Goal: Task Accomplishment & Management: Manage account settings

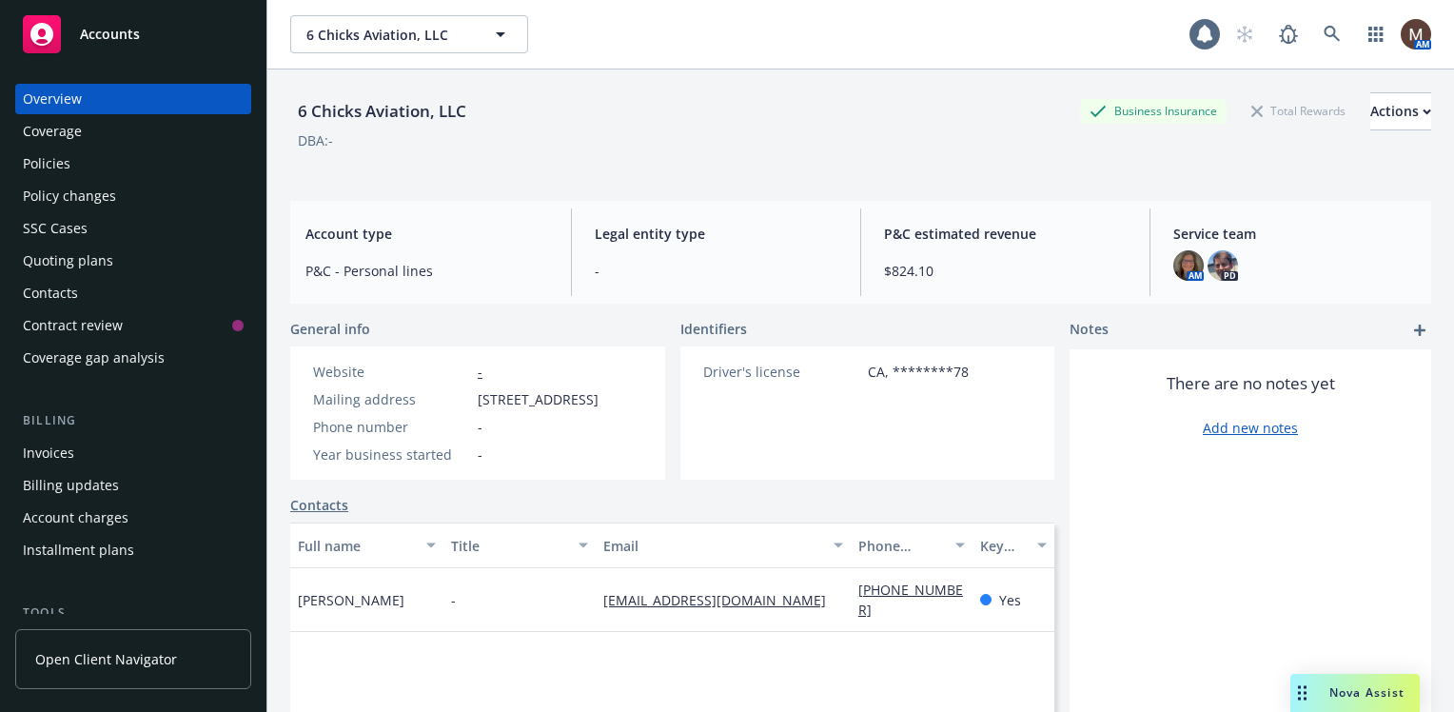
click at [55, 162] on div "Policies" at bounding box center [47, 163] width 48 height 30
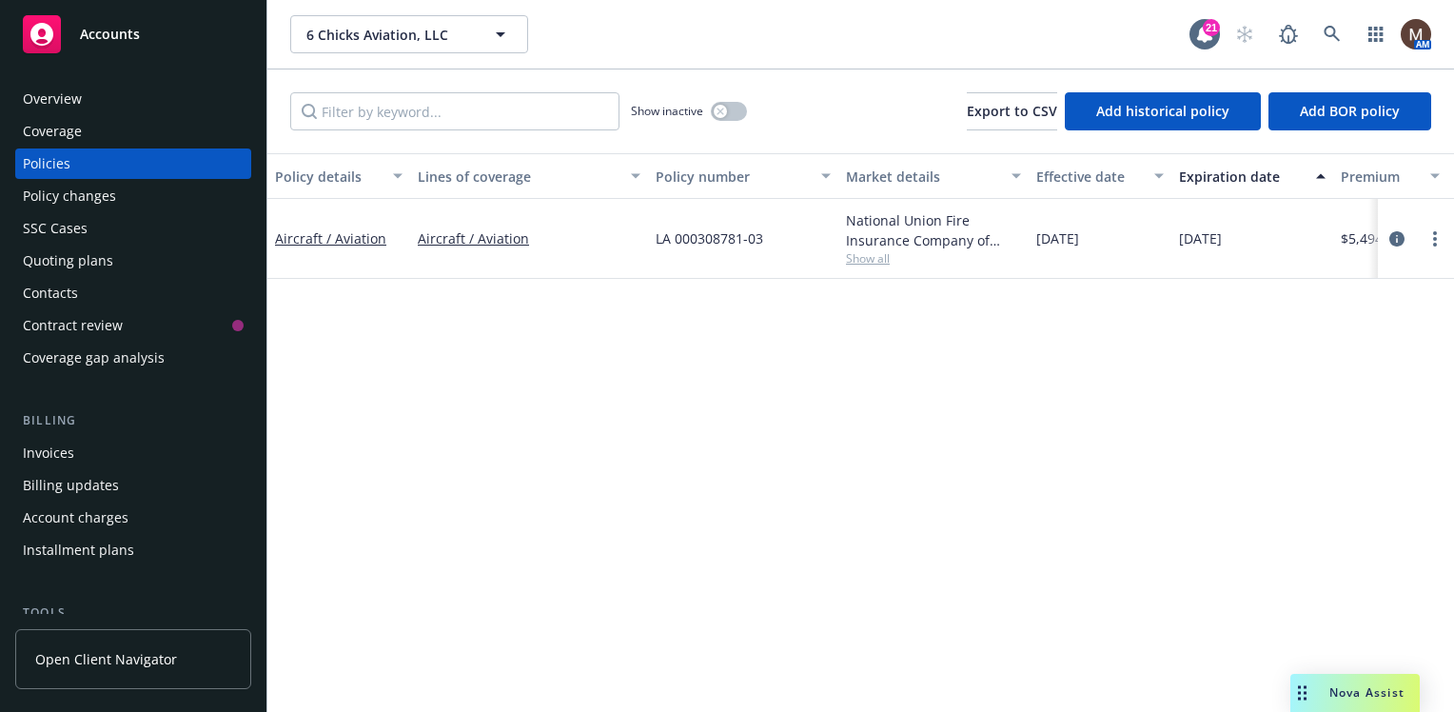
drag, startPoint x: 1395, startPoint y: 235, endPoint x: 1308, endPoint y: 280, distance: 97.5
click at [1395, 235] on icon "circleInformation" at bounding box center [1396, 238] width 15 height 15
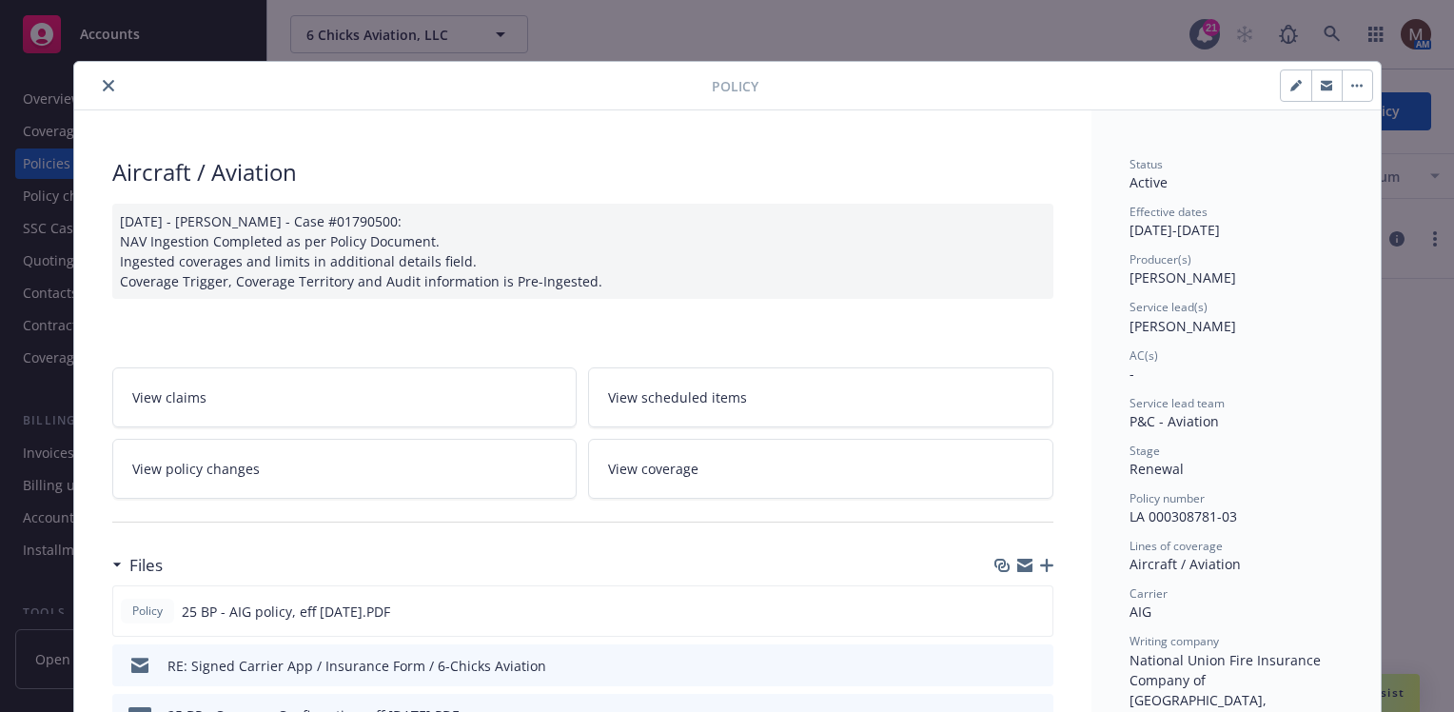
click at [106, 82] on icon "close" at bounding box center [108, 85] width 11 height 11
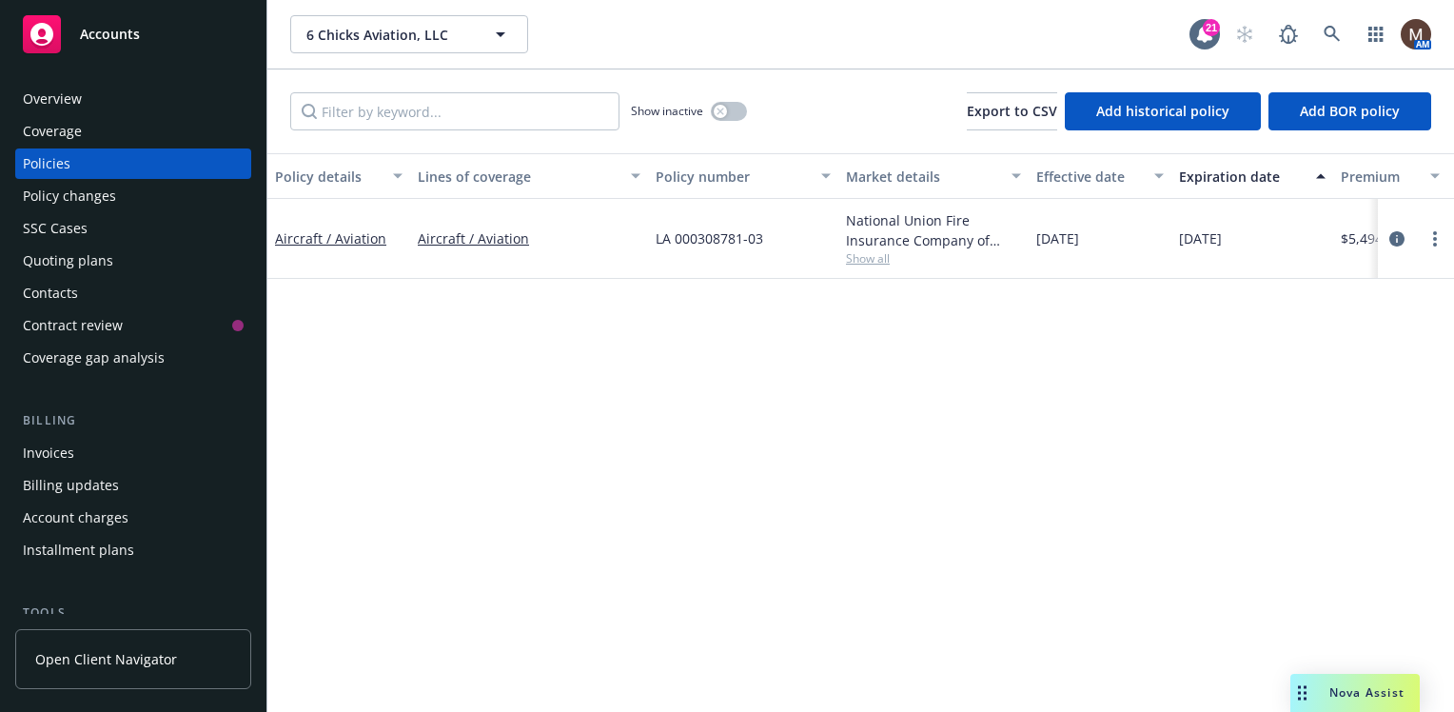
scroll to position [95, 0]
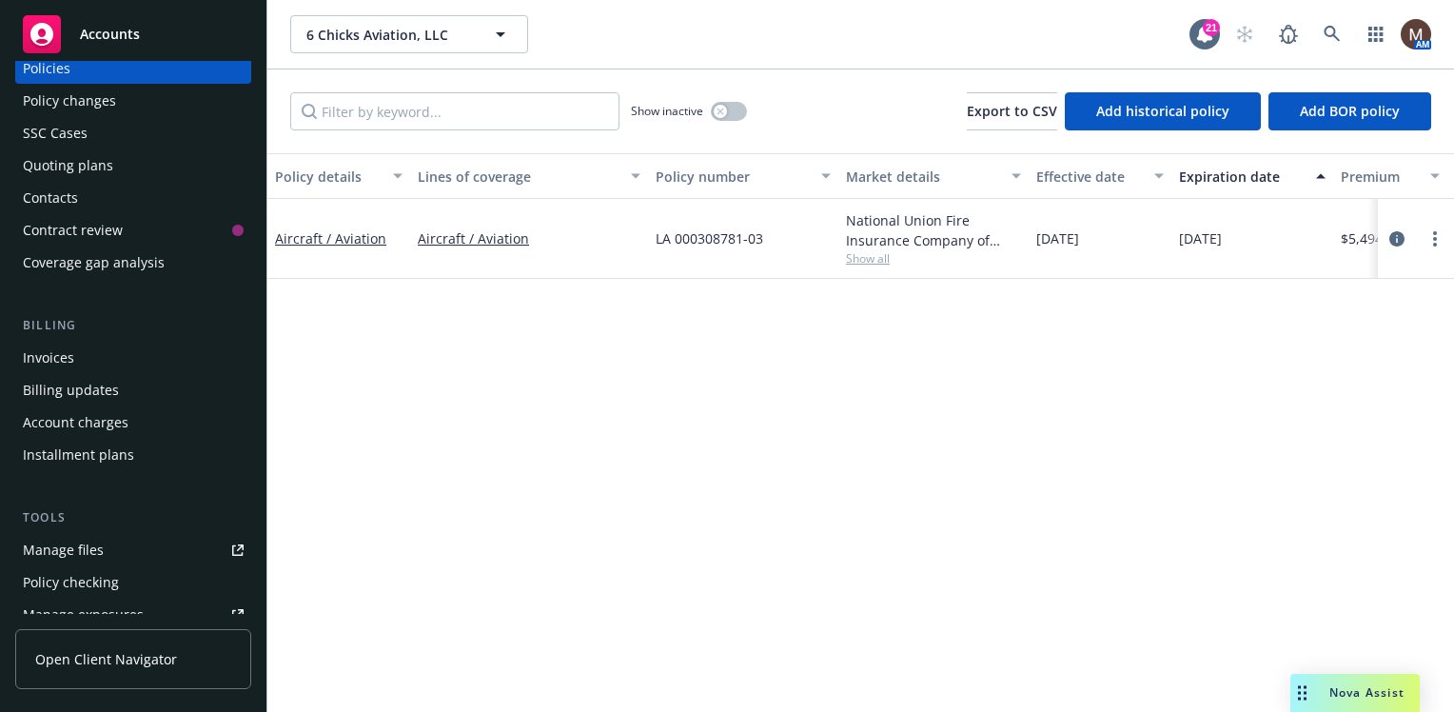
click at [87, 548] on div "Manage files" at bounding box center [63, 550] width 81 height 30
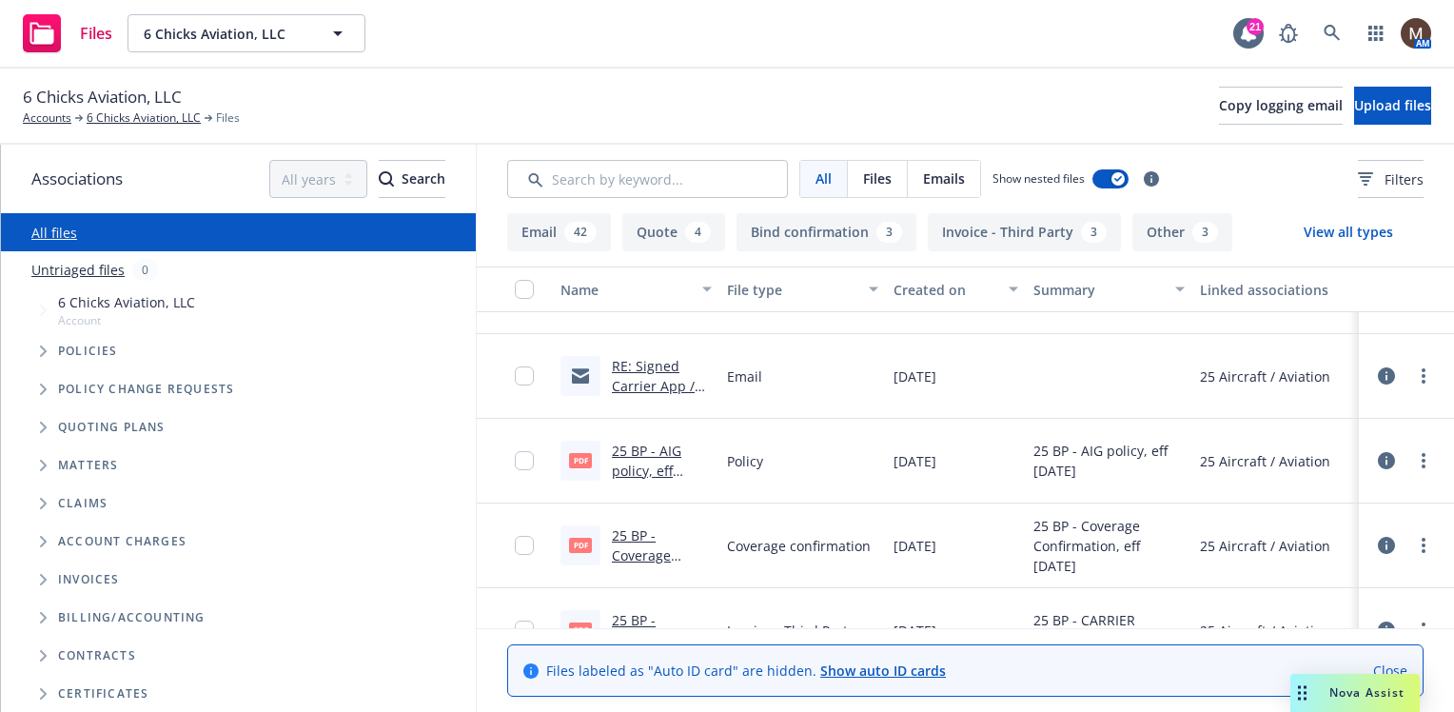
scroll to position [95, 0]
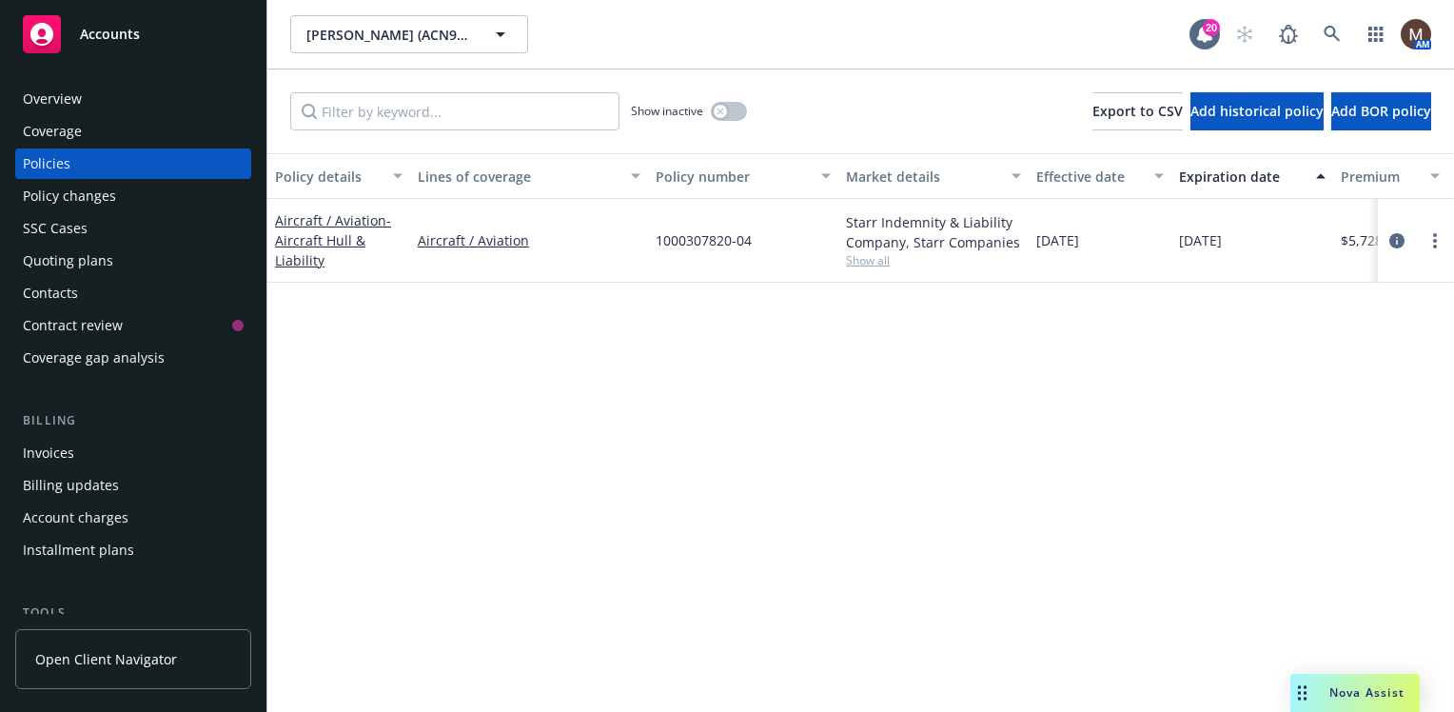
click at [66, 452] on div "Invoices" at bounding box center [48, 453] width 51 height 30
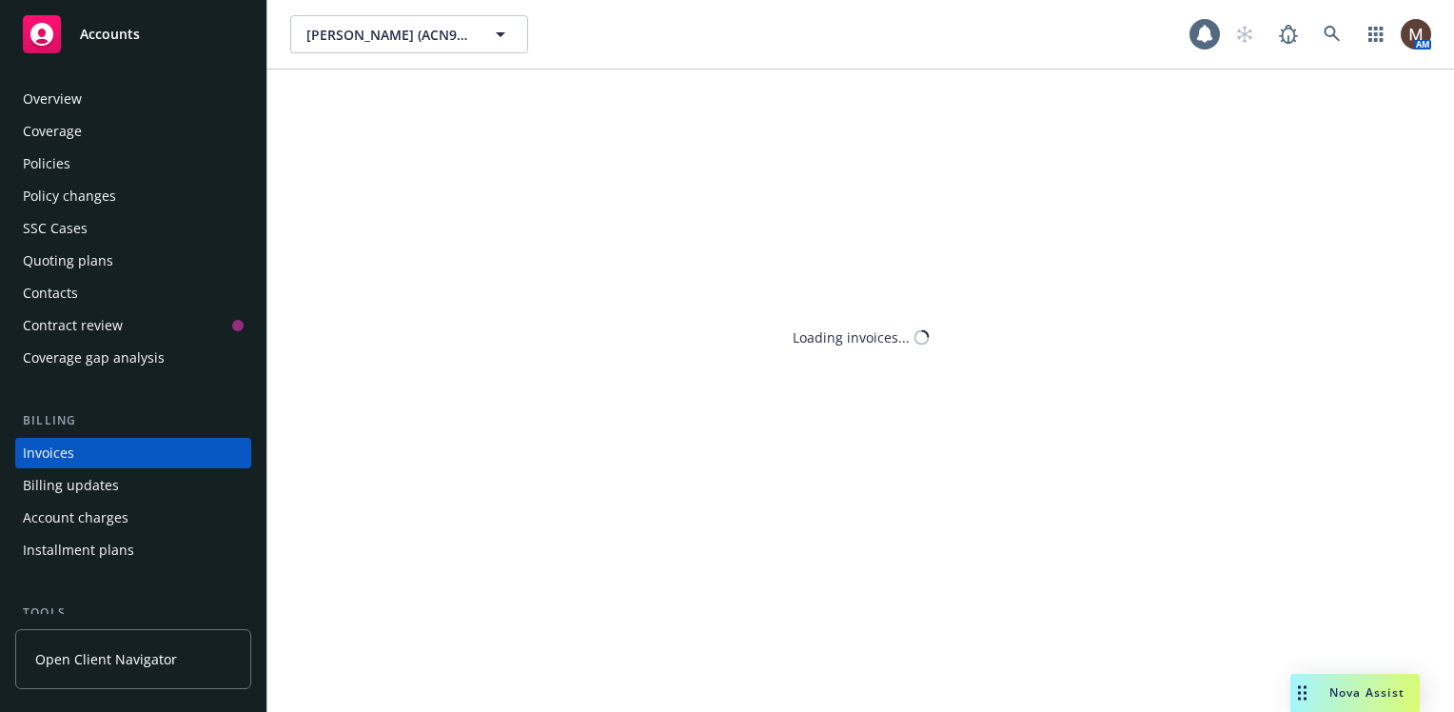
scroll to position [67, 0]
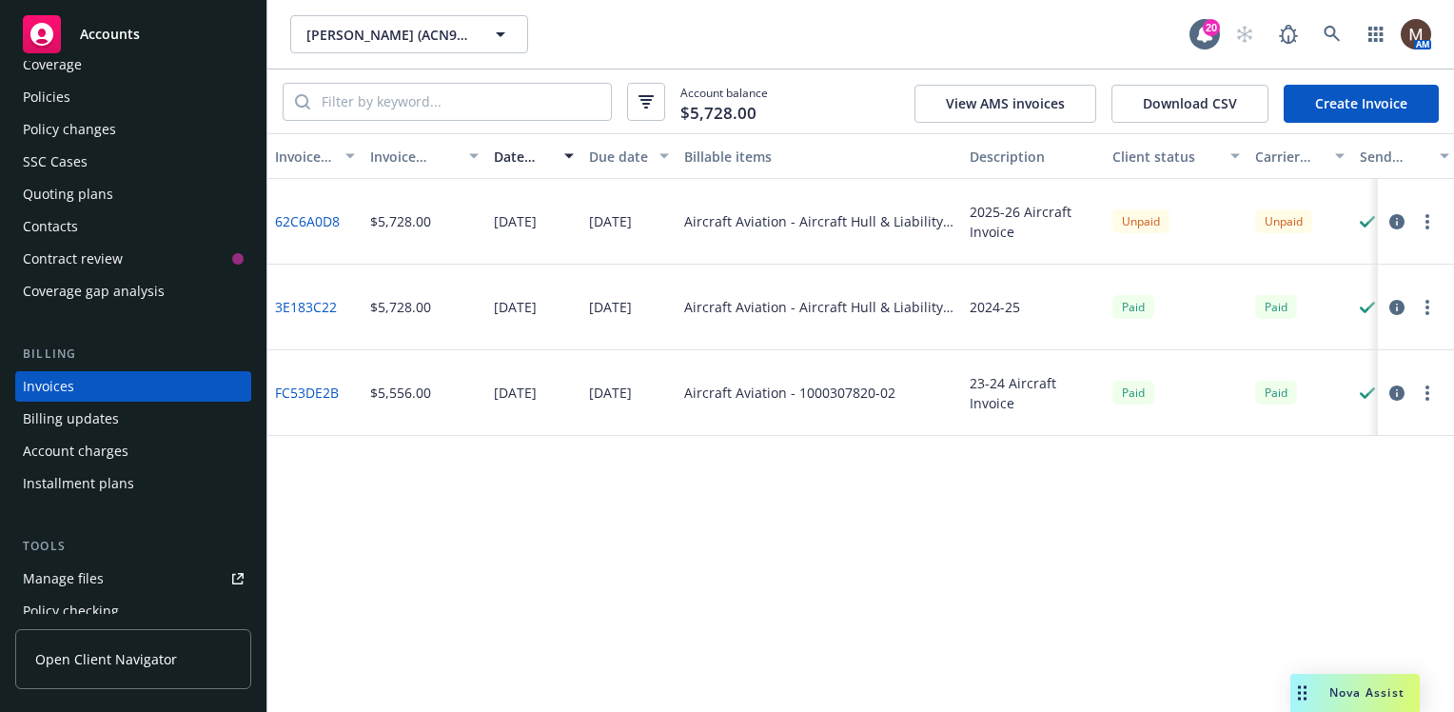
click at [55, 93] on div "Policies" at bounding box center [47, 97] width 48 height 30
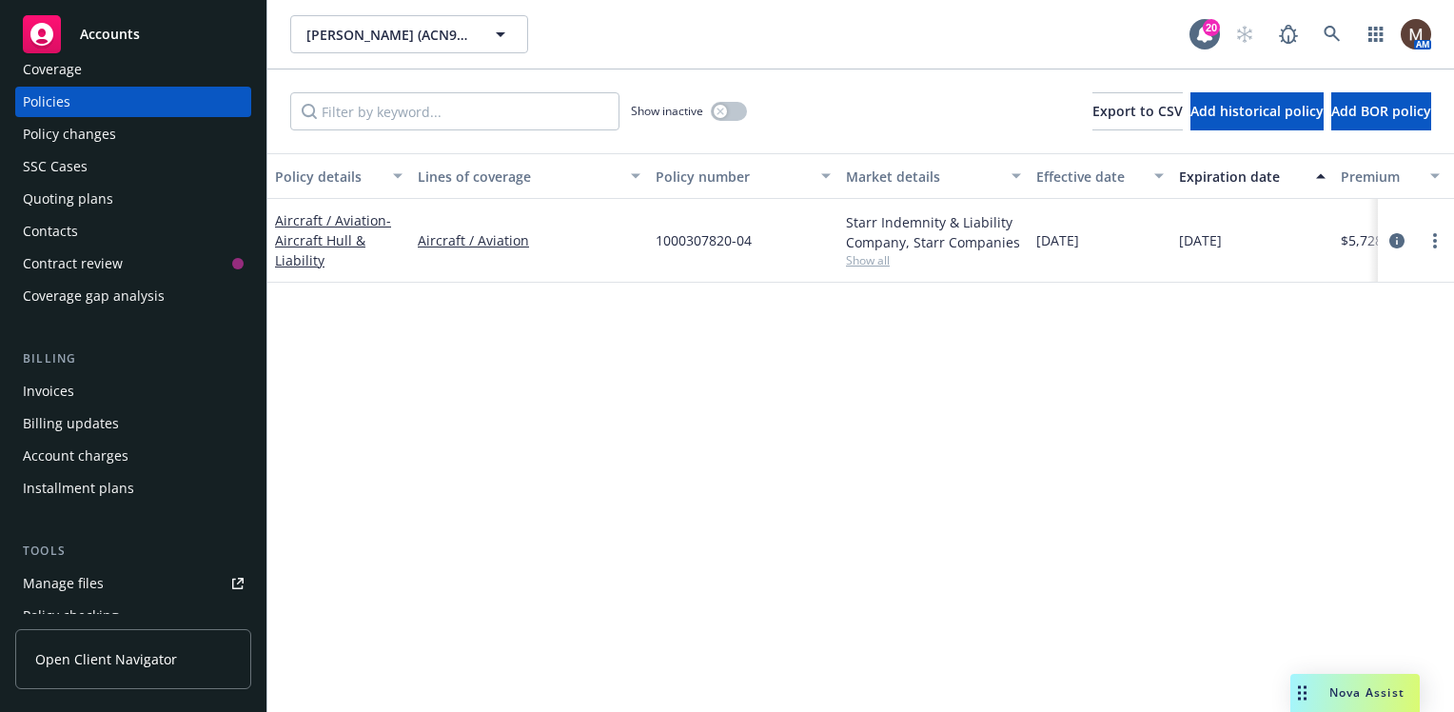
scroll to position [95, 0]
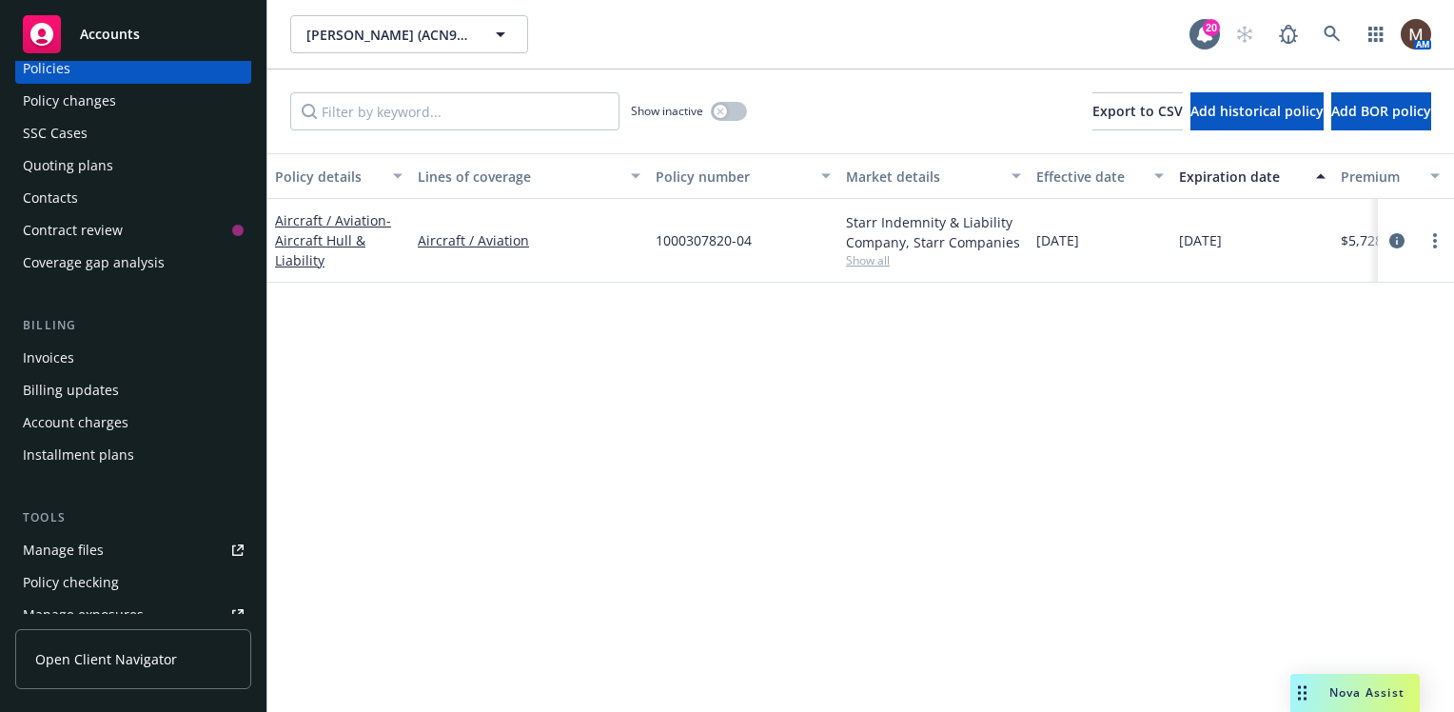
click at [88, 549] on div "Manage files" at bounding box center [63, 550] width 81 height 30
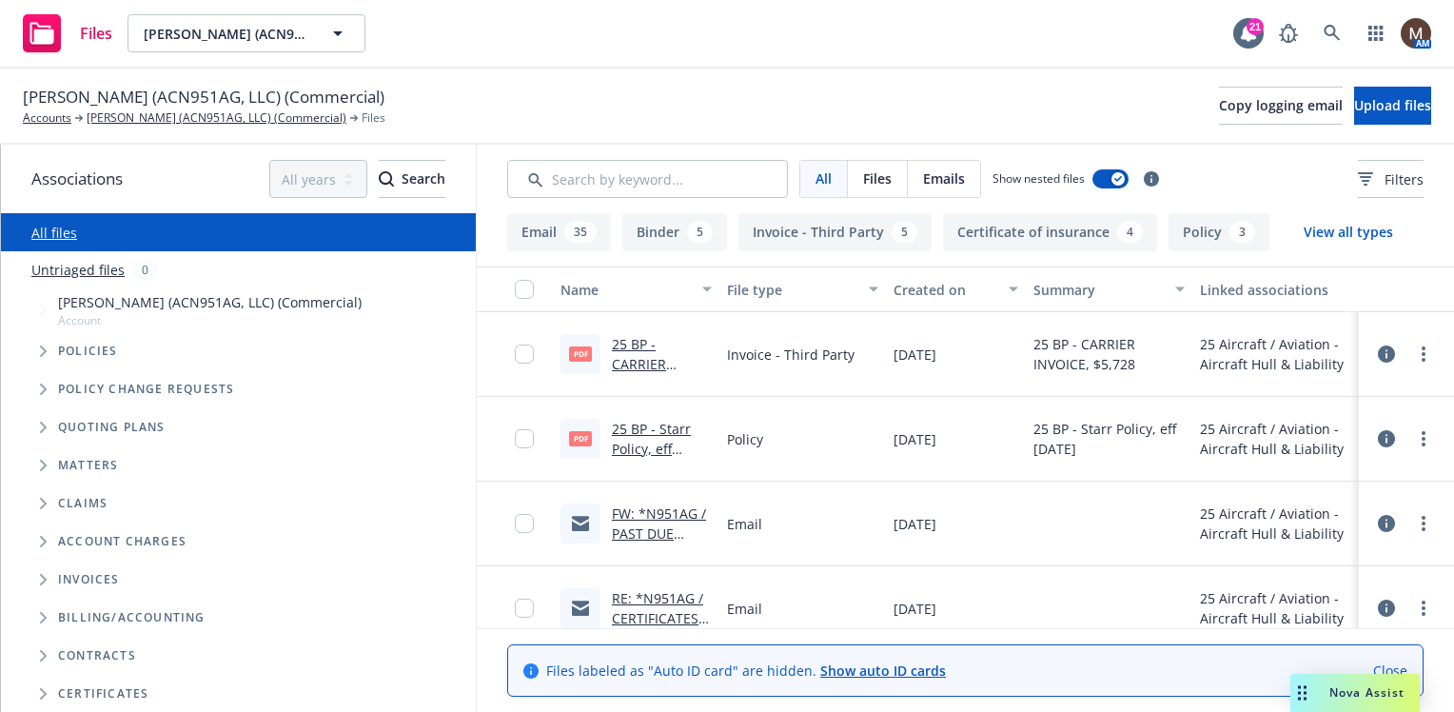
click at [662, 531] on link "FW: *N951AG / PAST DUE PAYMENT / [PERSON_NAME] (ACN951AG, LLC)" at bounding box center [659, 563] width 94 height 118
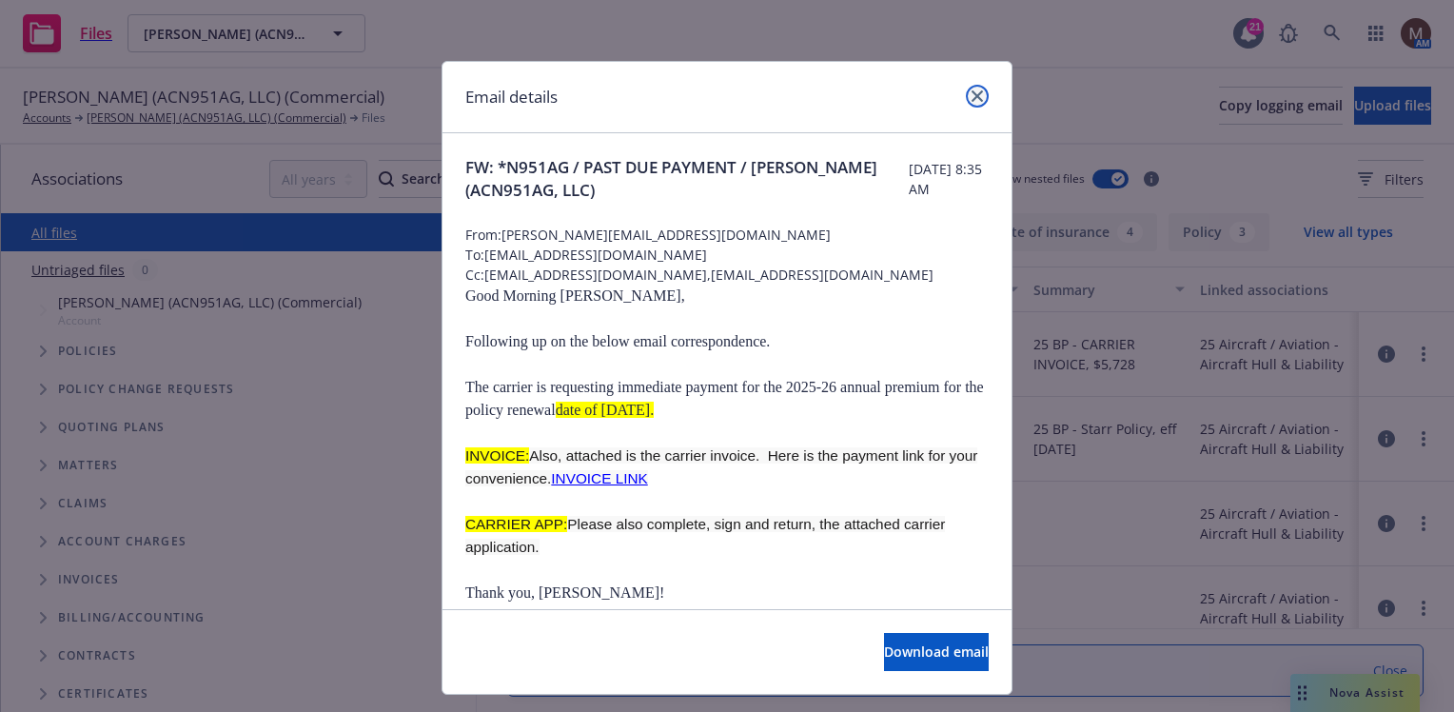
click at [973, 96] on icon "close" at bounding box center [977, 95] width 11 height 11
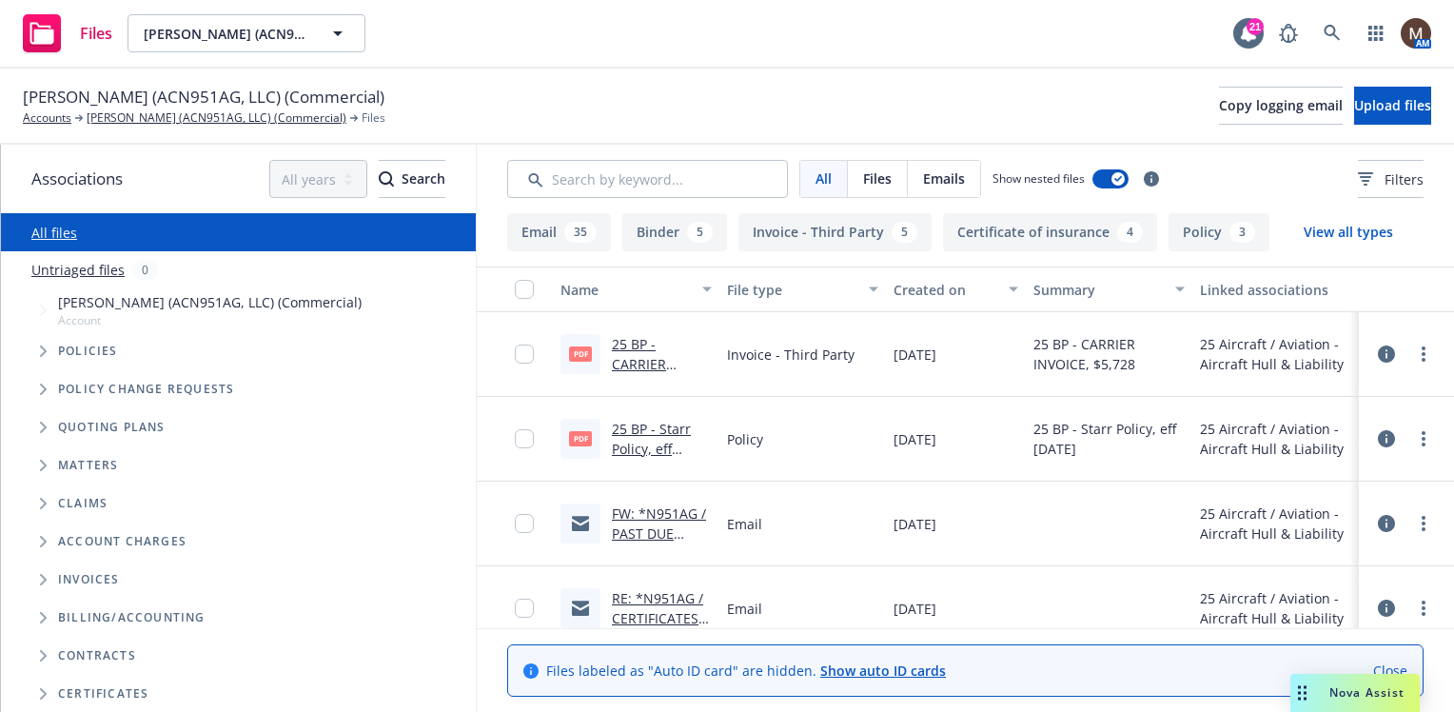
scroll to position [95, 0]
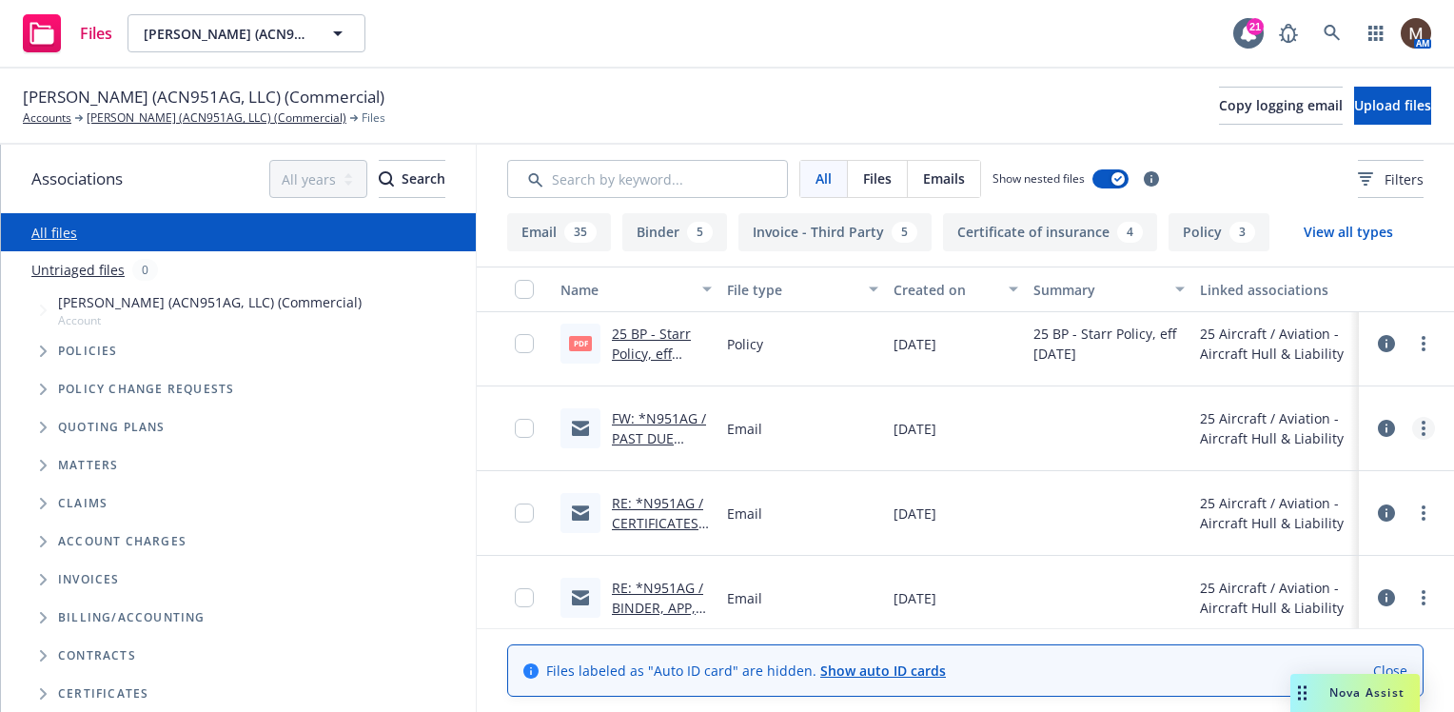
click at [1412, 421] on link "more" at bounding box center [1423, 428] width 23 height 23
click at [1271, 531] on link "Edit" at bounding box center [1324, 543] width 189 height 38
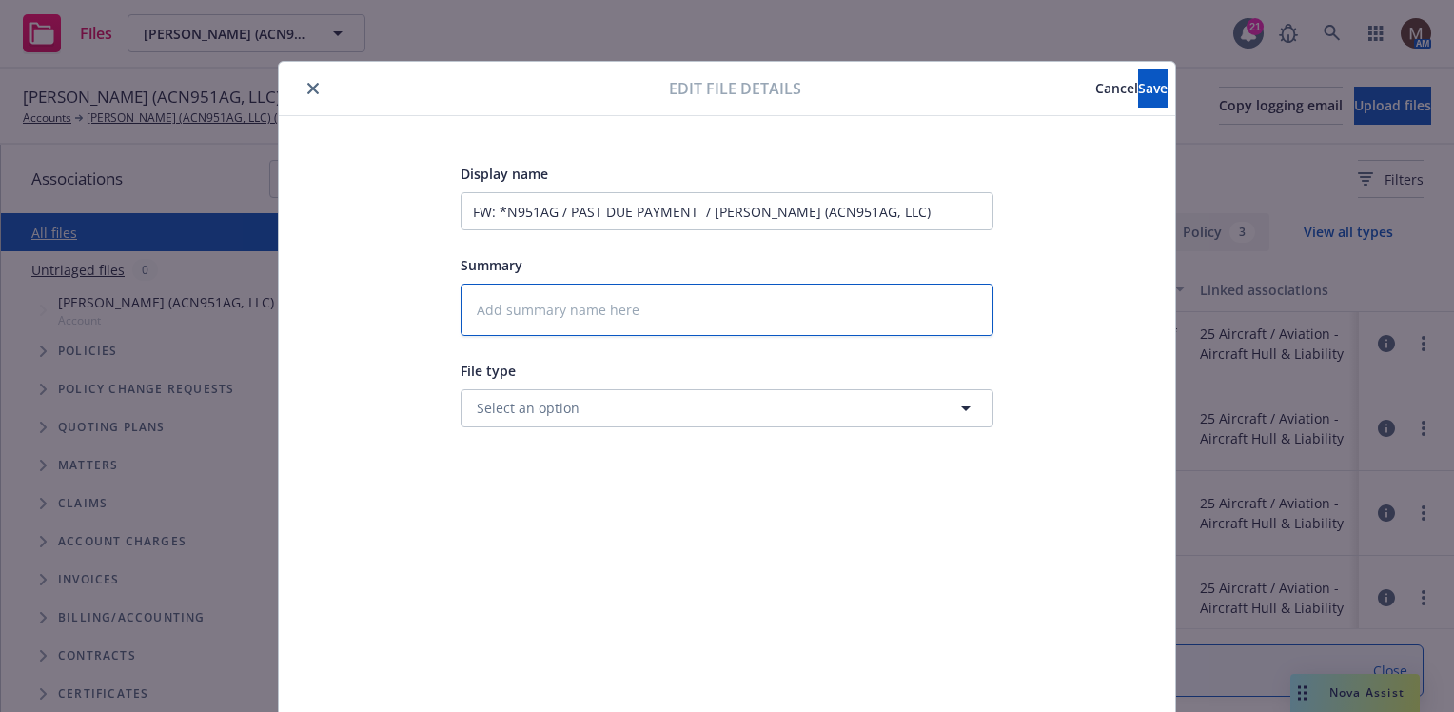
click at [532, 305] on textarea at bounding box center [727, 310] width 533 height 52
type textarea "x"
type textarea "2"
type textarea "x"
type textarea "25"
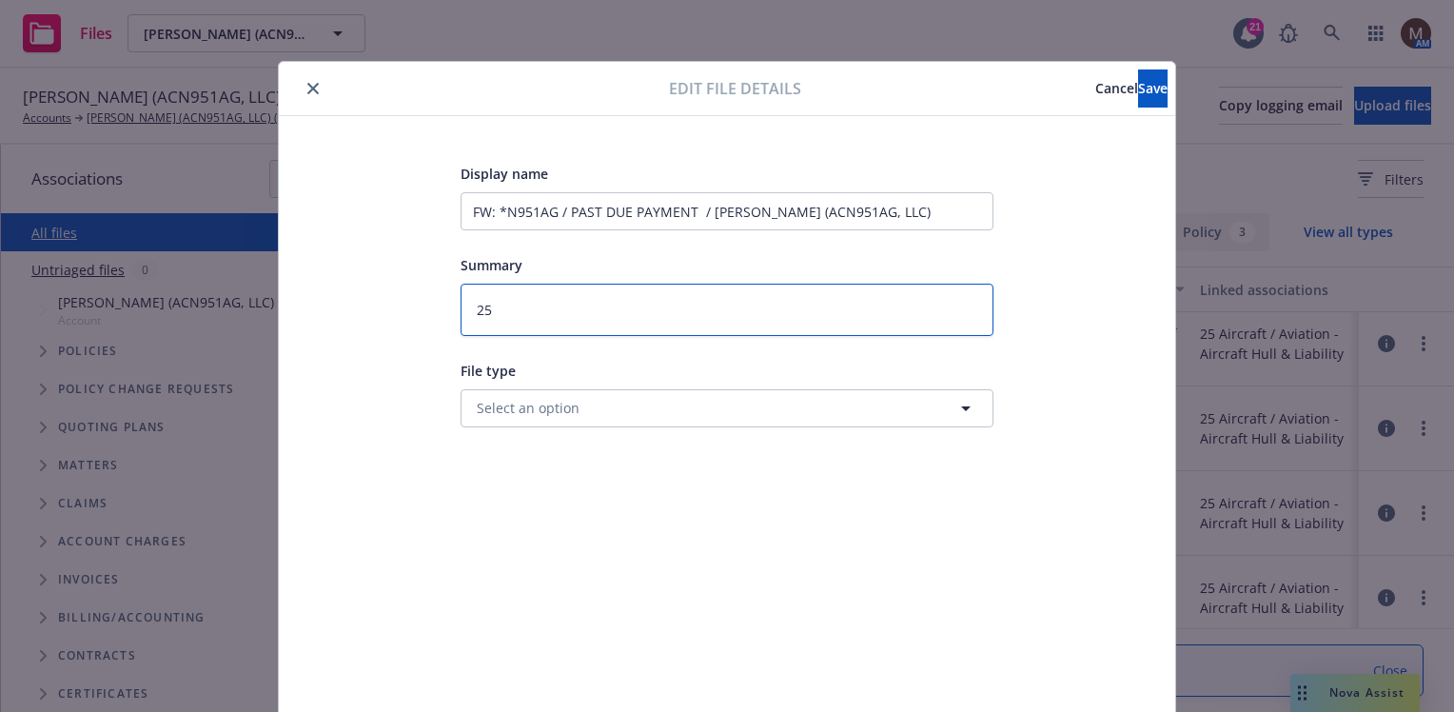
type textarea "x"
type textarea "25"
type textarea "x"
type textarea "25 B"
type textarea "x"
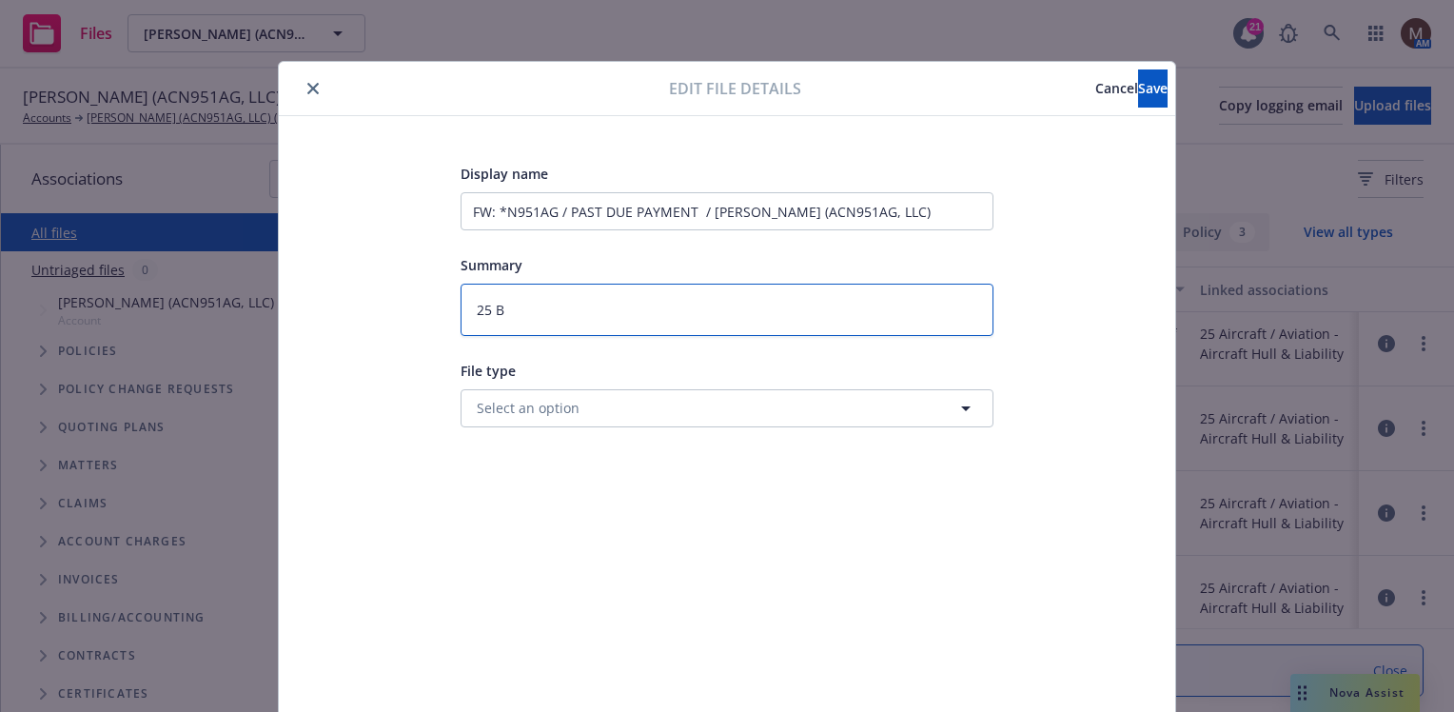
type textarea "25 BP"
type textarea "x"
type textarea "25 BP"
type textarea "x"
type textarea "25 BP -"
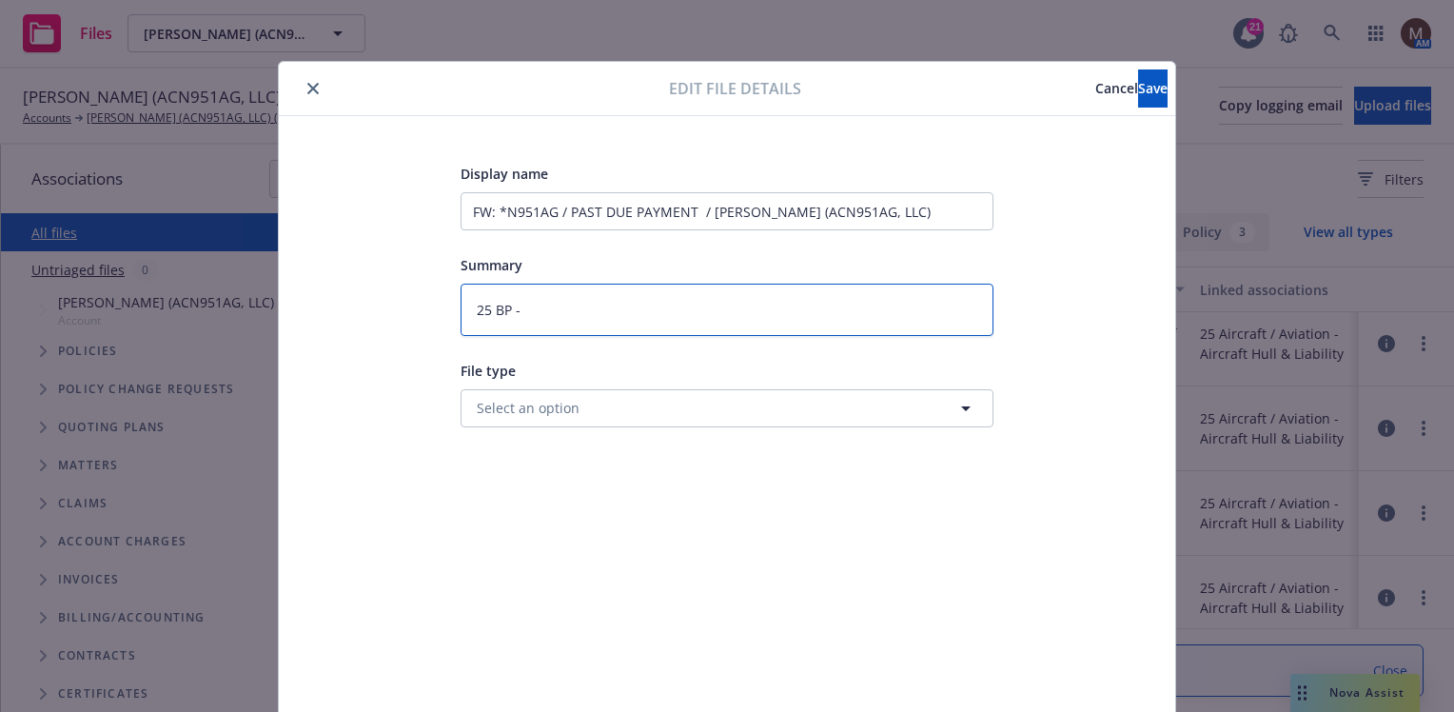
type textarea "x"
type textarea "25 BP -"
type textarea "x"
type textarea "25 BP - F"
type textarea "x"
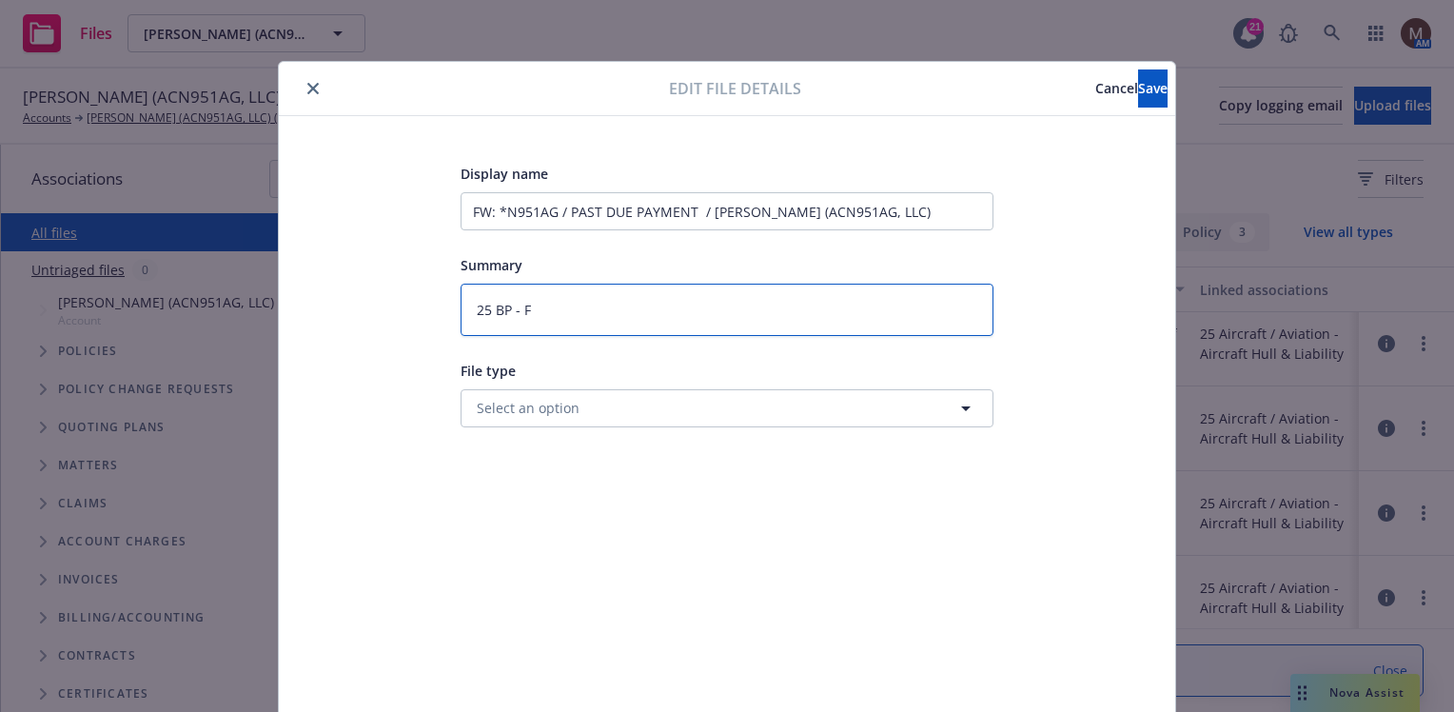
type textarea "25 BP - Fo"
type textarea "x"
type textarea "25 BP - Fol"
type textarea "x"
type textarea "25 BP - Foll"
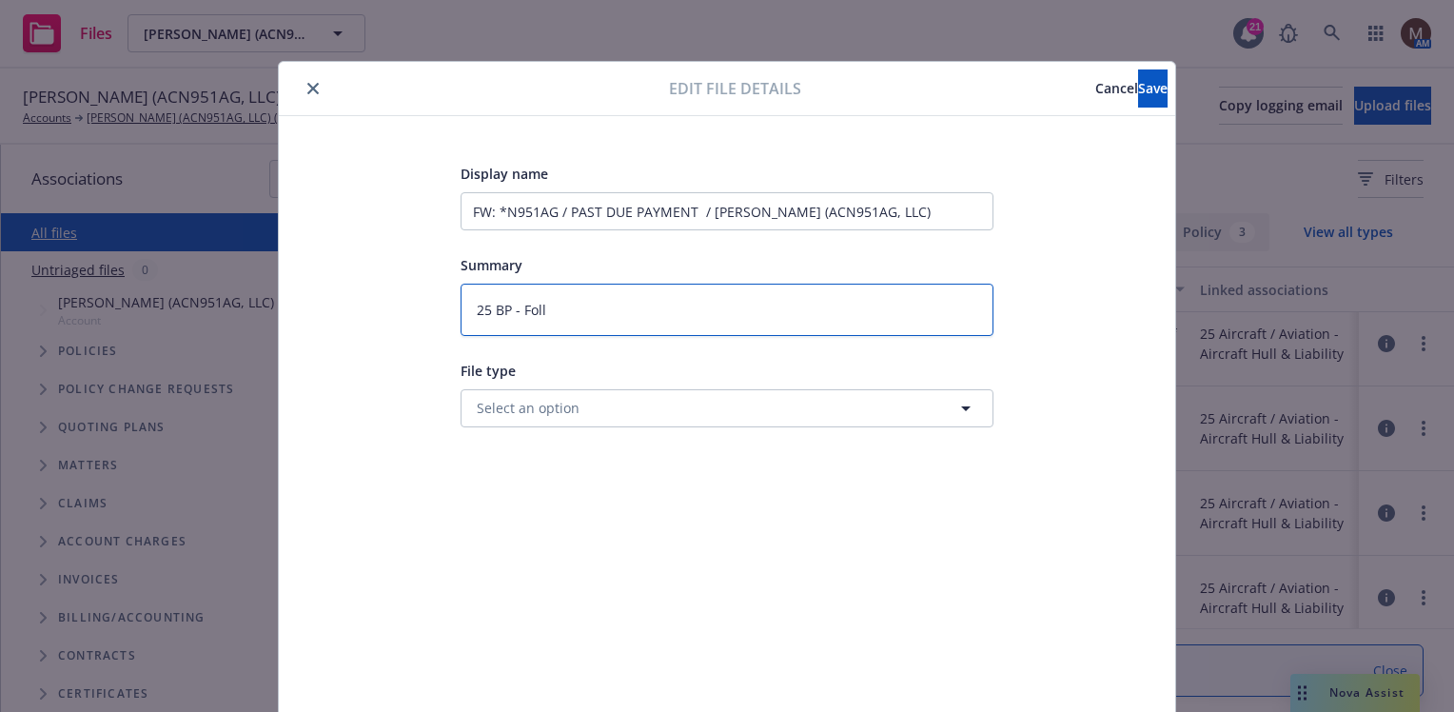
type textarea "x"
type textarea "25 BP - Follo"
type textarea "x"
type textarea "25 BP - Follow"
type textarea "x"
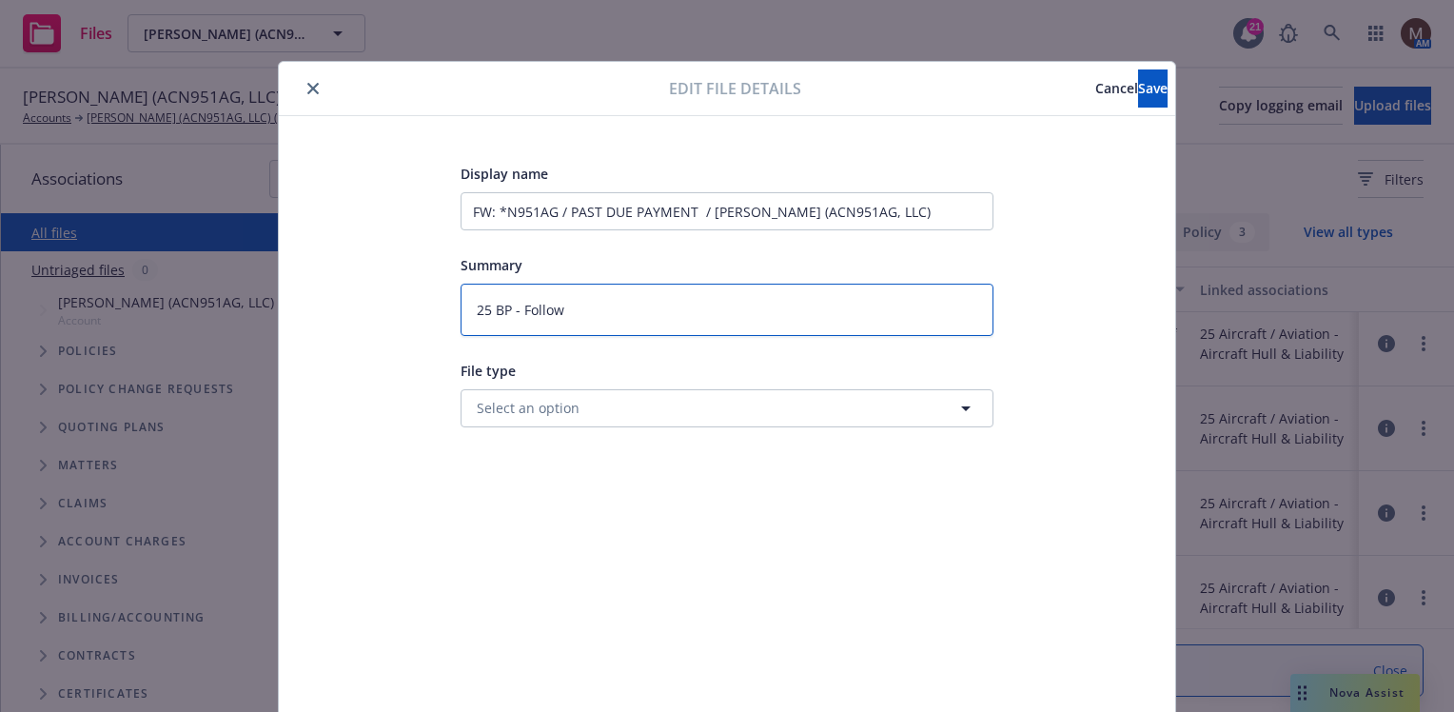
type textarea "25 BP - Follow"
type textarea "x"
type textarea "25 BP - Follow u"
type textarea "x"
type textarea "25 BP - Follow up"
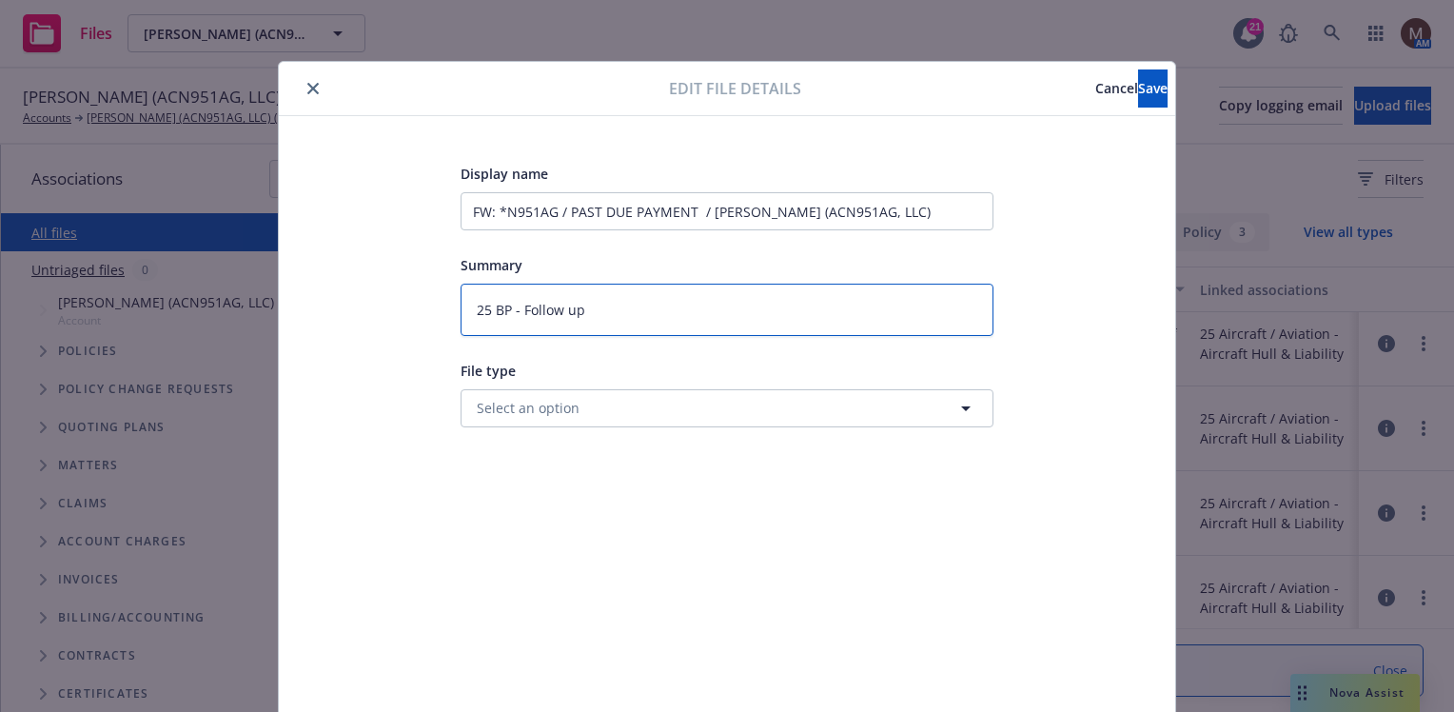
type textarea "x"
type textarea "25 BP - Follow up"
type textarea "x"
type textarea "25 BP - Follow up t"
type textarea "x"
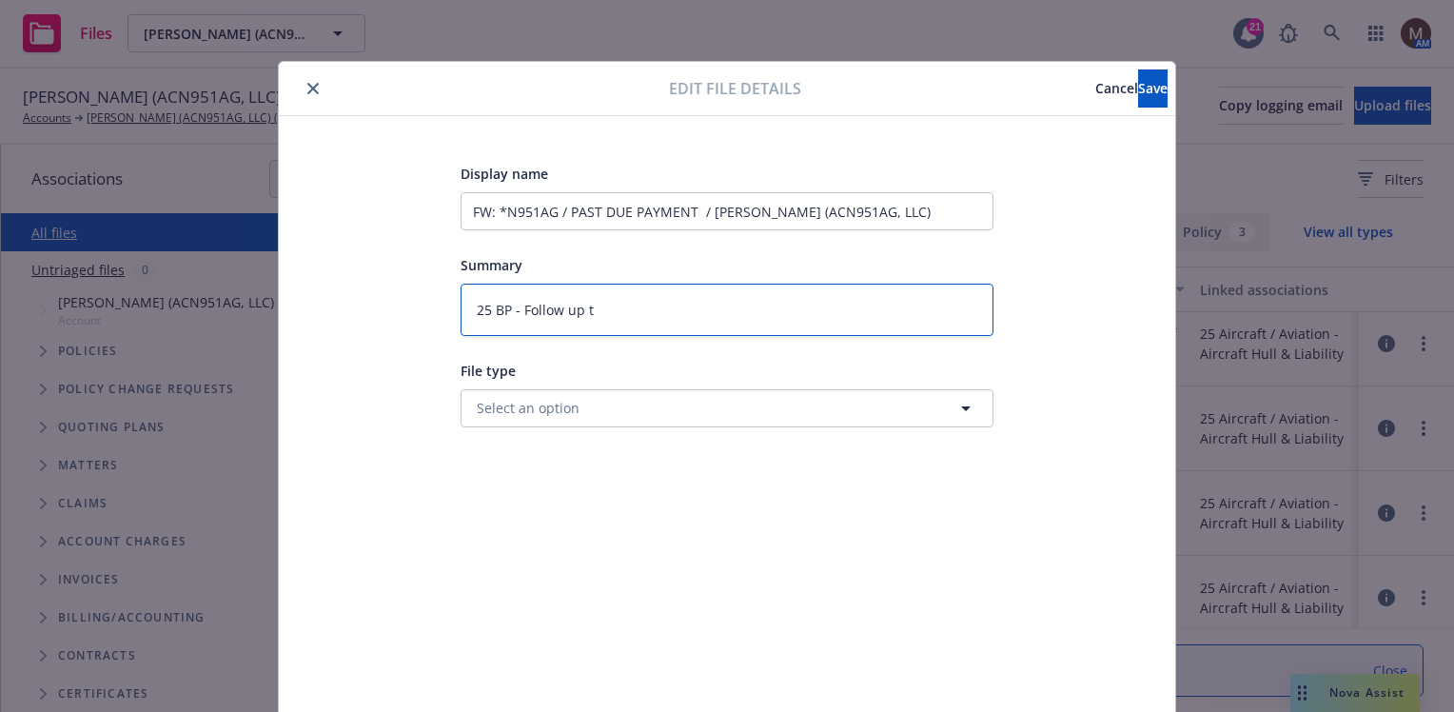
type textarea "25 BP - Follow up to"
type textarea "x"
type textarea "25 BP - Follow up to"
type textarea "x"
type textarea "25 BP - Follow up to i"
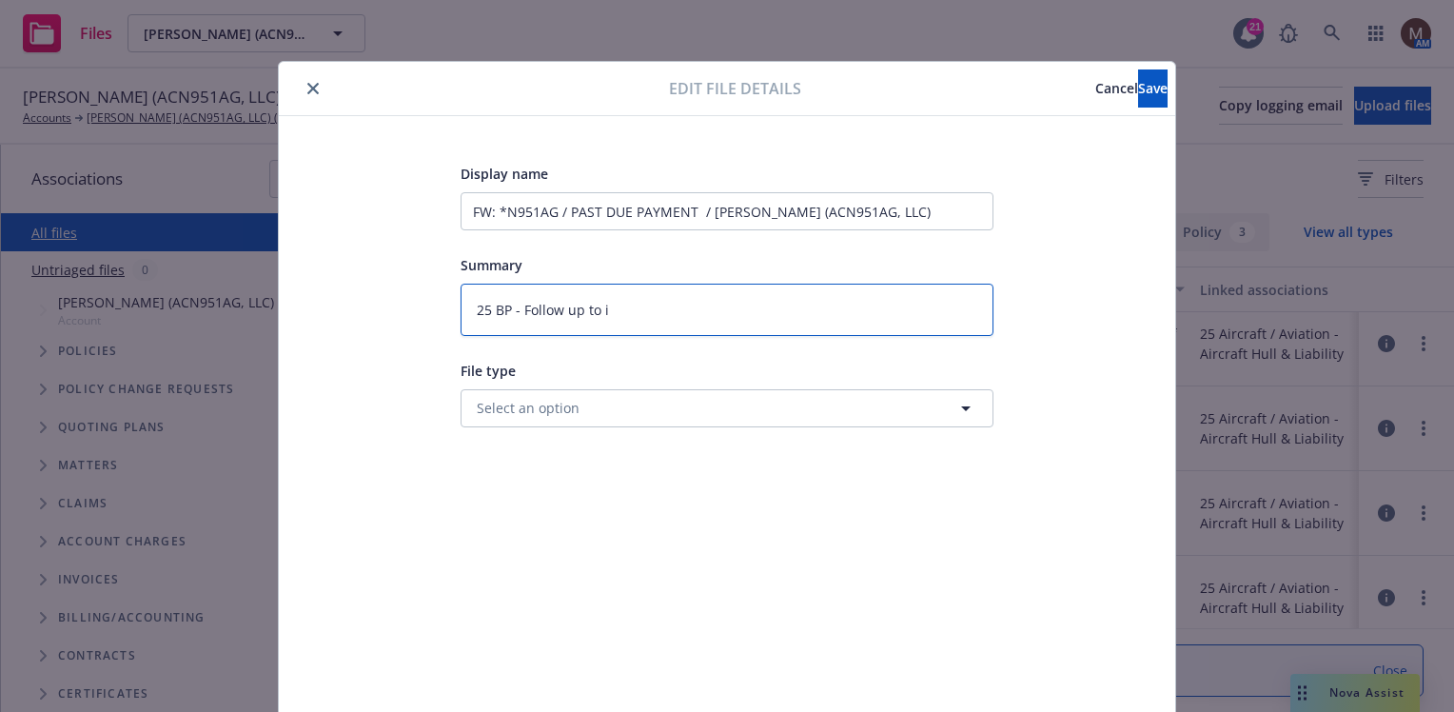
type textarea "x"
type textarea "25 BP - Follow up to in"
type textarea "x"
type textarea "25 BP - Follow up to ins"
type textarea "x"
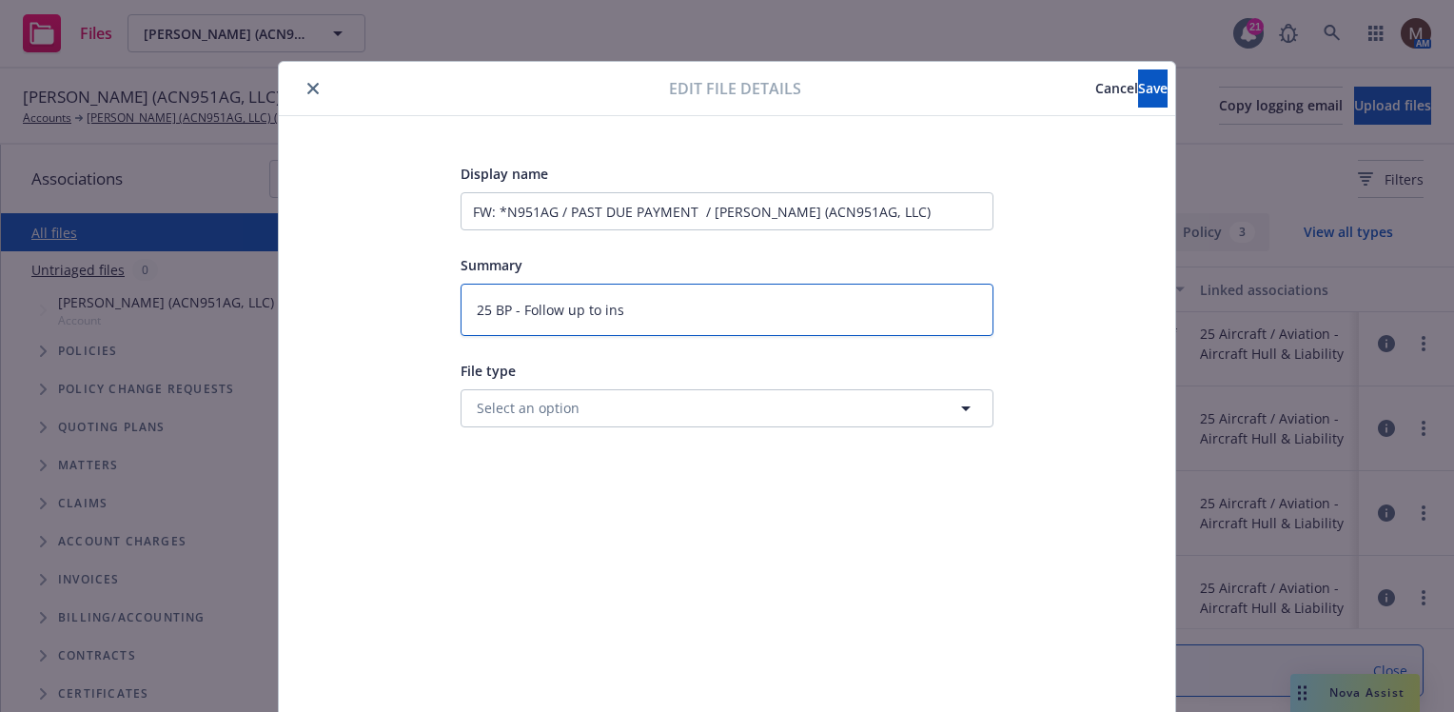
type textarea "25 BP - Follow up to insu"
type textarea "x"
type textarea "25 BP - Follow up to insur"
type textarea "x"
type textarea "25 BP - Follow up to insure"
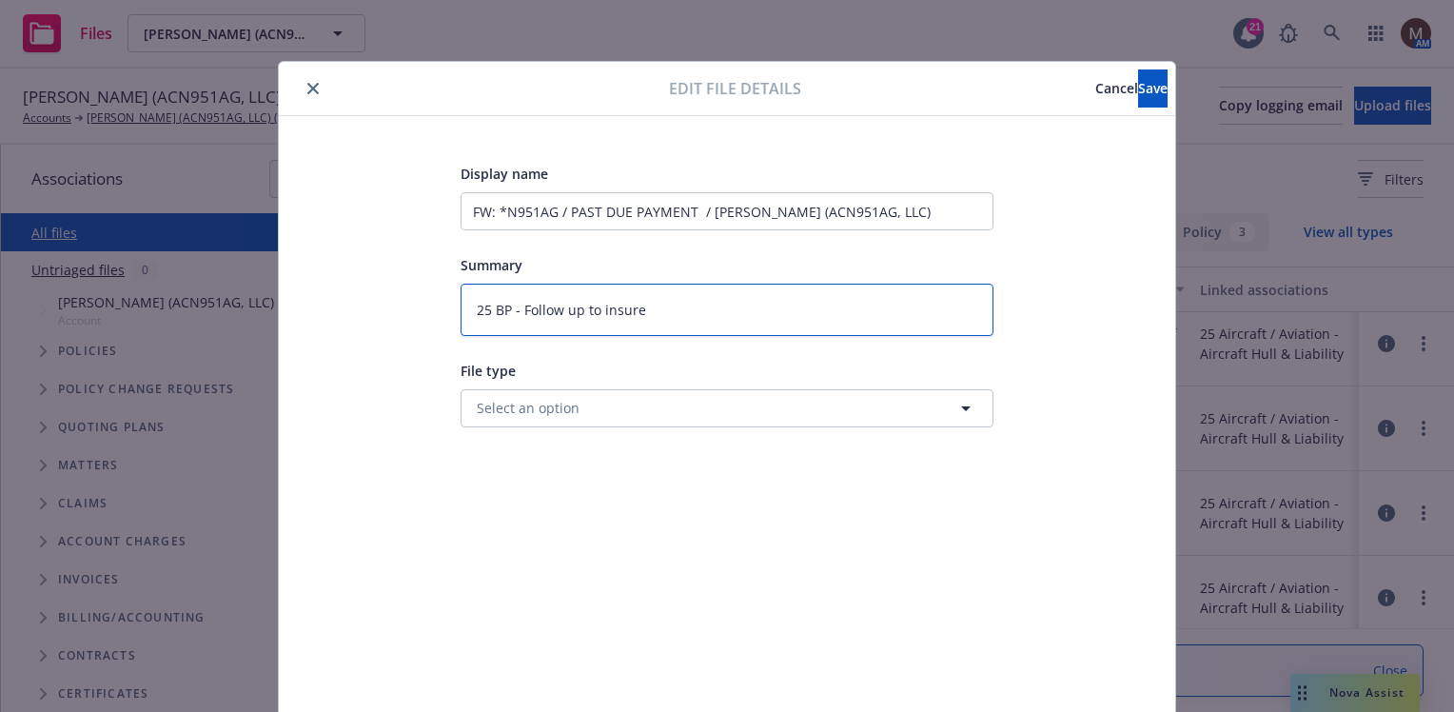
type textarea "x"
type textarea "25 BP - Follow up to insured"
type textarea "x"
type textarea "25 BP - Follow up to insured"
type textarea "x"
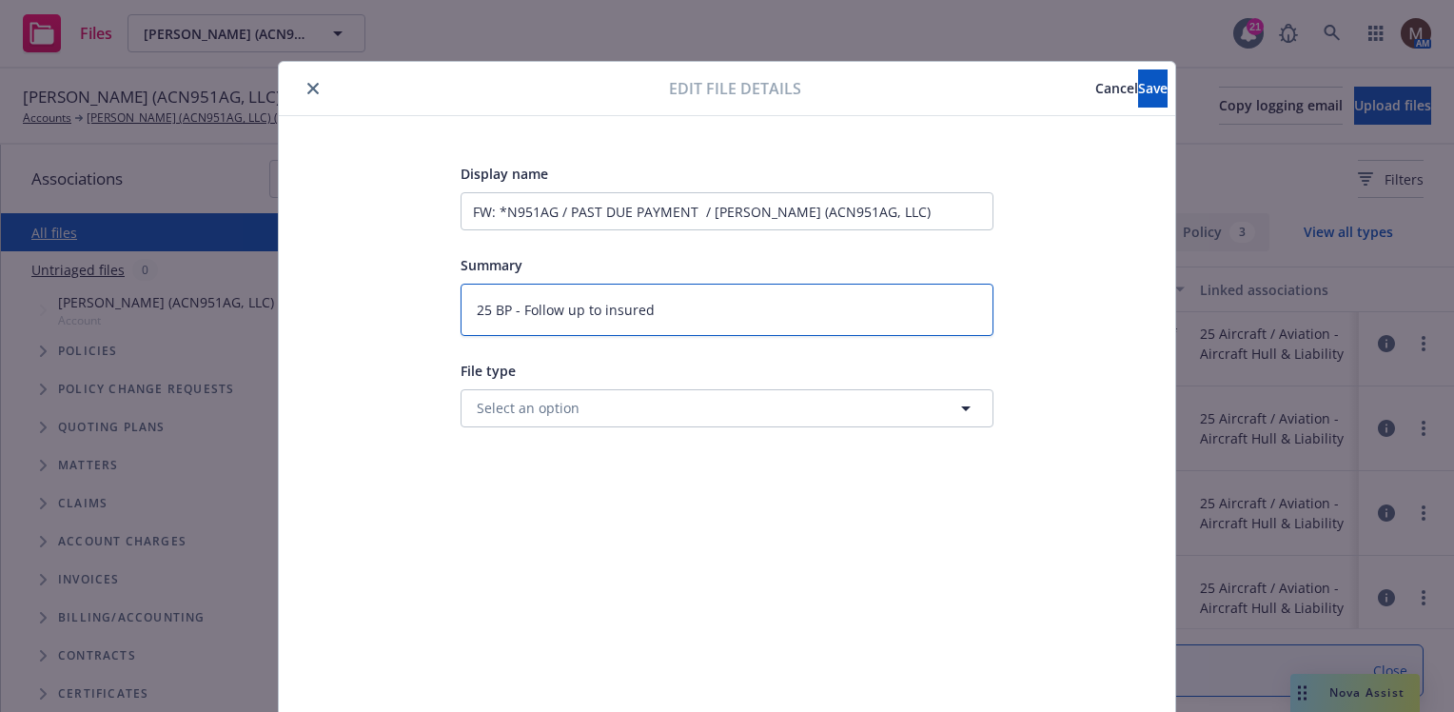
type textarea "25 BP - Follow up to insured o"
type textarea "x"
type textarea "25 BP - Follow up to insured on"
type textarea "x"
type textarea "25 BP - Follow up to insured on"
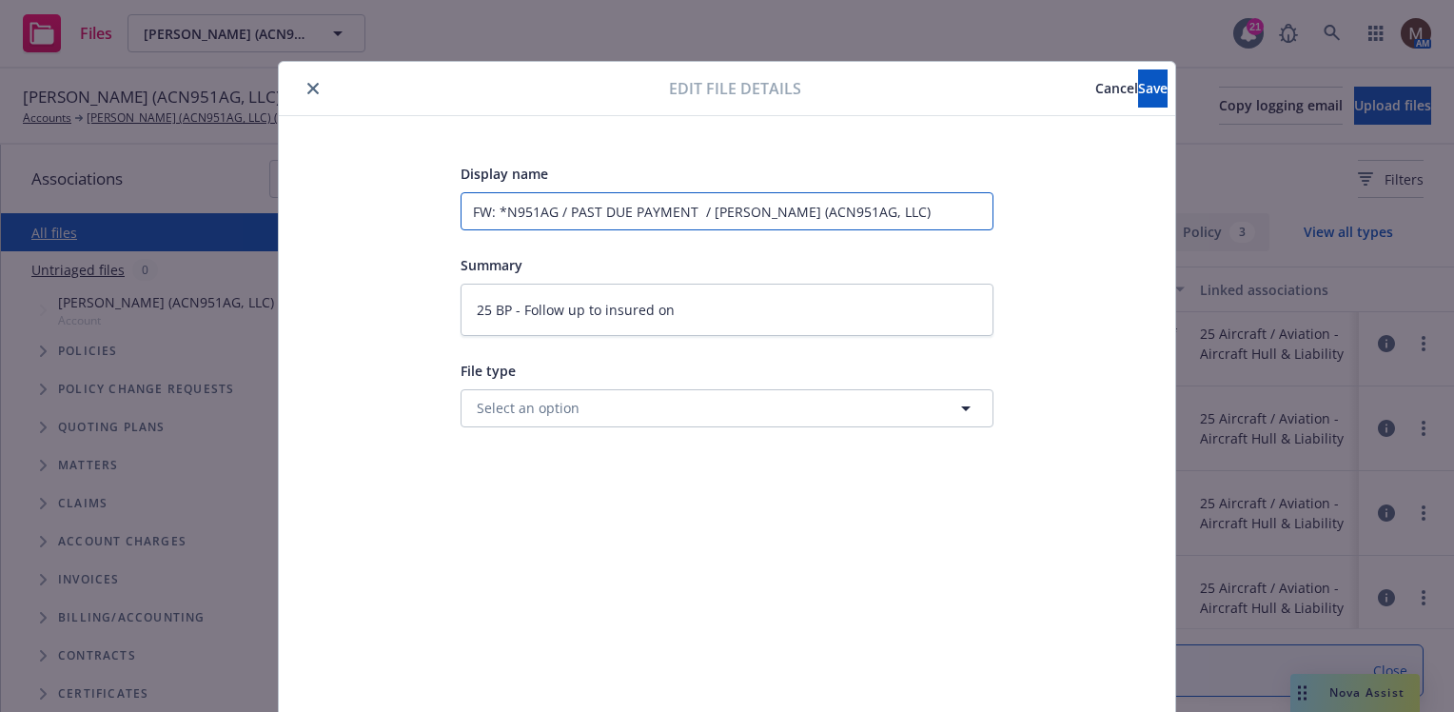
drag, startPoint x: 689, startPoint y: 215, endPoint x: 500, endPoint y: 212, distance: 189.4
click at [500, 212] on input "FW: *N951AG / PAST DUE PAYMENT / Christine Mortine (ACN951AG, LLC)" at bounding box center [727, 211] width 533 height 38
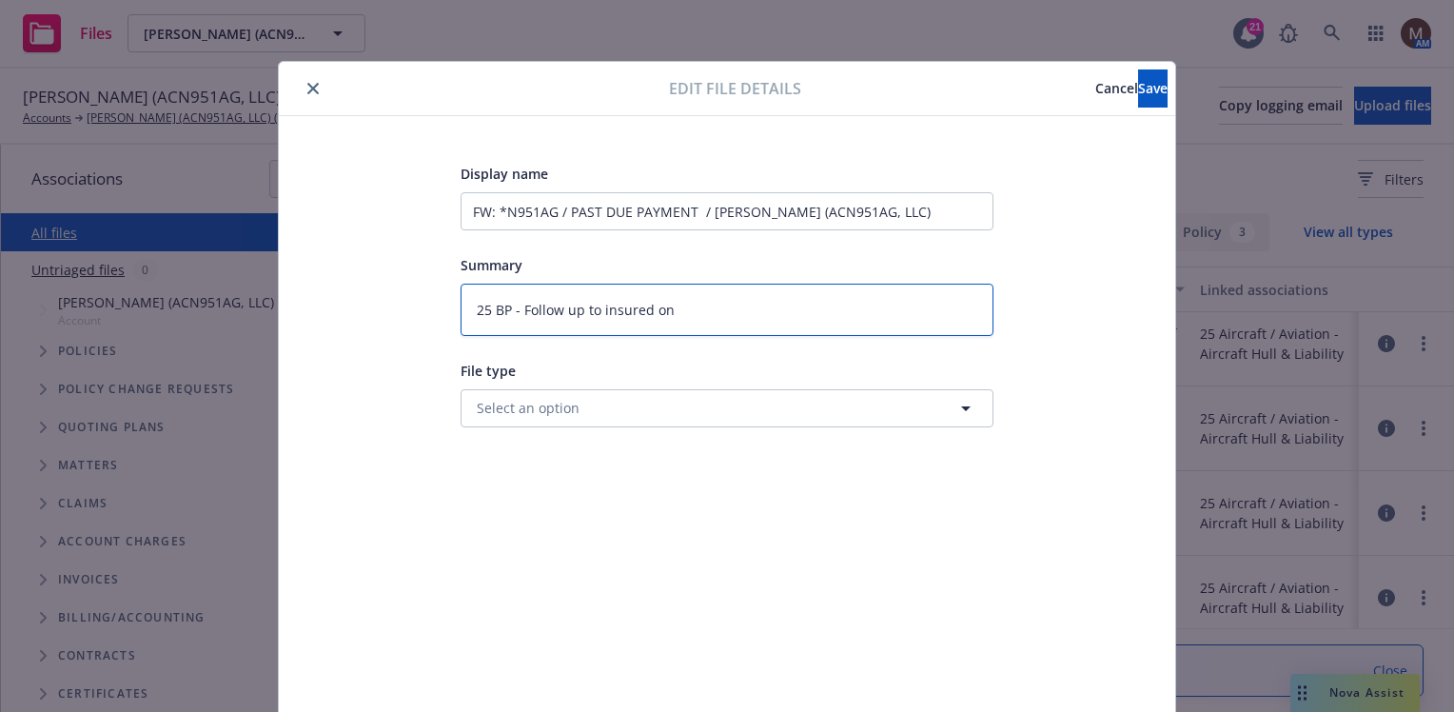
click at [712, 310] on textarea "25 BP - Follow up to insured on" at bounding box center [727, 310] width 533 height 52
paste textarea "N951AG / PAST DUE PAYMENT"
type textarea "x"
type textarea "25 BP - Follow up to insured on N951AG / PAST DUE PAYMENT"
click at [1138, 77] on button "Save" at bounding box center [1152, 88] width 29 height 38
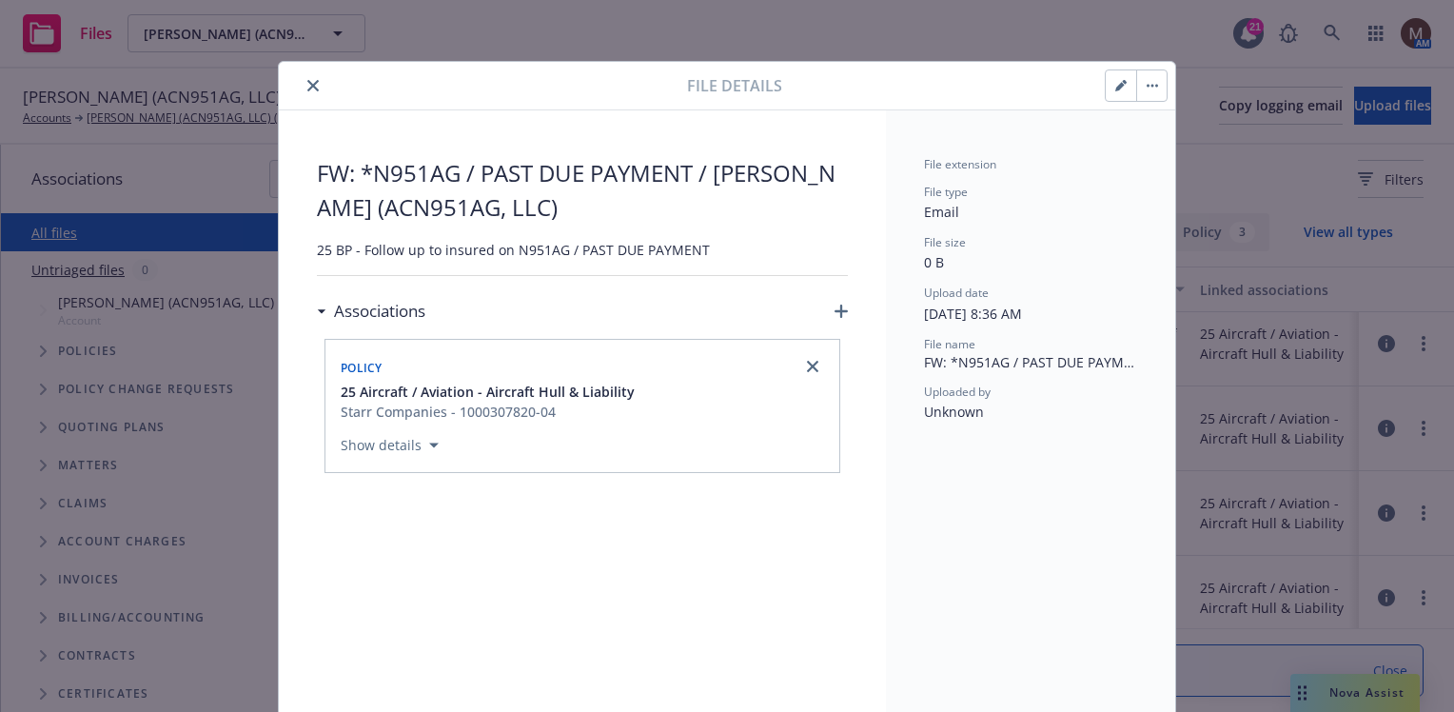
click at [307, 85] on icon "close" at bounding box center [312, 85] width 11 height 11
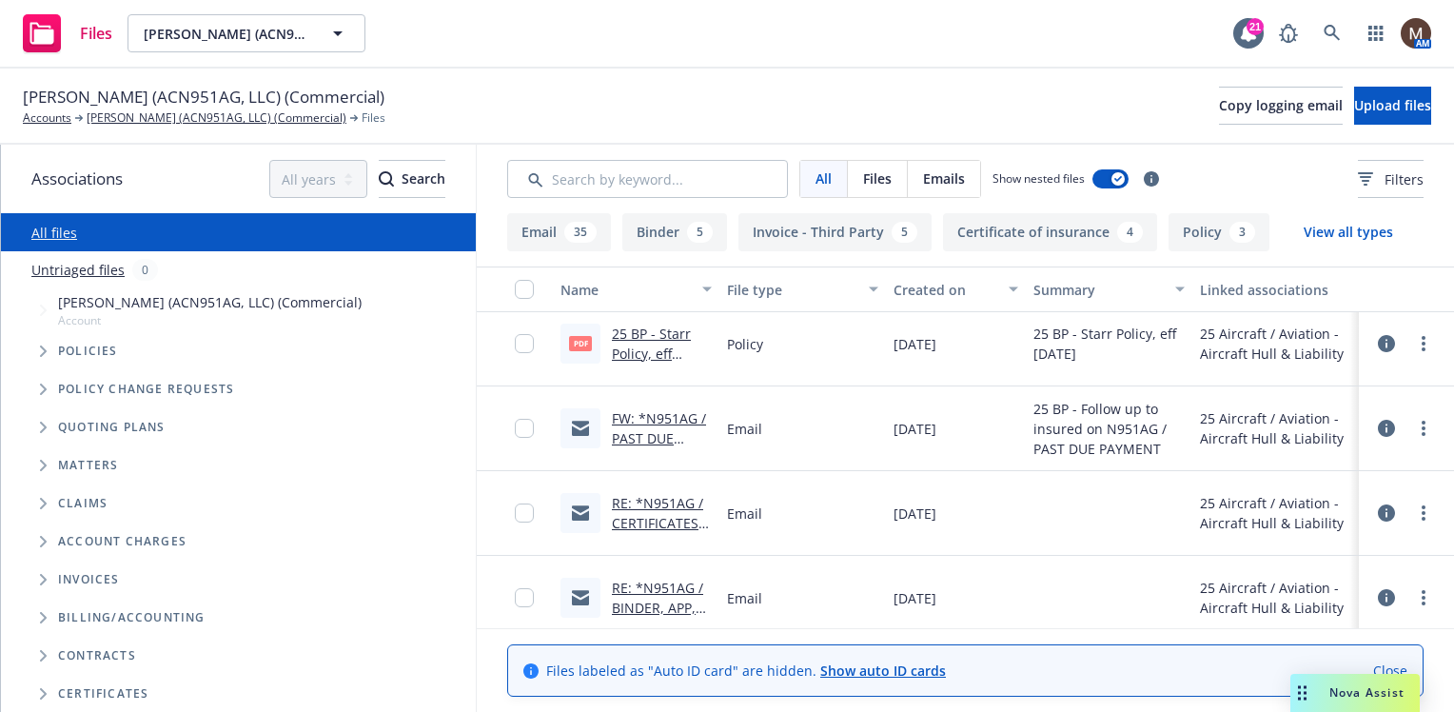
click at [648, 520] on link "RE: *N951AG / CERTIFICATES OF INSURANCE / Christine Mortine (ACN951AG, LLC)" at bounding box center [660, 563] width 96 height 138
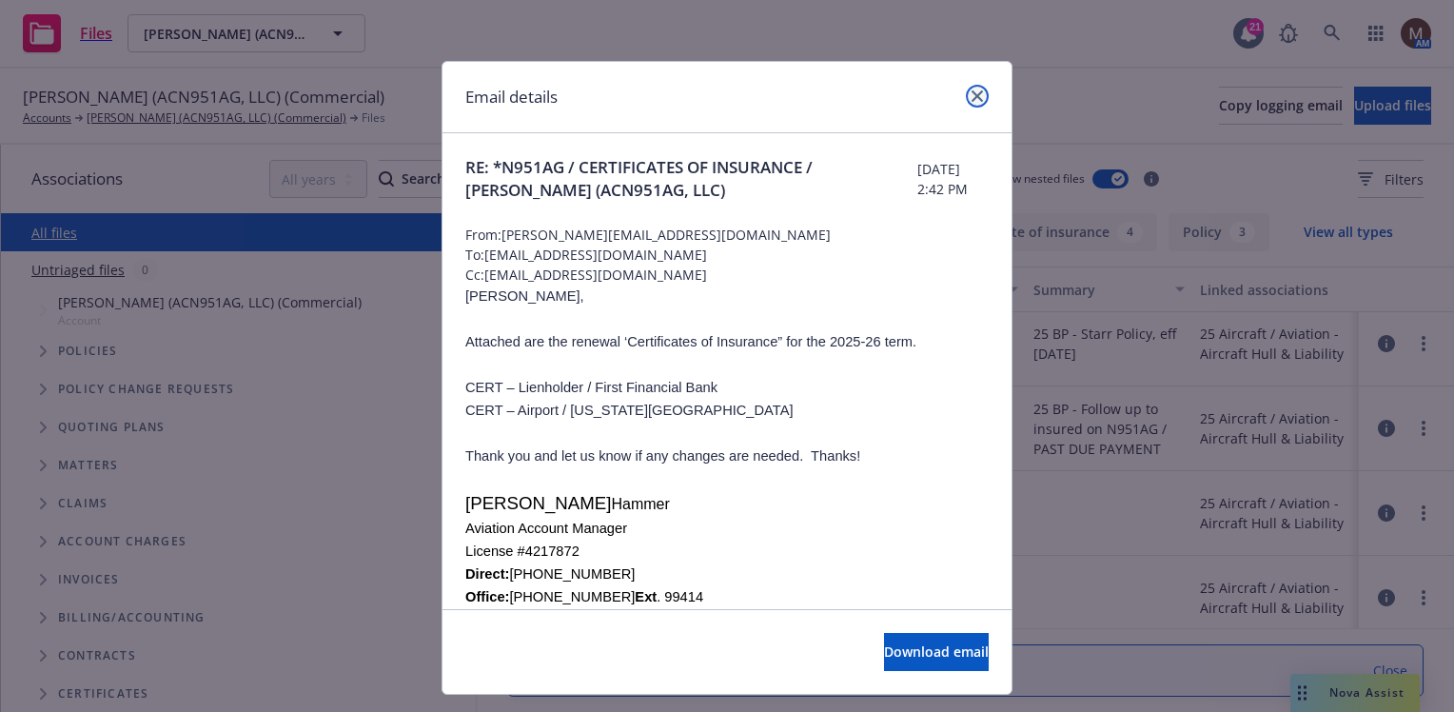
click at [972, 92] on icon "close" at bounding box center [977, 95] width 11 height 11
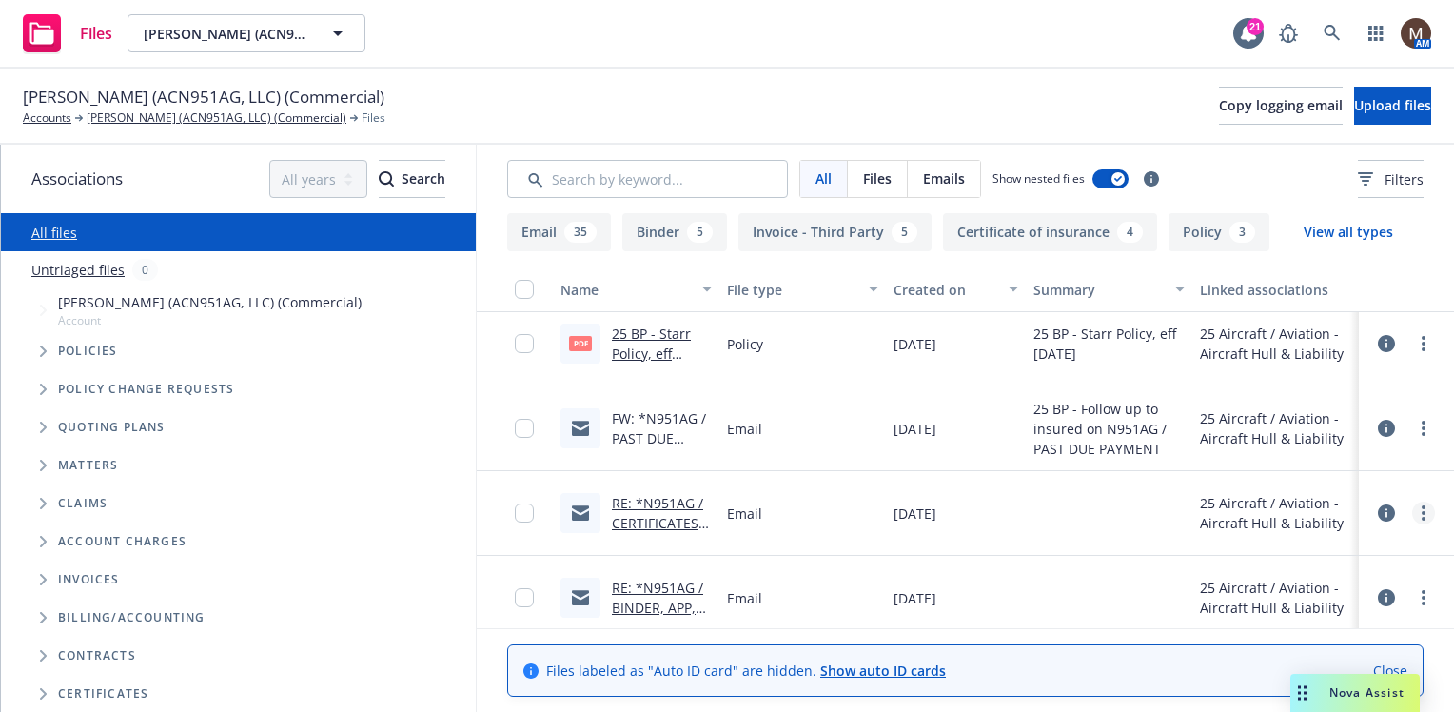
click at [1422, 508] on icon "more" at bounding box center [1424, 512] width 4 height 15
click at [1278, 622] on link "Edit" at bounding box center [1324, 627] width 189 height 38
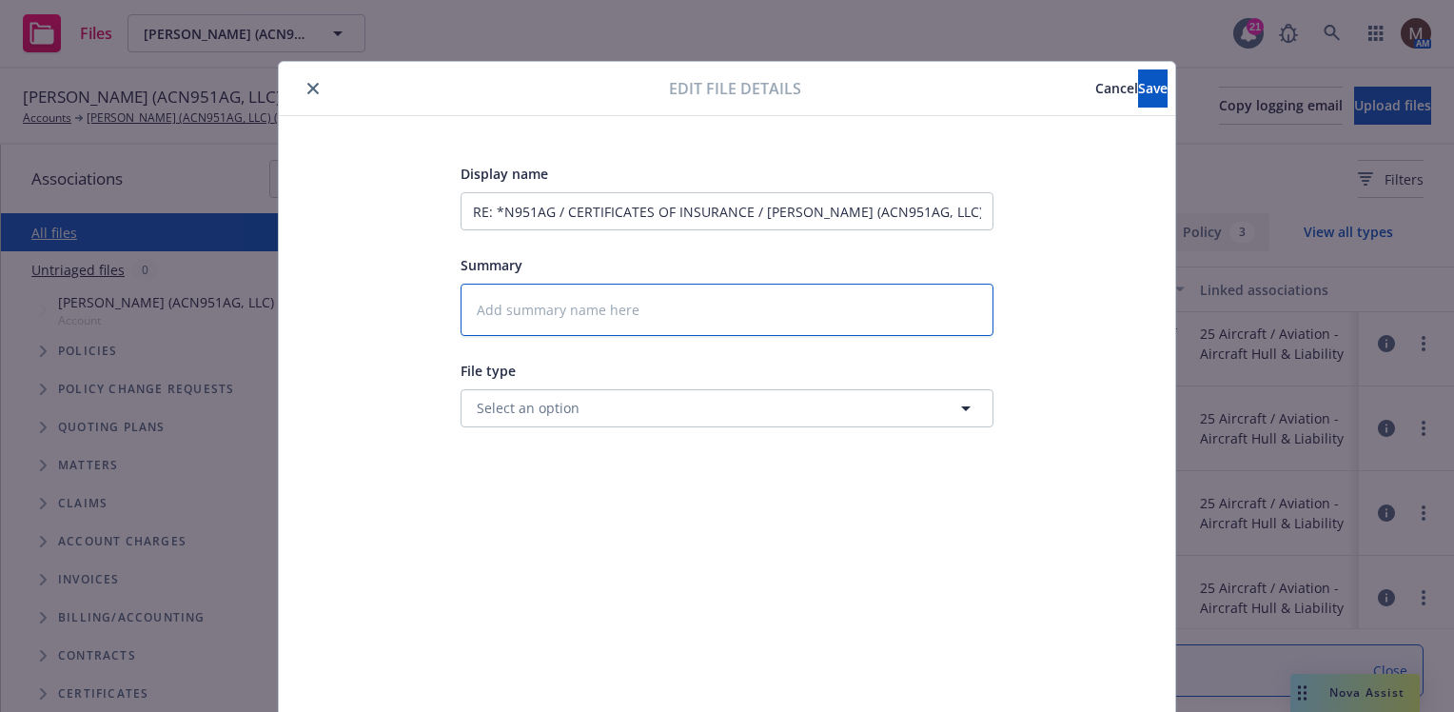
click at [506, 317] on textarea at bounding box center [727, 310] width 533 height 52
type textarea "x"
type textarea "2"
type textarea "x"
type textarea "25"
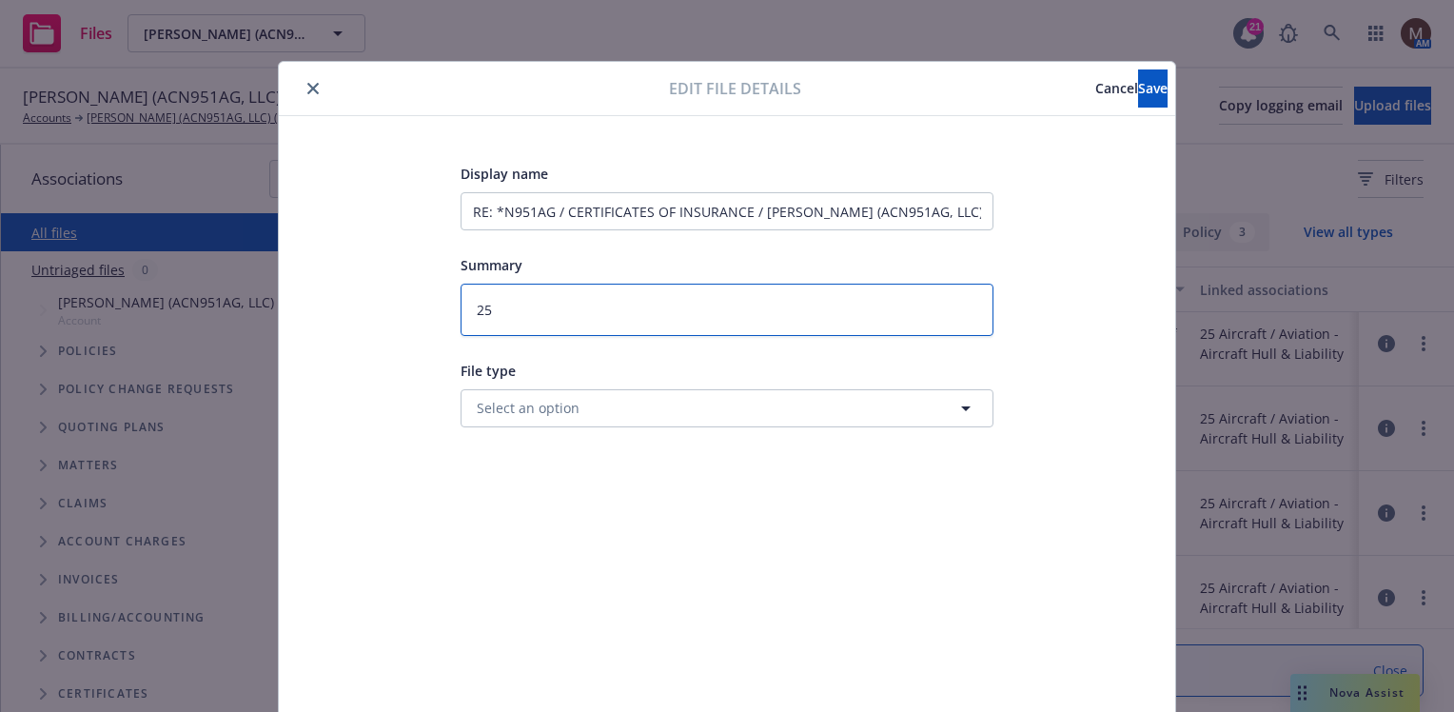
type textarea "x"
type textarea "25"
type textarea "x"
type textarea "25 B"
type textarea "x"
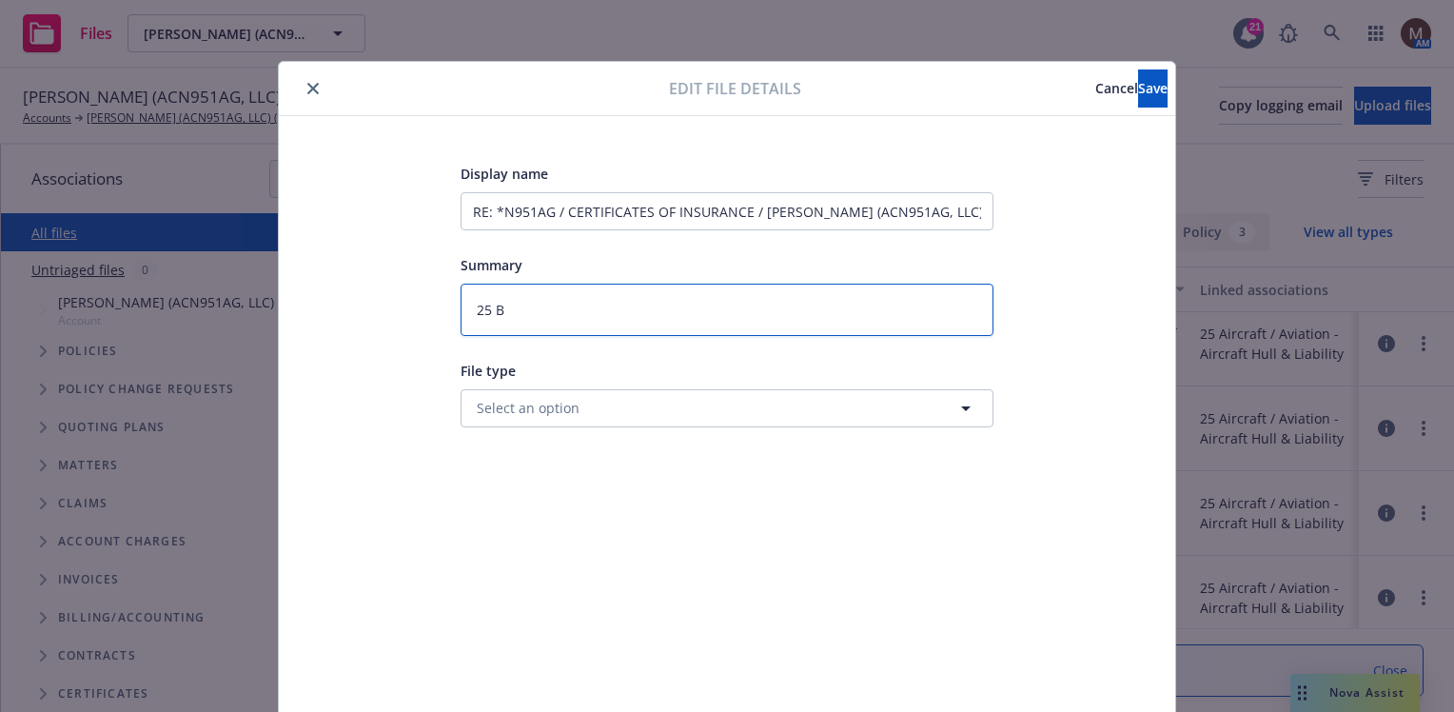
type textarea "25 BP"
type textarea "x"
type textarea "25 BP"
type textarea "x"
type textarea "25 BP -"
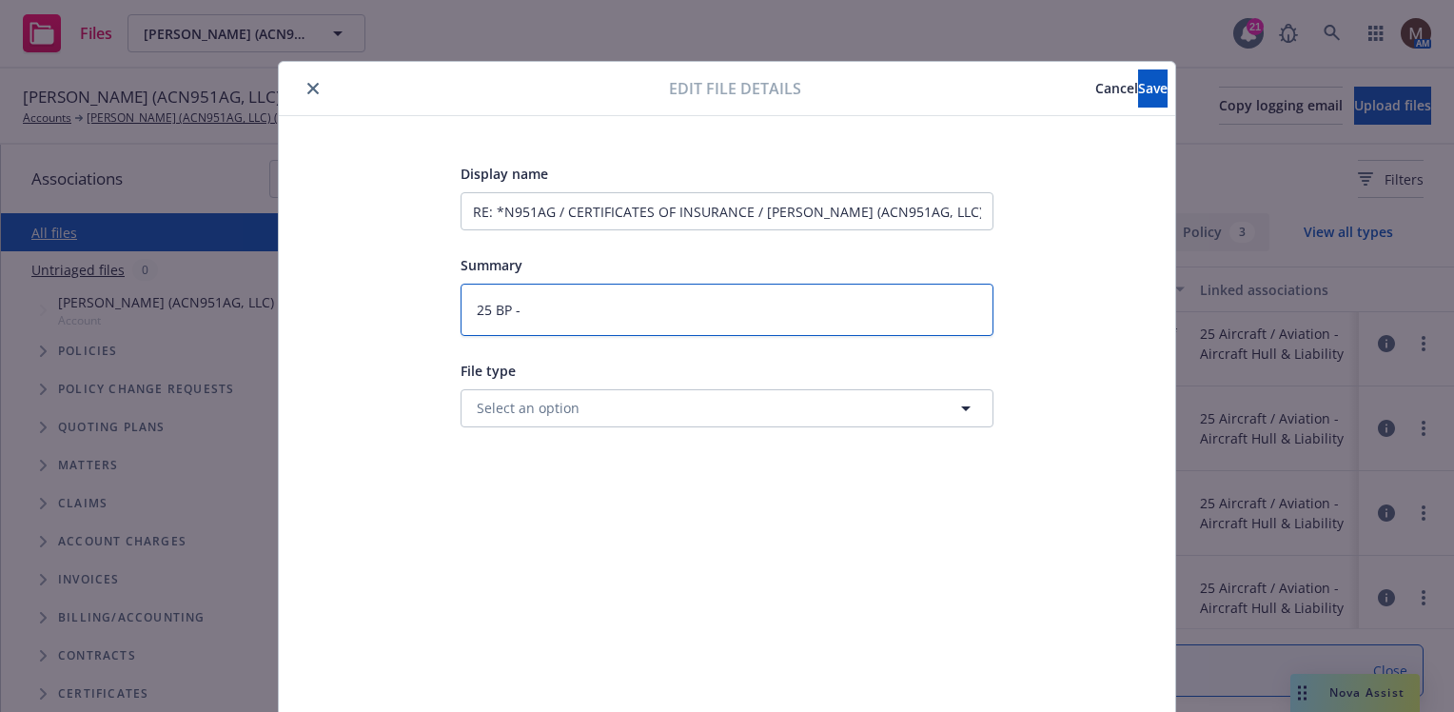
type textarea "x"
type textarea "25 BP -"
type textarea "x"
type textarea "25 BP - C"
type textarea "x"
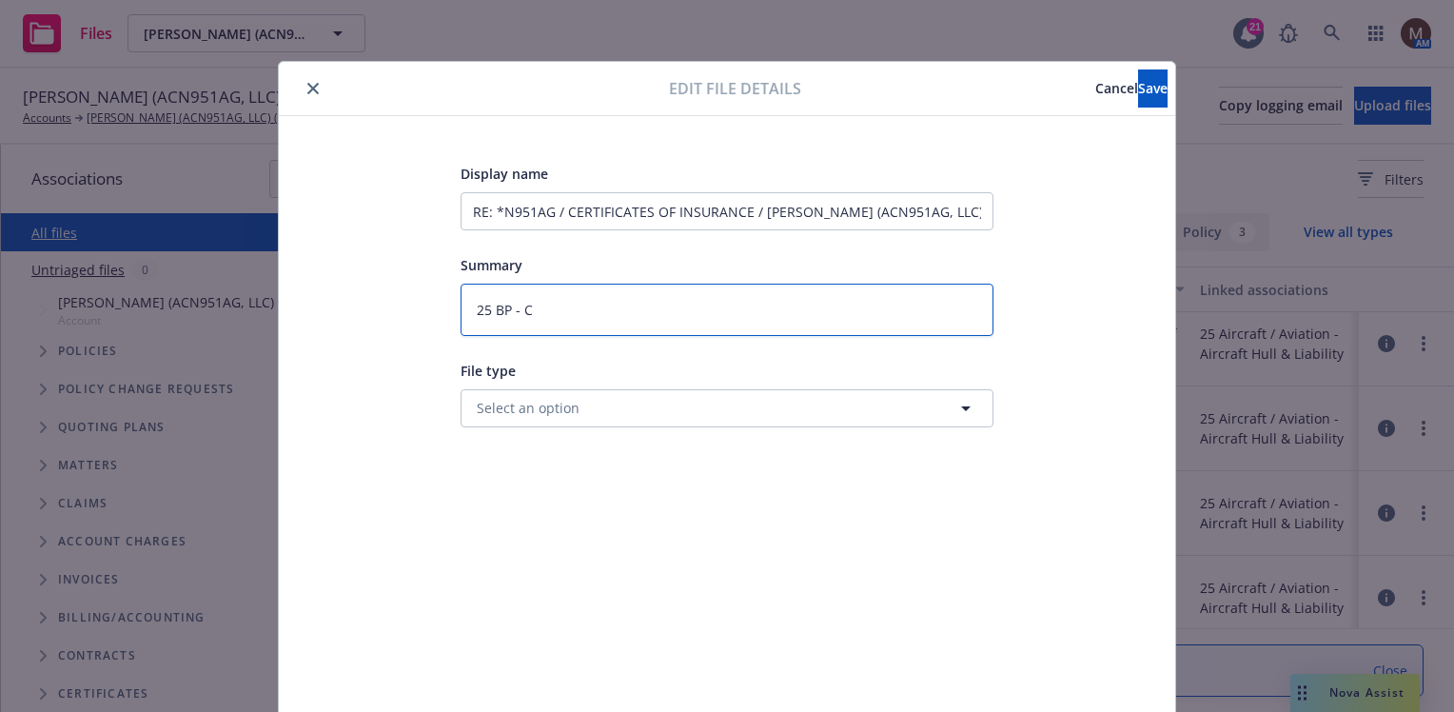
type textarea "25 BP - CE"
type textarea "x"
type textarea "25 BP - CER"
type textarea "x"
type textarea "25 BP - CERT"
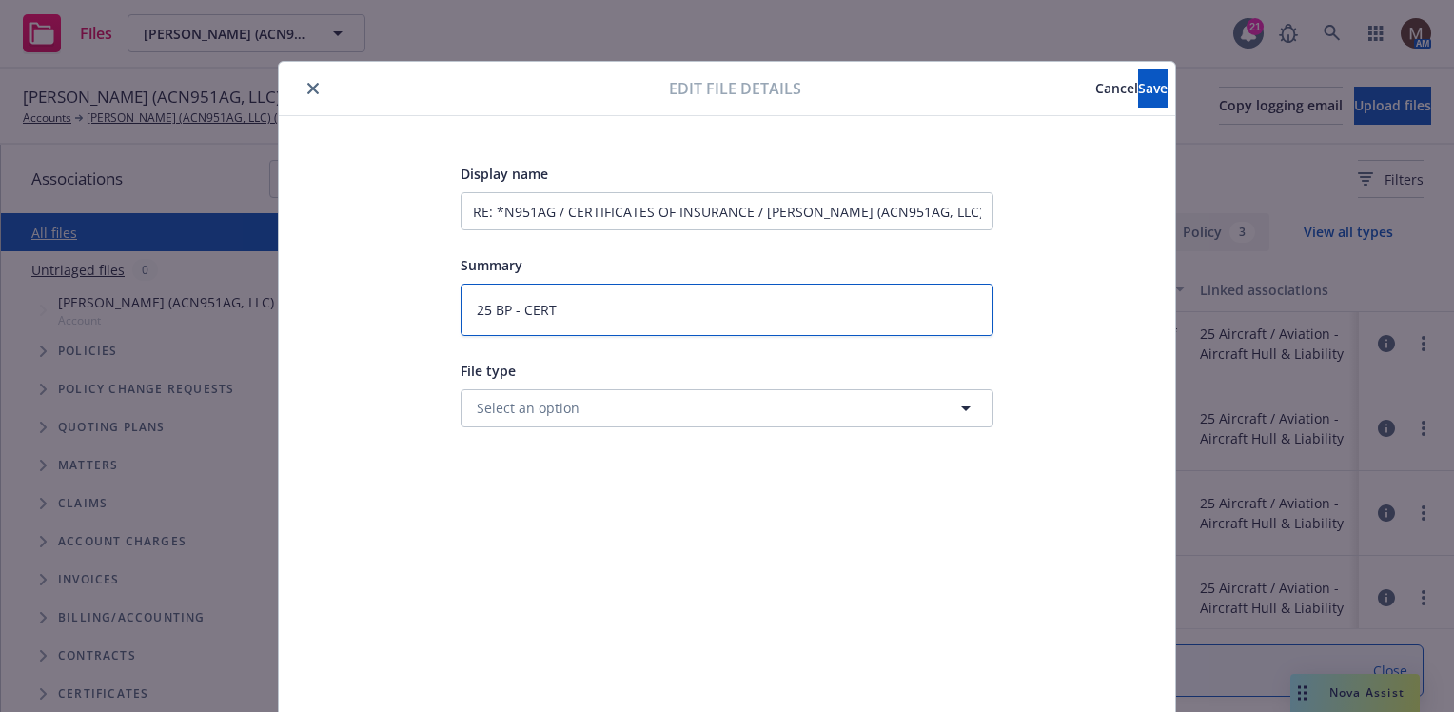
type textarea "x"
type textarea "25 BP - CERTS"
type textarea "x"
type textarea "25 BP - CERTS"
type textarea "x"
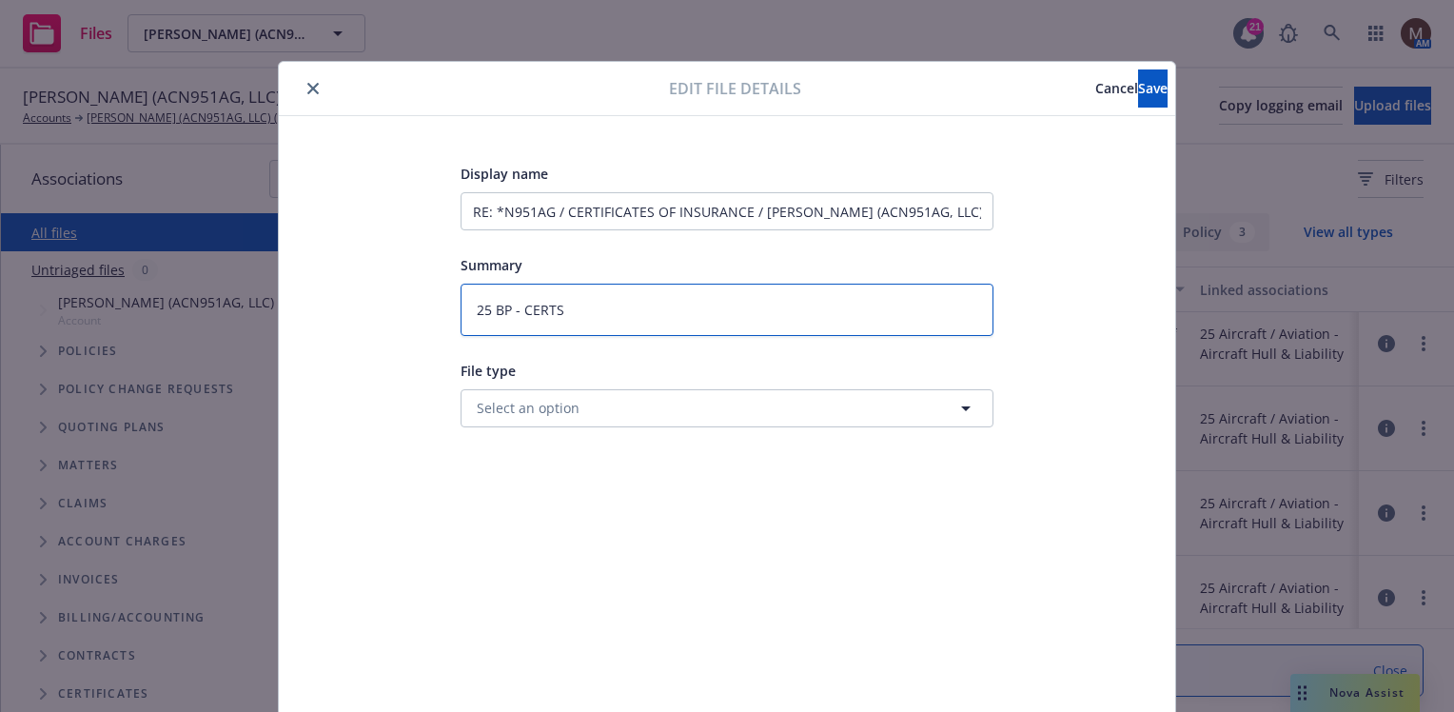
type textarea "25 BP - CERTS t"
type textarea "x"
type textarea "25 BP - CERTS to"
type textarea "x"
type textarea "25 BP - CERTS to"
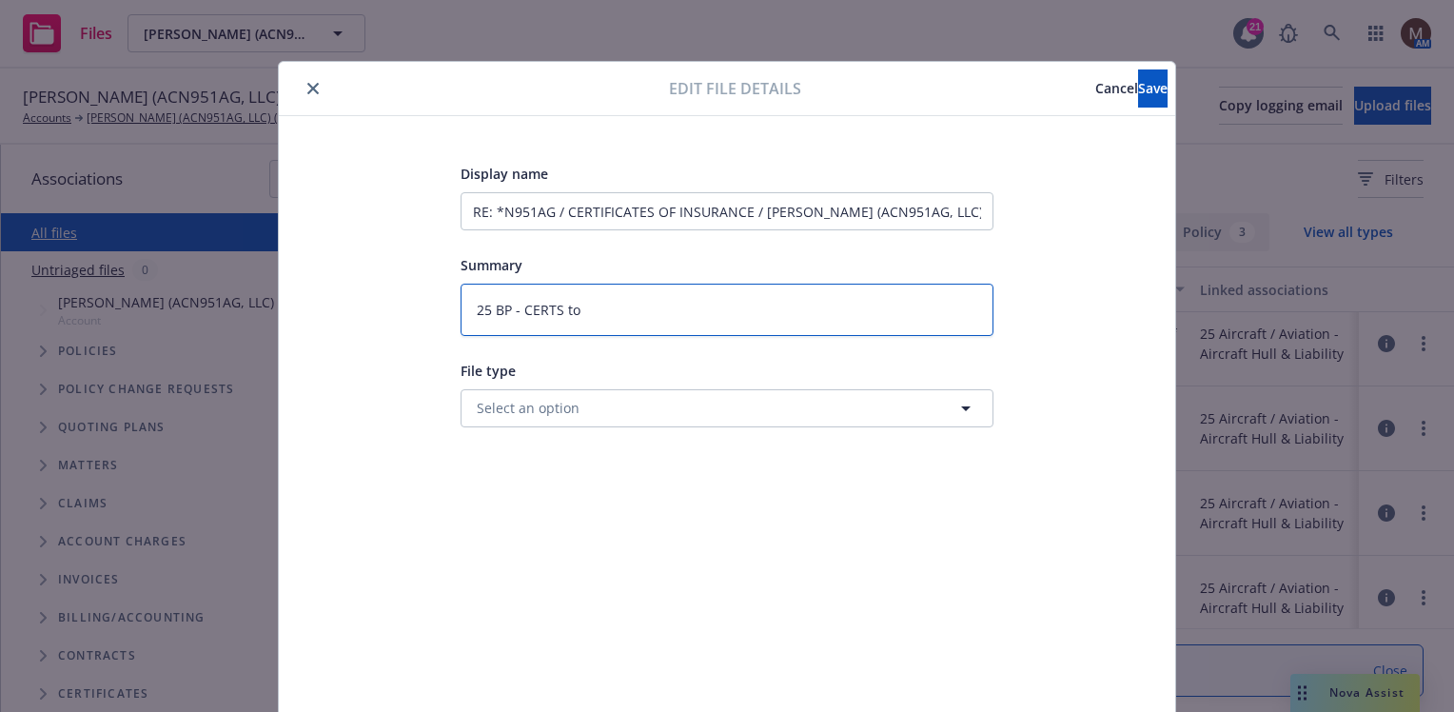
type textarea "x"
type textarea "25 BP - CERTS to i"
type textarea "x"
type textarea "25 BP - CERTS to in"
type textarea "x"
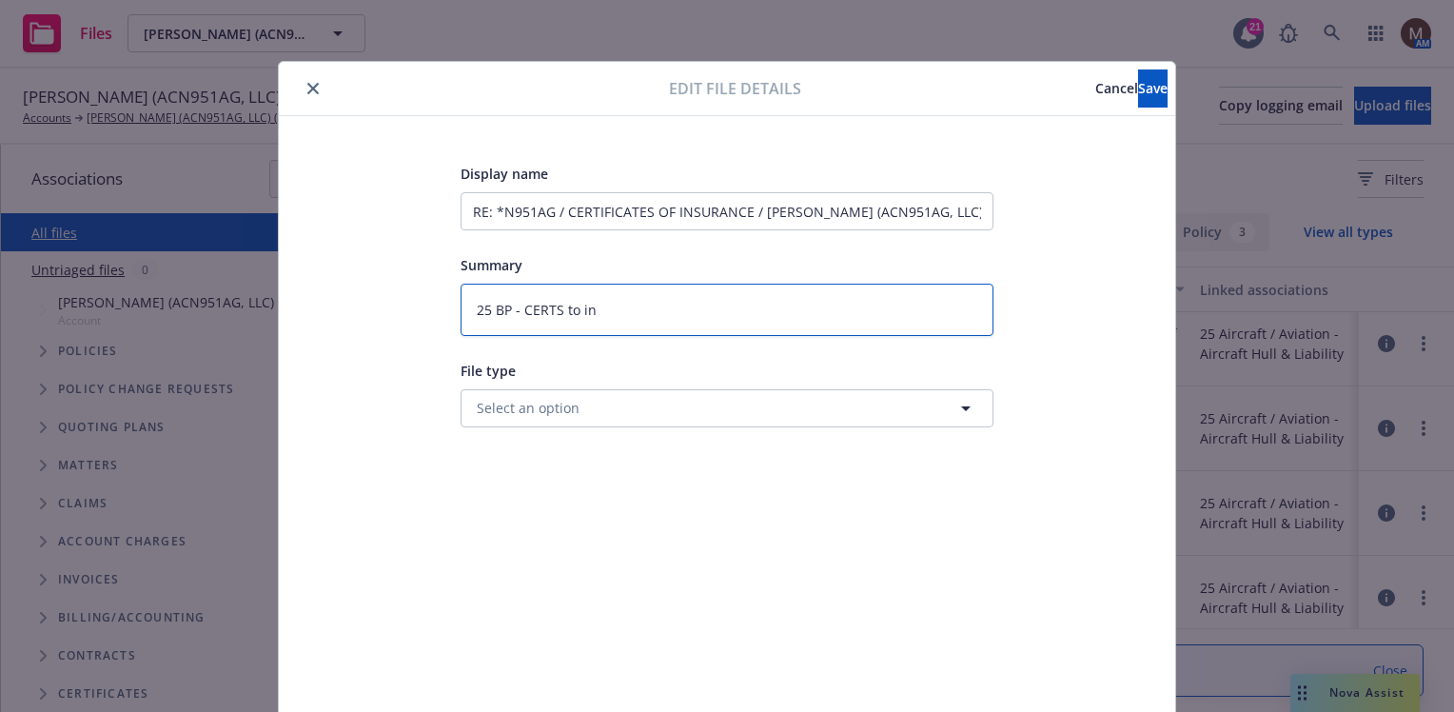
type textarea "25 BP - CERTS to ins"
type textarea "x"
type textarea "25 BP - CERTS to insu"
type textarea "x"
type textarea "25 BP - CERTS to insur"
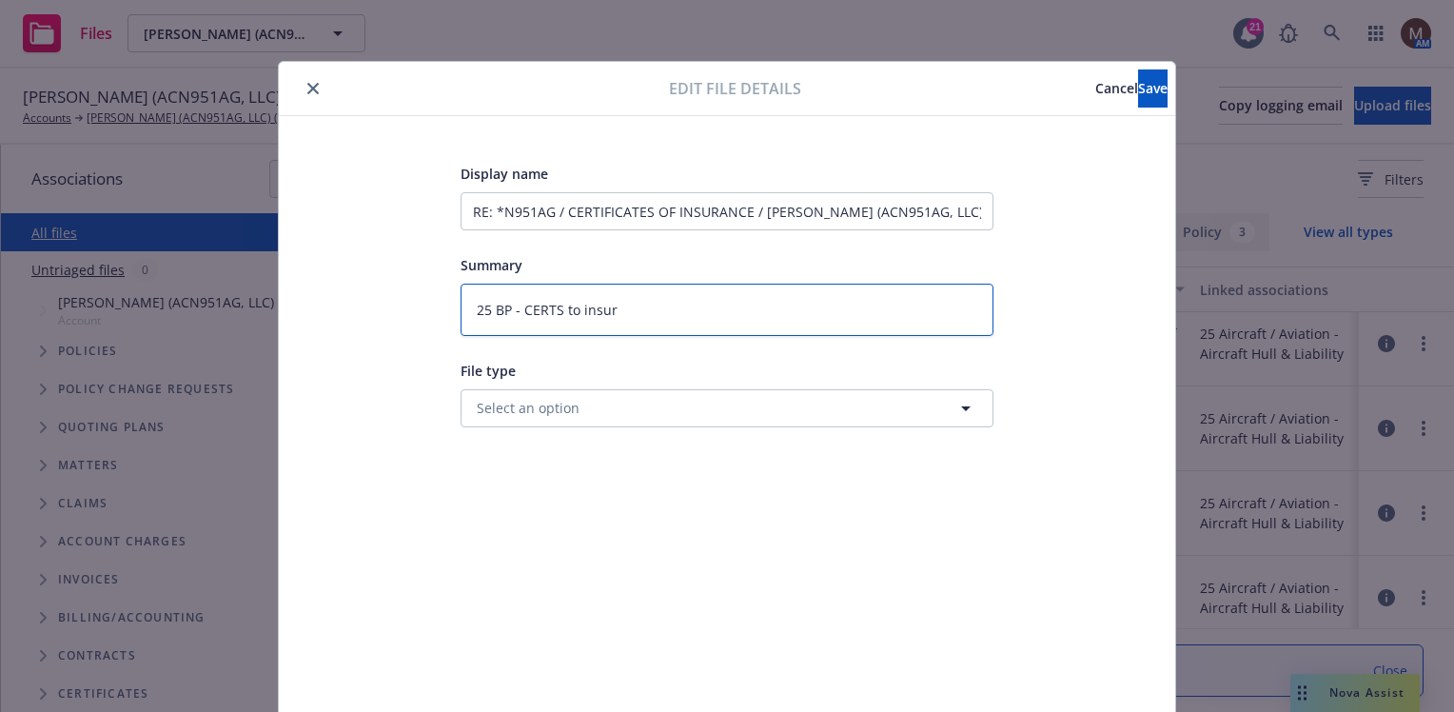
type textarea "x"
type textarea "25 BP - CERTS to insure"
type textarea "x"
type textarea "25 BP - CERTS to insured"
type textarea "x"
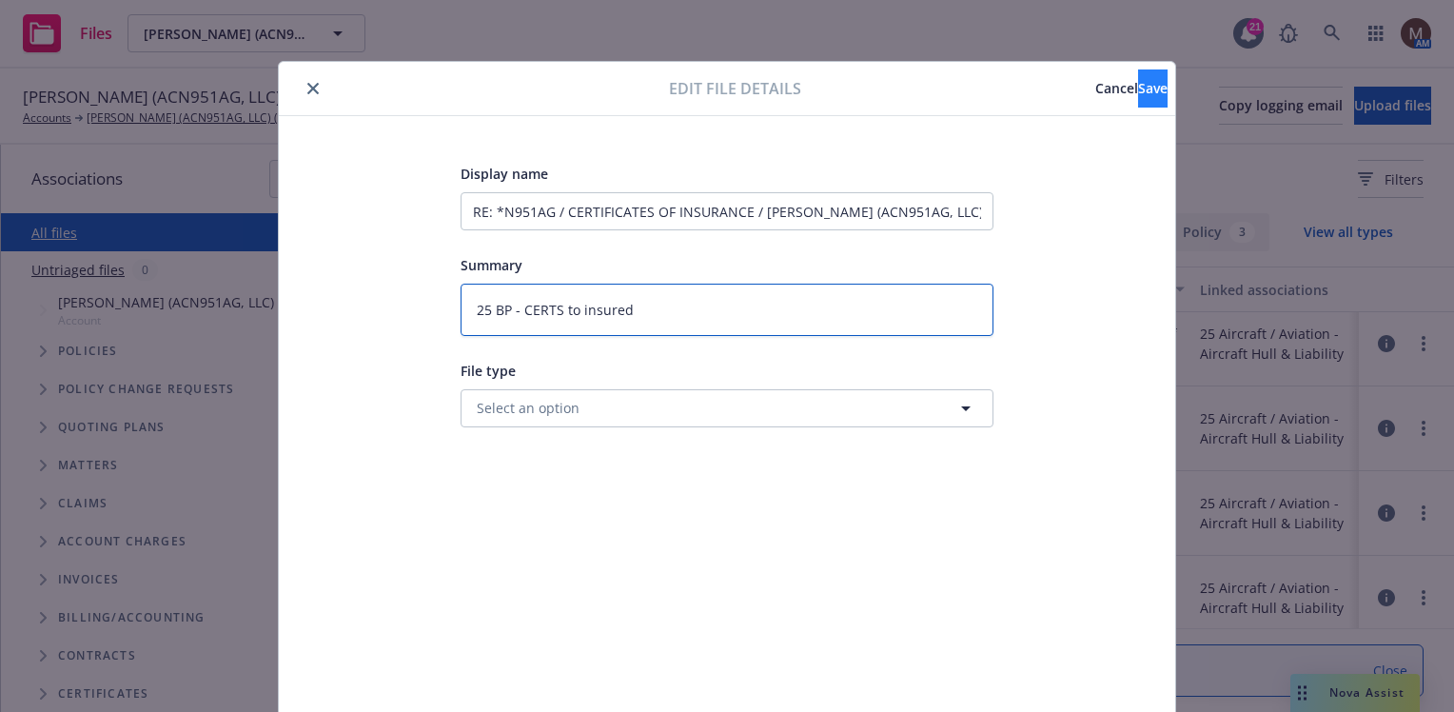
type textarea "25 BP - CERTS to insured"
click at [1138, 81] on span "Save" at bounding box center [1152, 88] width 29 height 18
type textarea "x"
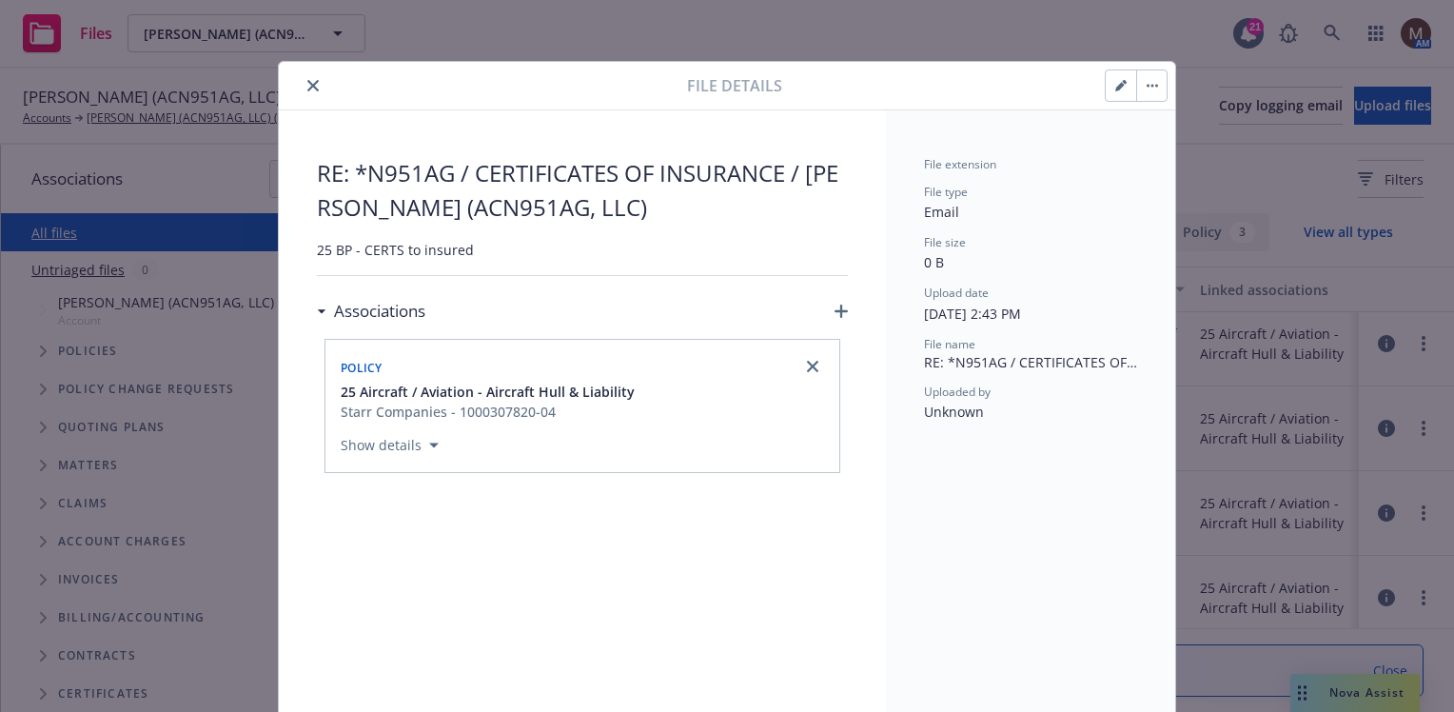
click at [307, 81] on icon "close" at bounding box center [312, 85] width 11 height 11
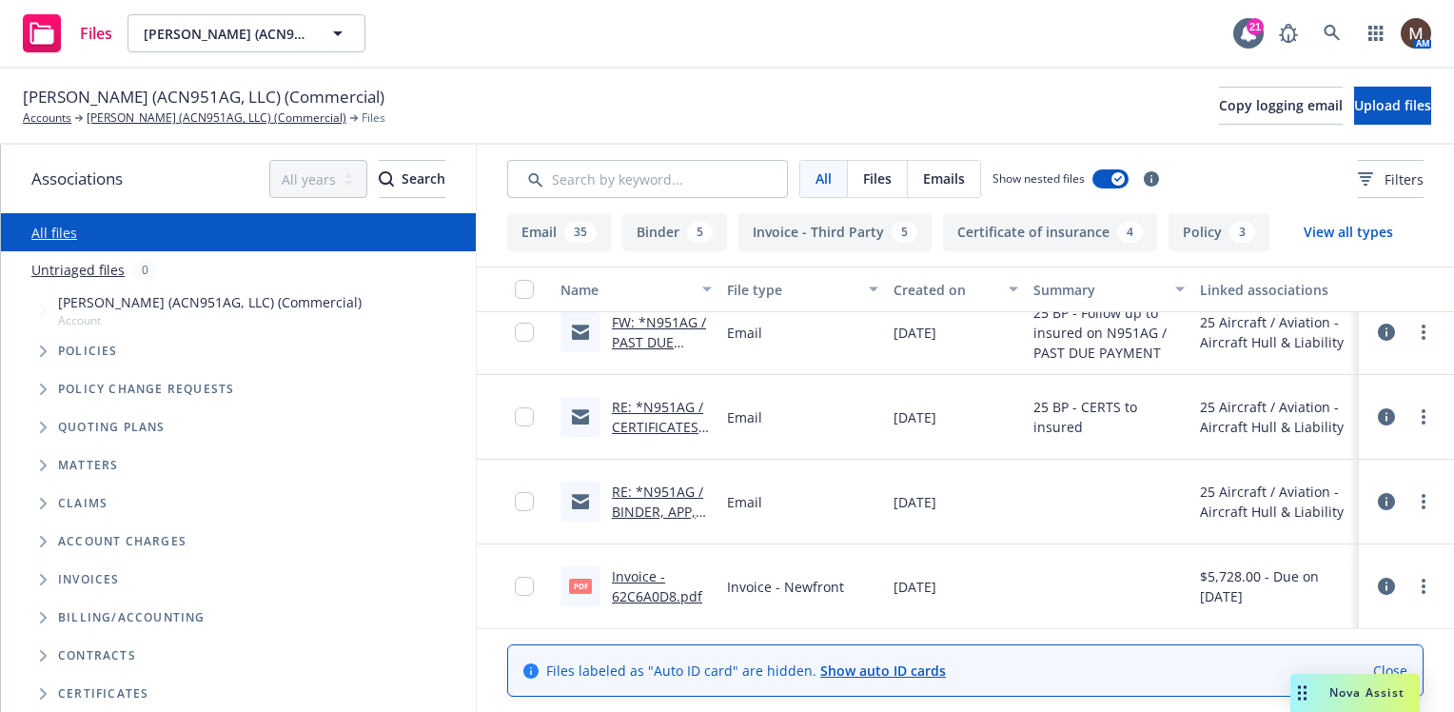
scroll to position [285, 0]
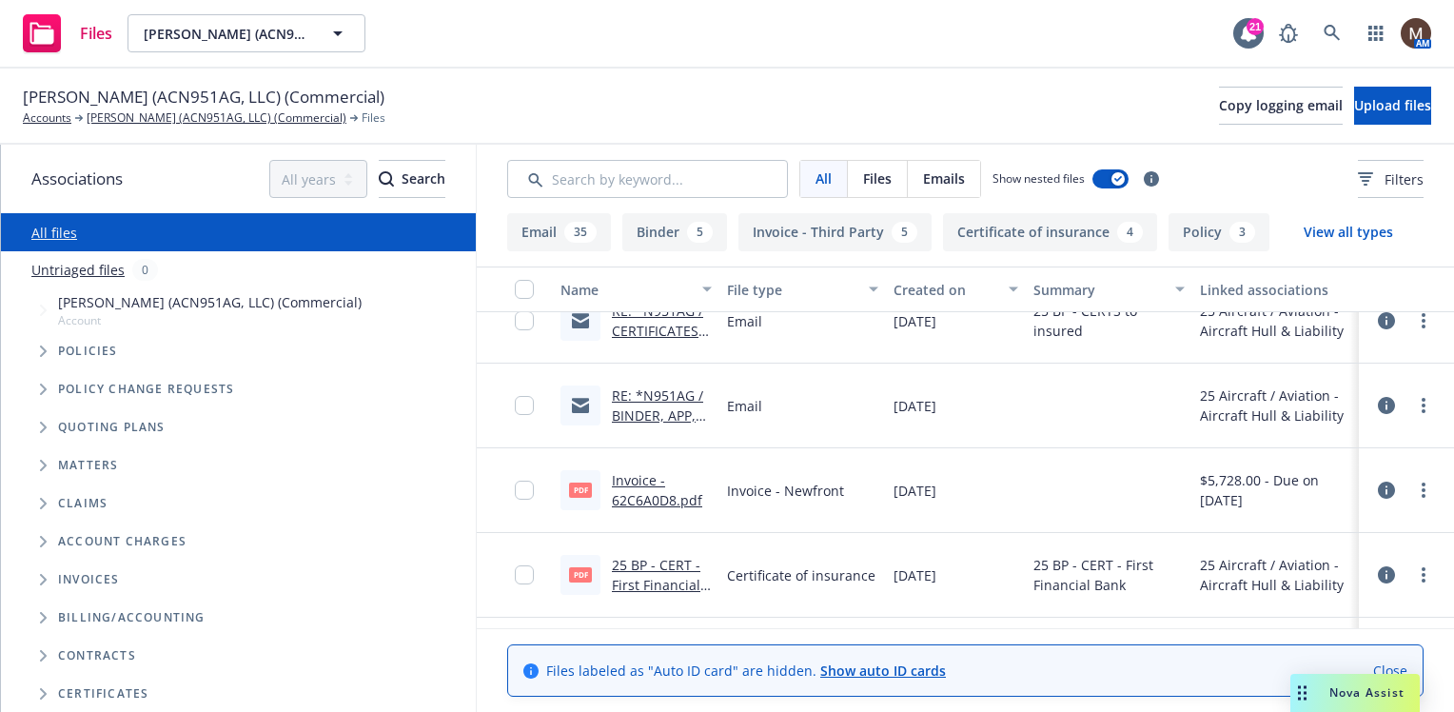
click at [678, 410] on link "RE: *N951AG / BINDER, APP, INVOICE / Christine Mortine (ACN951AG, LLC)" at bounding box center [659, 445] width 94 height 118
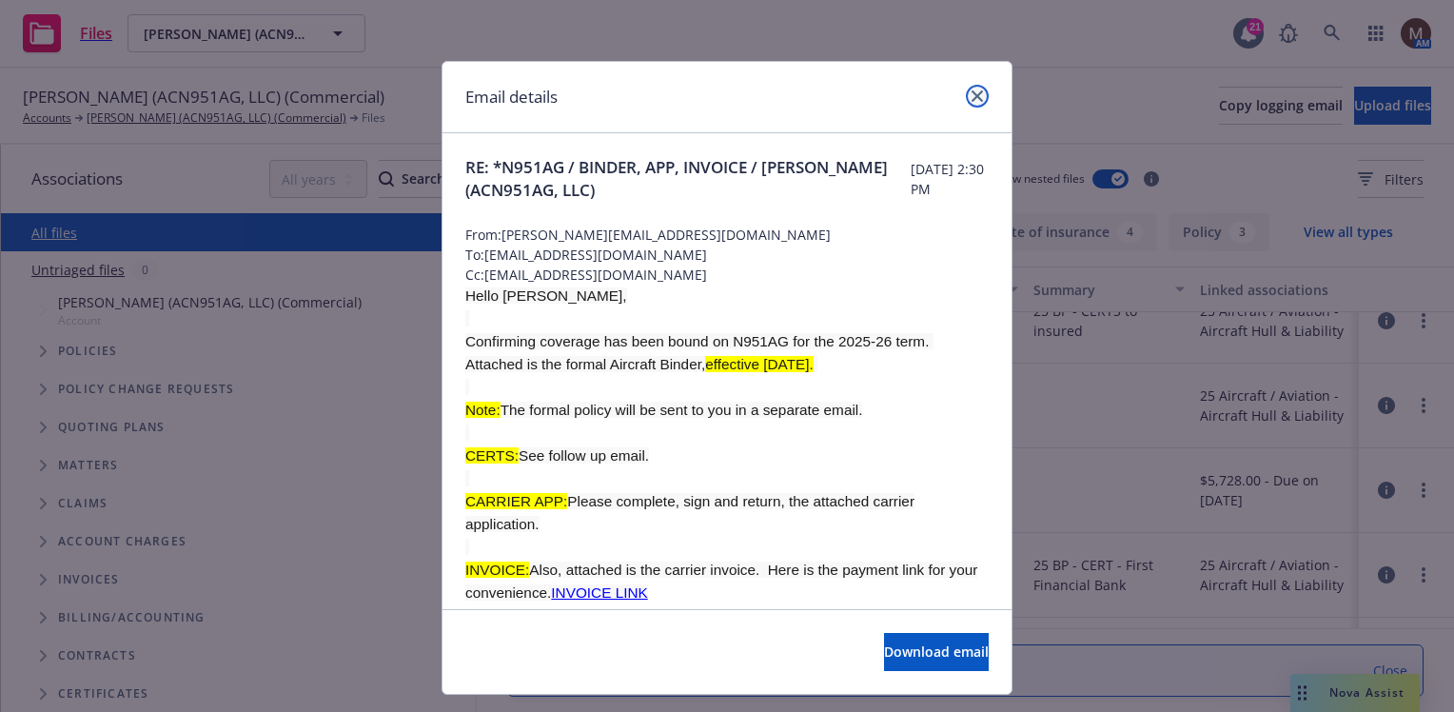
click at [972, 92] on icon "close" at bounding box center [977, 95] width 11 height 11
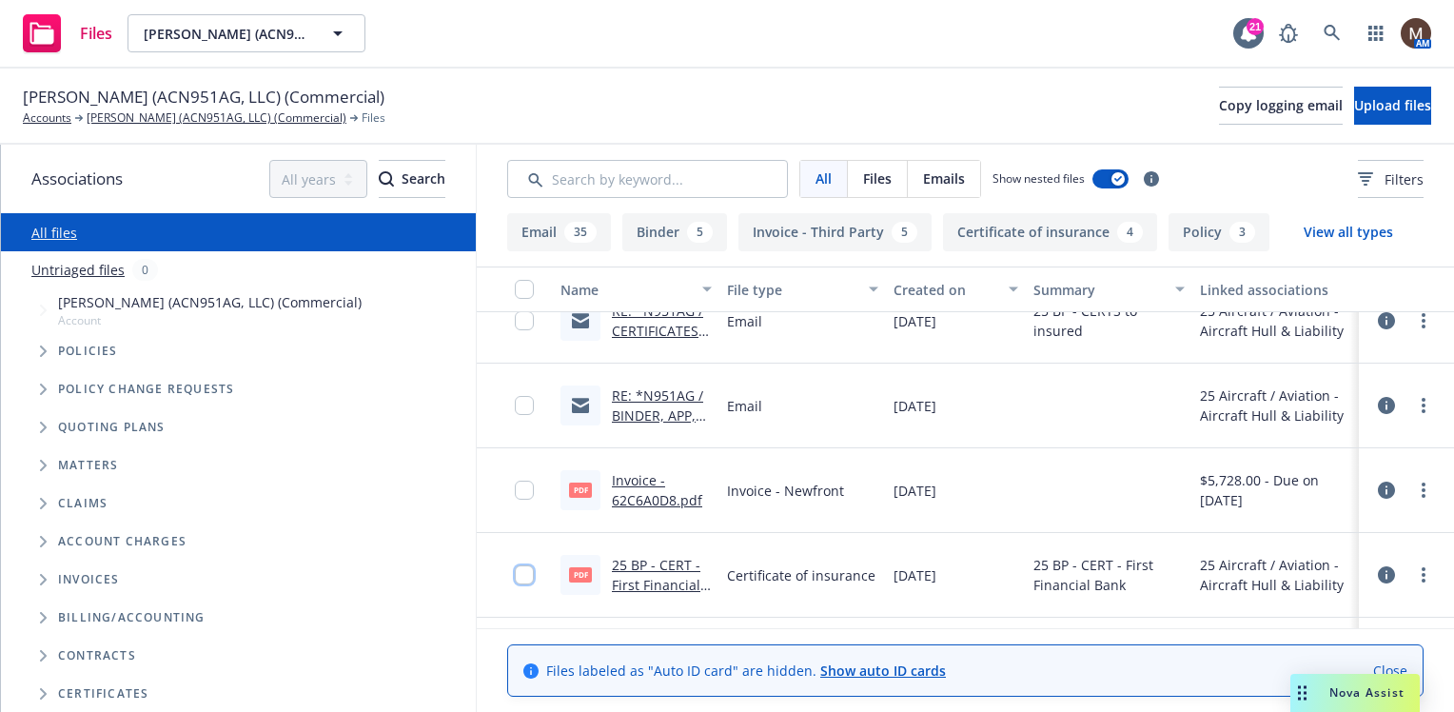
drag, startPoint x: 520, startPoint y: 578, endPoint x: 530, endPoint y: 531, distance: 47.8
click at [523, 571] on input "checkbox" at bounding box center [524, 574] width 19 height 19
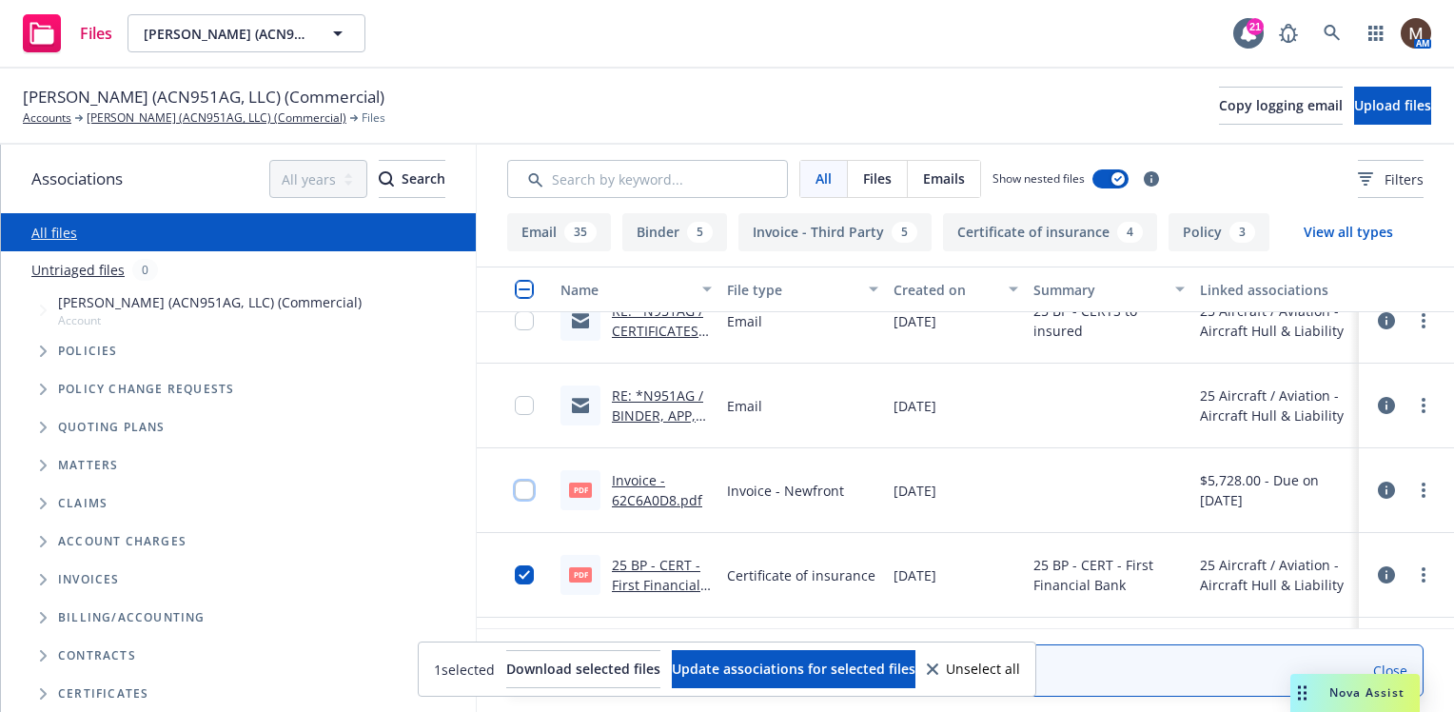
click at [529, 485] on input "checkbox" at bounding box center [524, 490] width 19 height 19
click at [521, 405] on input "checkbox" at bounding box center [524, 405] width 19 height 19
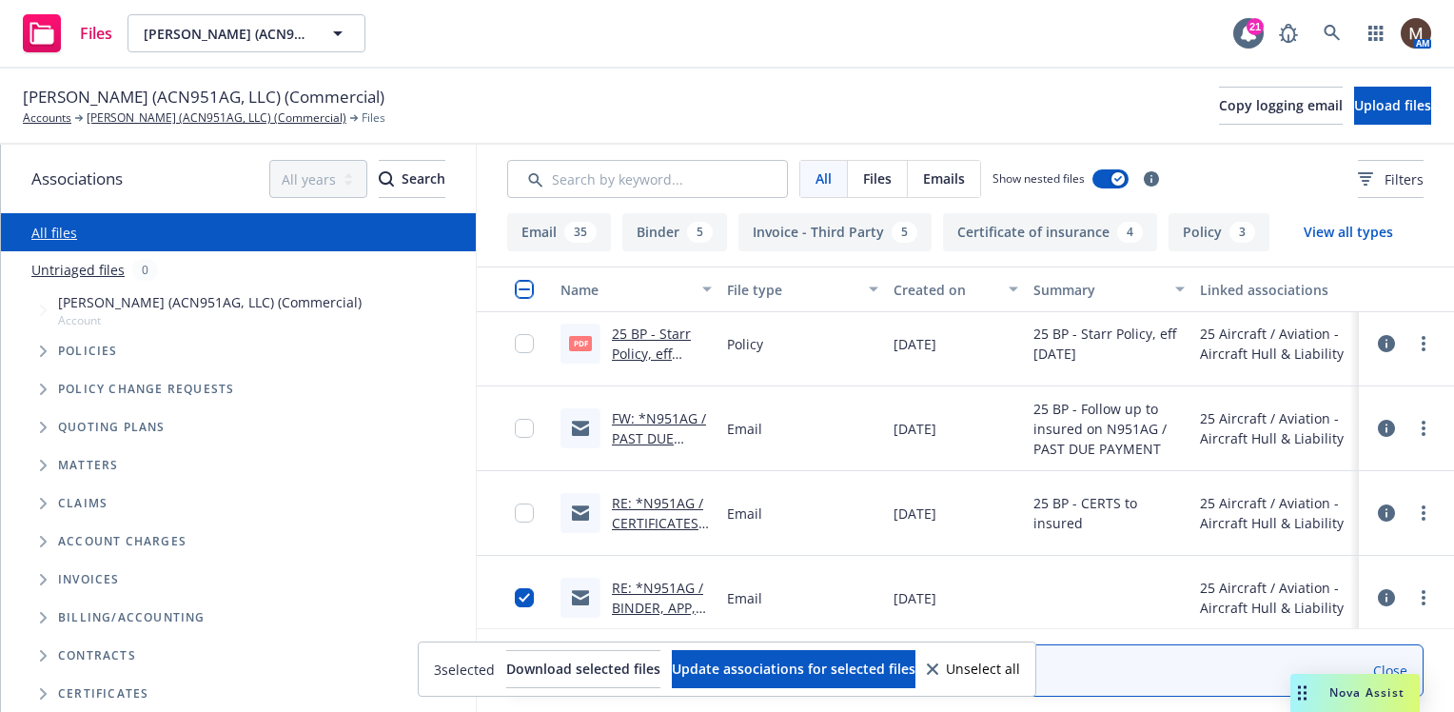
scroll to position [95, 0]
drag, startPoint x: 524, startPoint y: 507, endPoint x: 529, endPoint y: 470, distance: 37.4
click at [524, 506] on input "checkbox" at bounding box center [524, 512] width 19 height 19
click at [523, 421] on input "checkbox" at bounding box center [524, 428] width 19 height 19
click at [521, 337] on input "checkbox" at bounding box center [524, 343] width 19 height 19
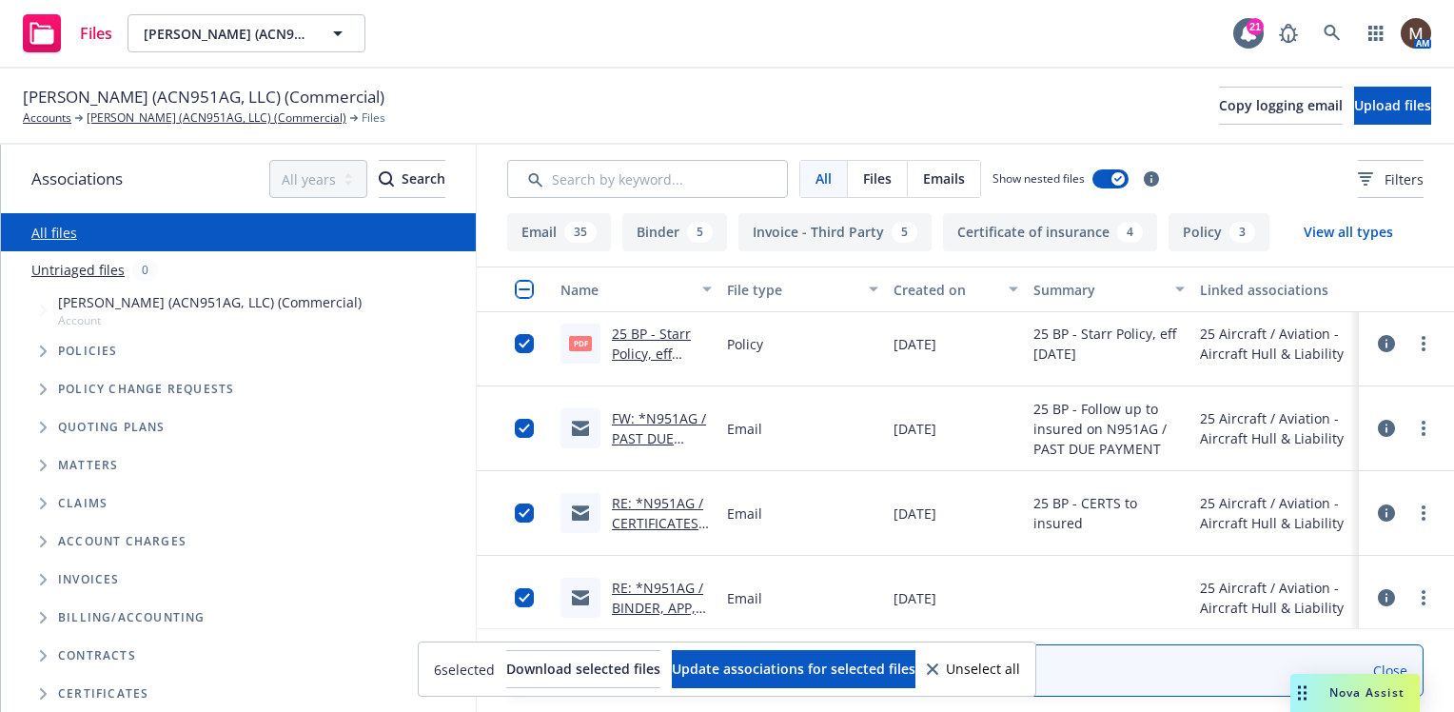
scroll to position [0, 0]
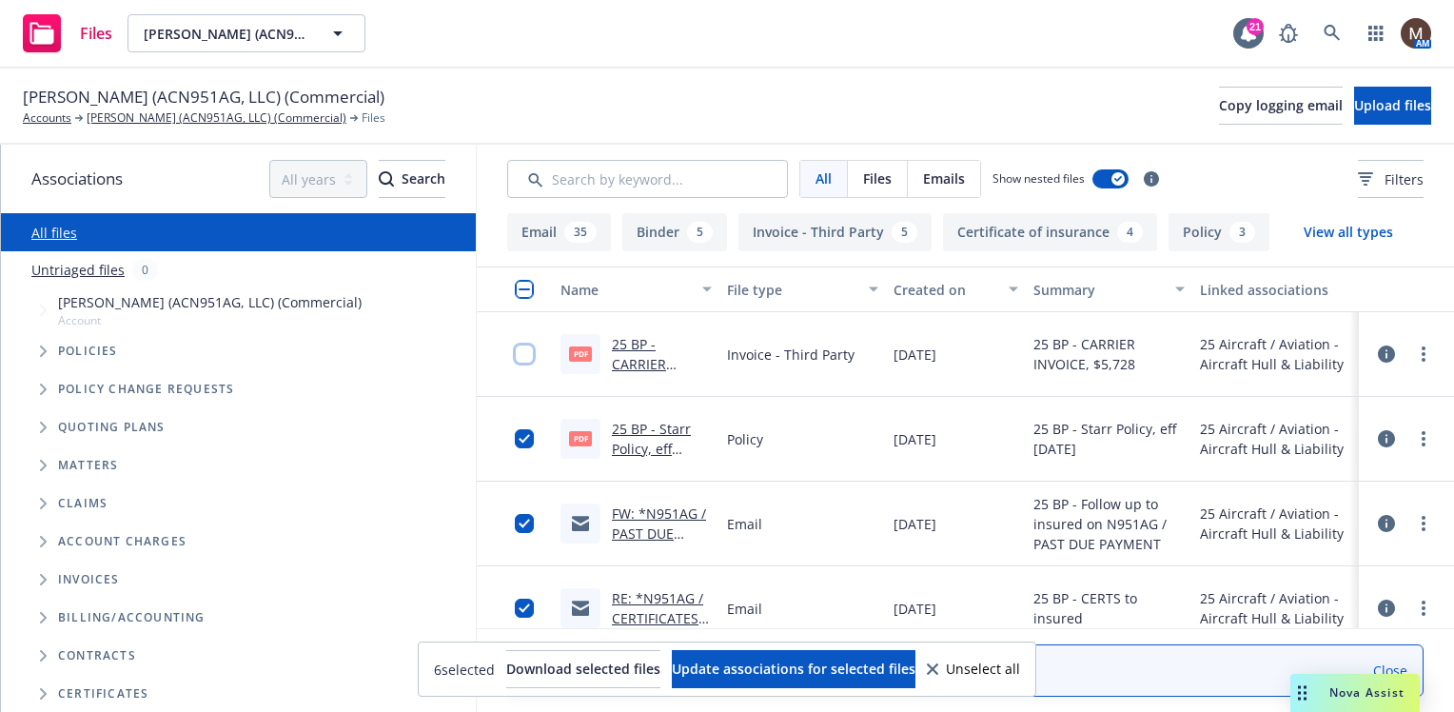
drag, startPoint x: 523, startPoint y: 352, endPoint x: 548, endPoint y: 375, distance: 33.7
click at [523, 352] on input "checkbox" at bounding box center [524, 353] width 19 height 19
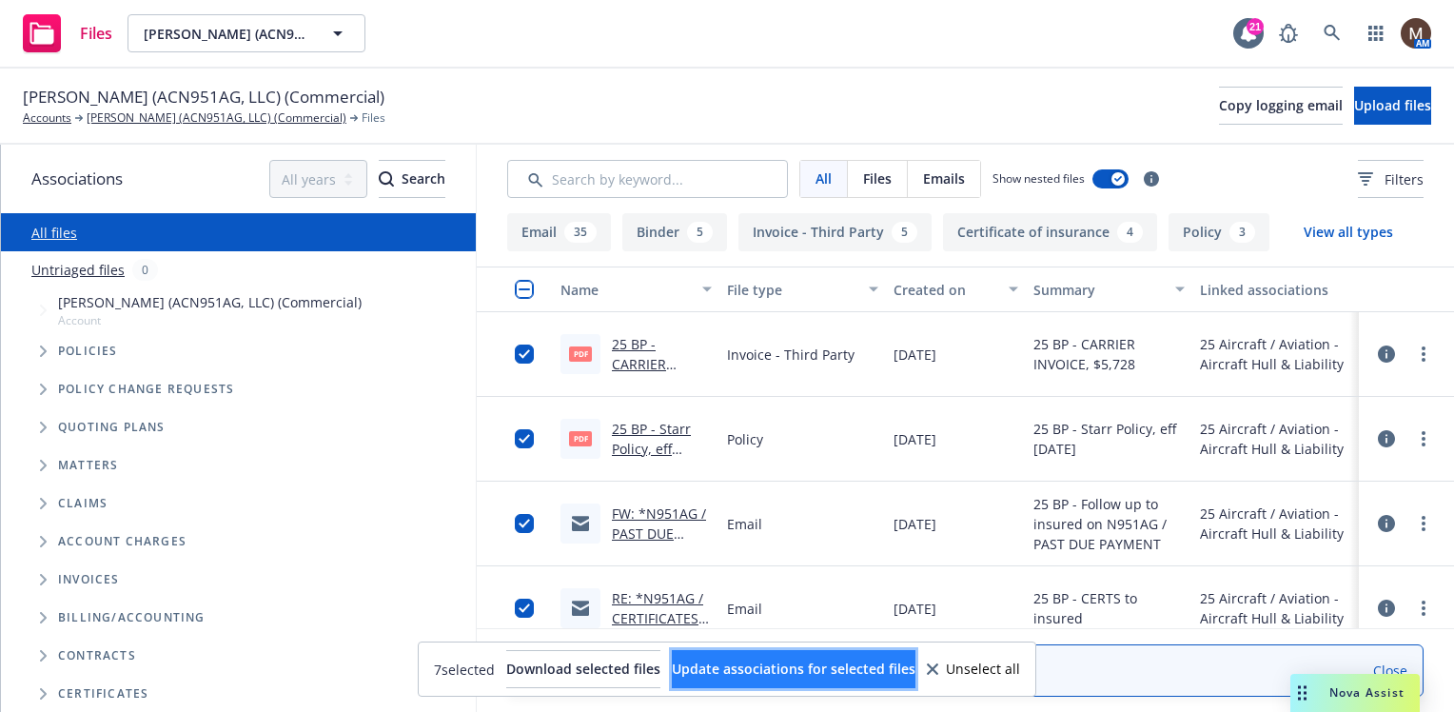
click at [807, 672] on span "Update associations for selected files" at bounding box center [794, 668] width 244 height 18
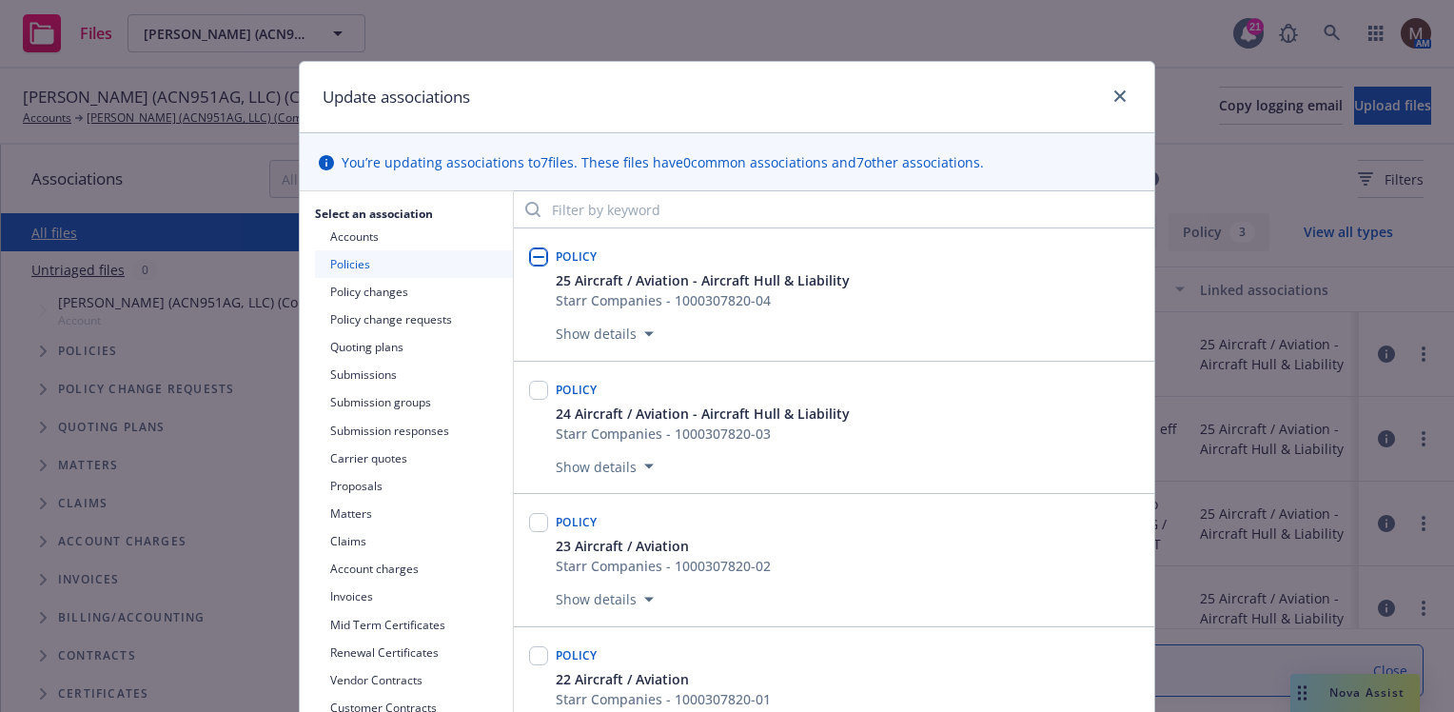
click at [644, 331] on icon "button" at bounding box center [649, 334] width 10 height 6
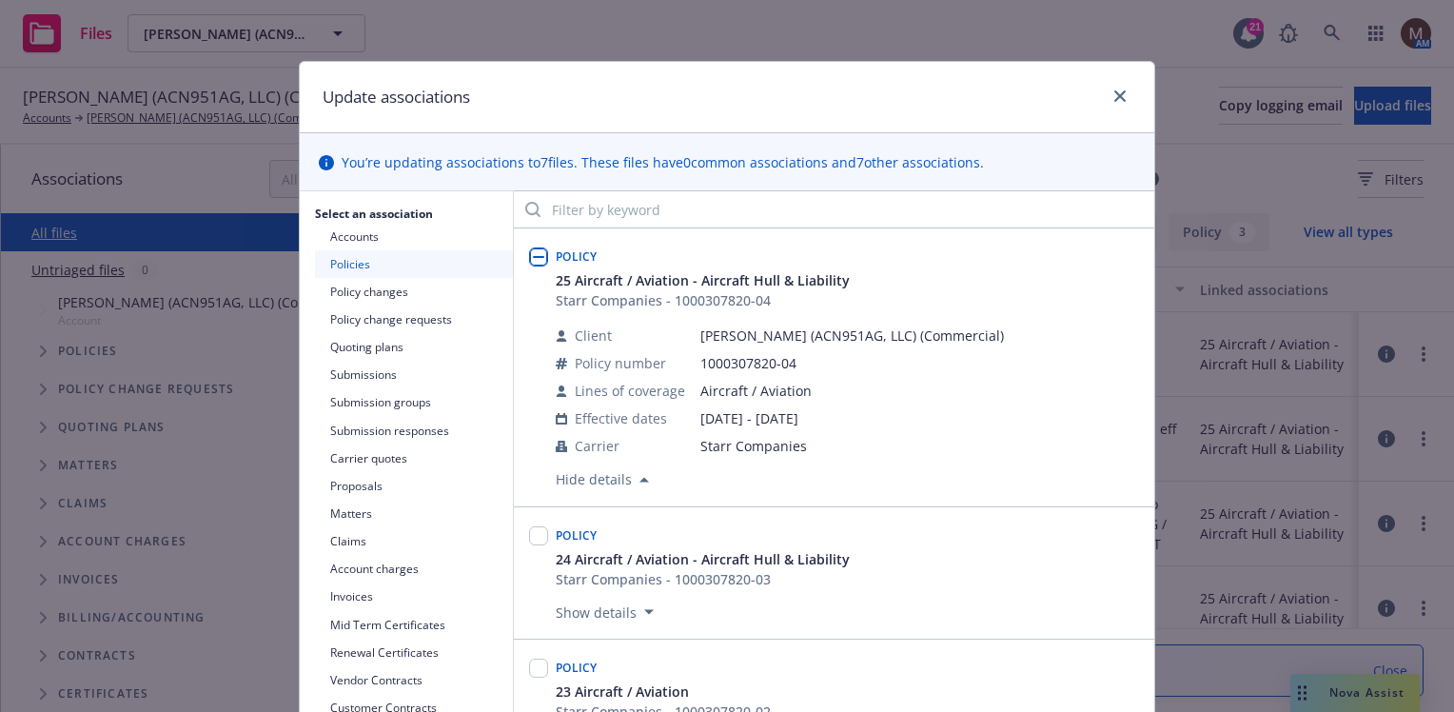
drag, startPoint x: 526, startPoint y: 246, endPoint x: 614, endPoint y: 306, distance: 106.1
click at [529, 247] on input "checkbox" at bounding box center [538, 256] width 19 height 19
checkbox input "true"
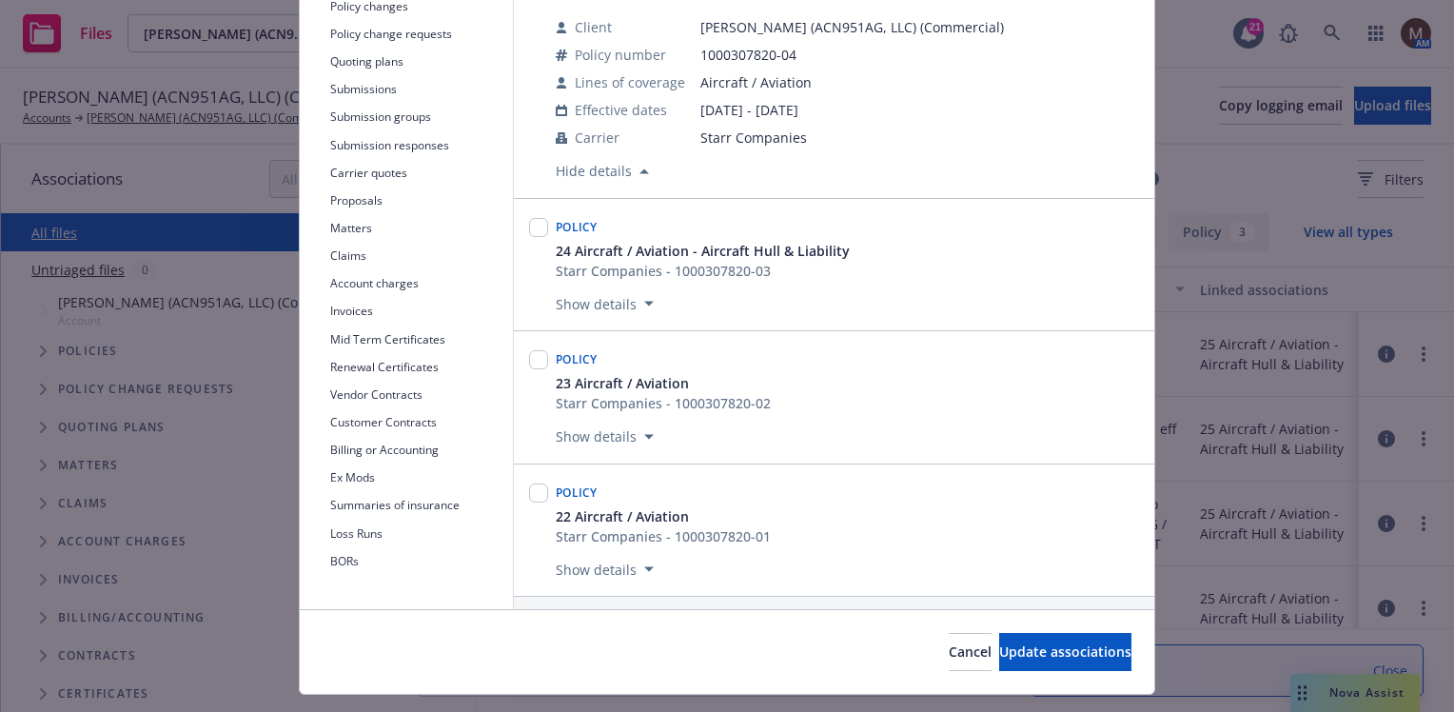
scroll to position [328, 0]
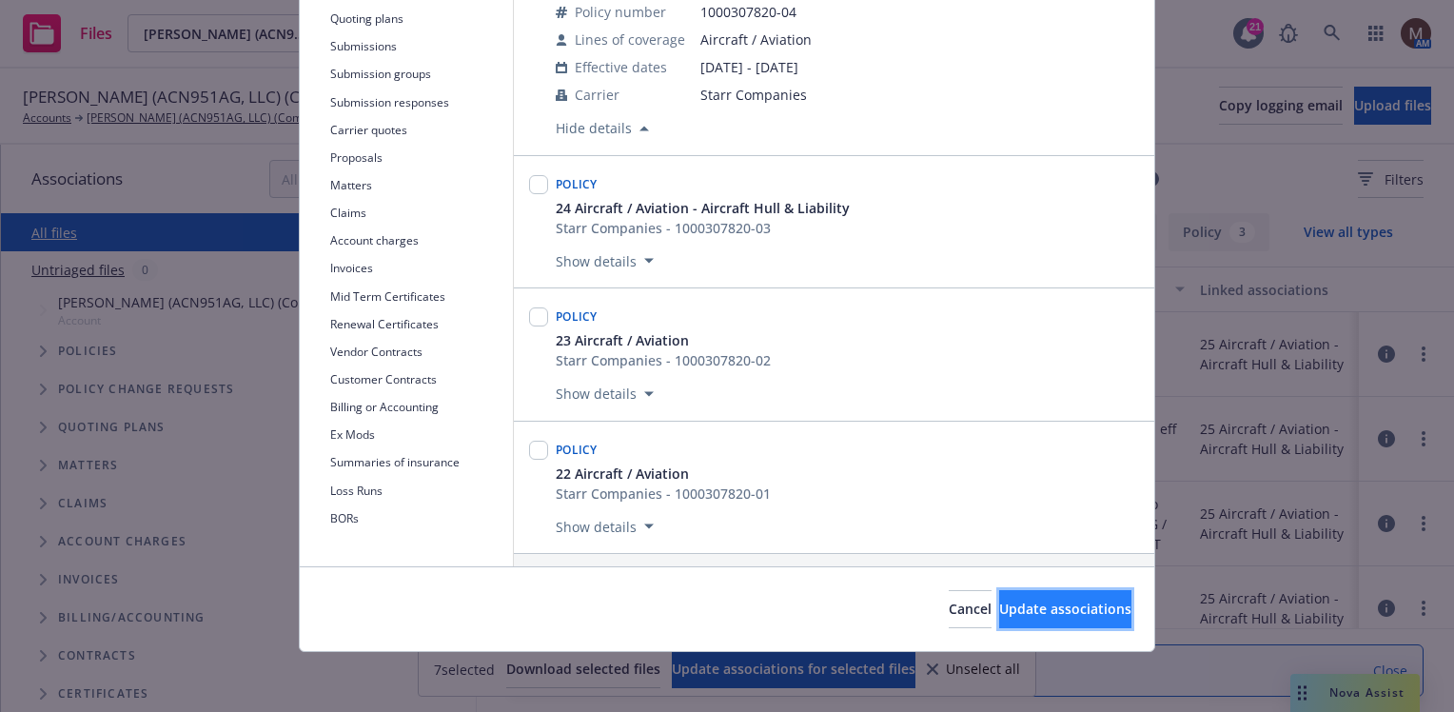
click at [1074, 602] on span "Update associations" at bounding box center [1065, 609] width 132 height 18
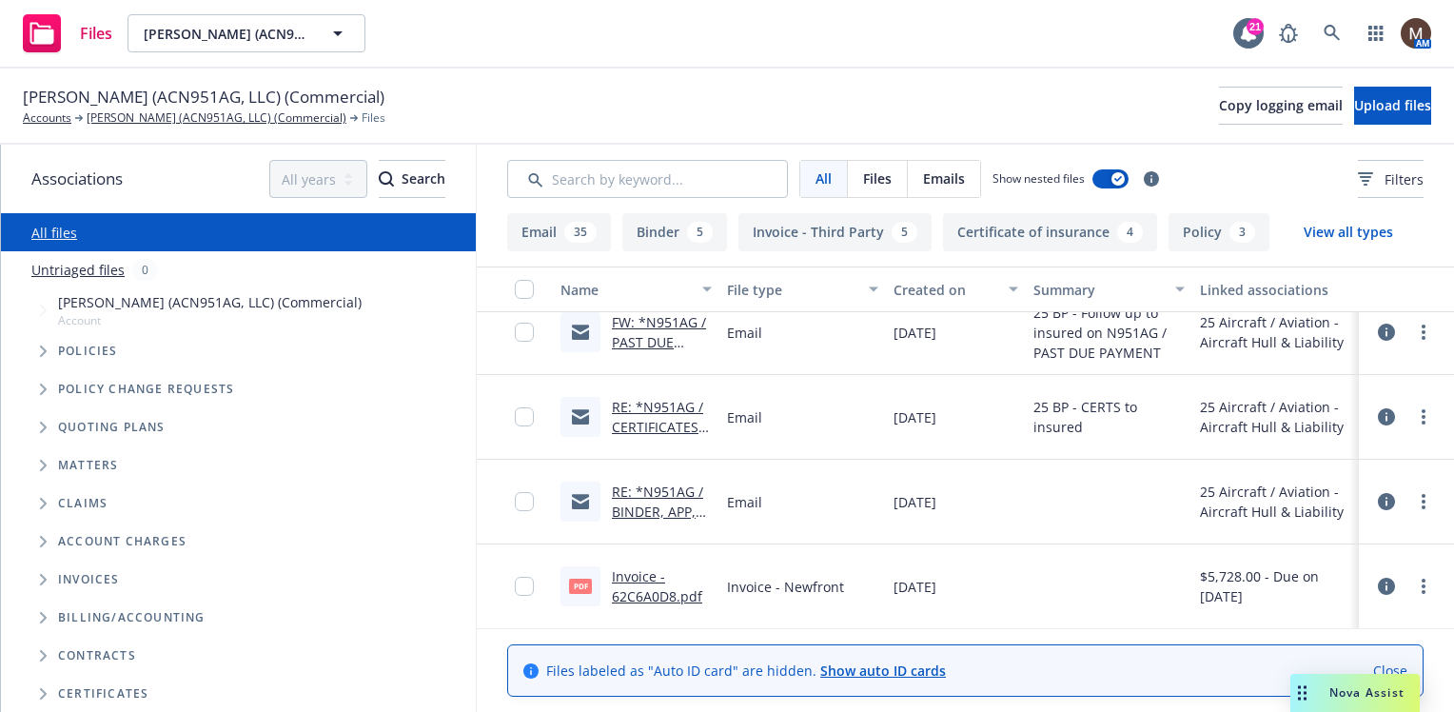
scroll to position [285, 0]
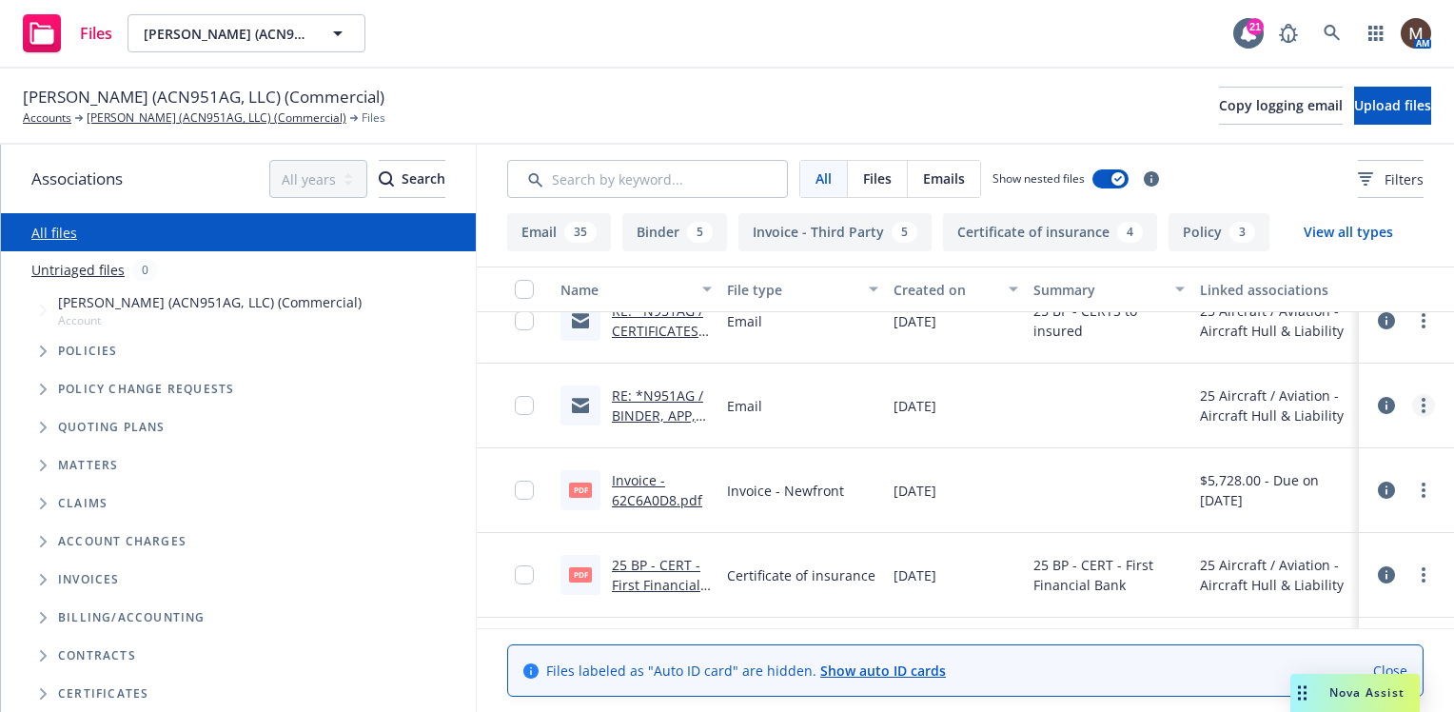
click at [1422, 403] on icon "more" at bounding box center [1424, 405] width 4 height 15
click at [1265, 512] on link "Edit" at bounding box center [1324, 520] width 189 height 38
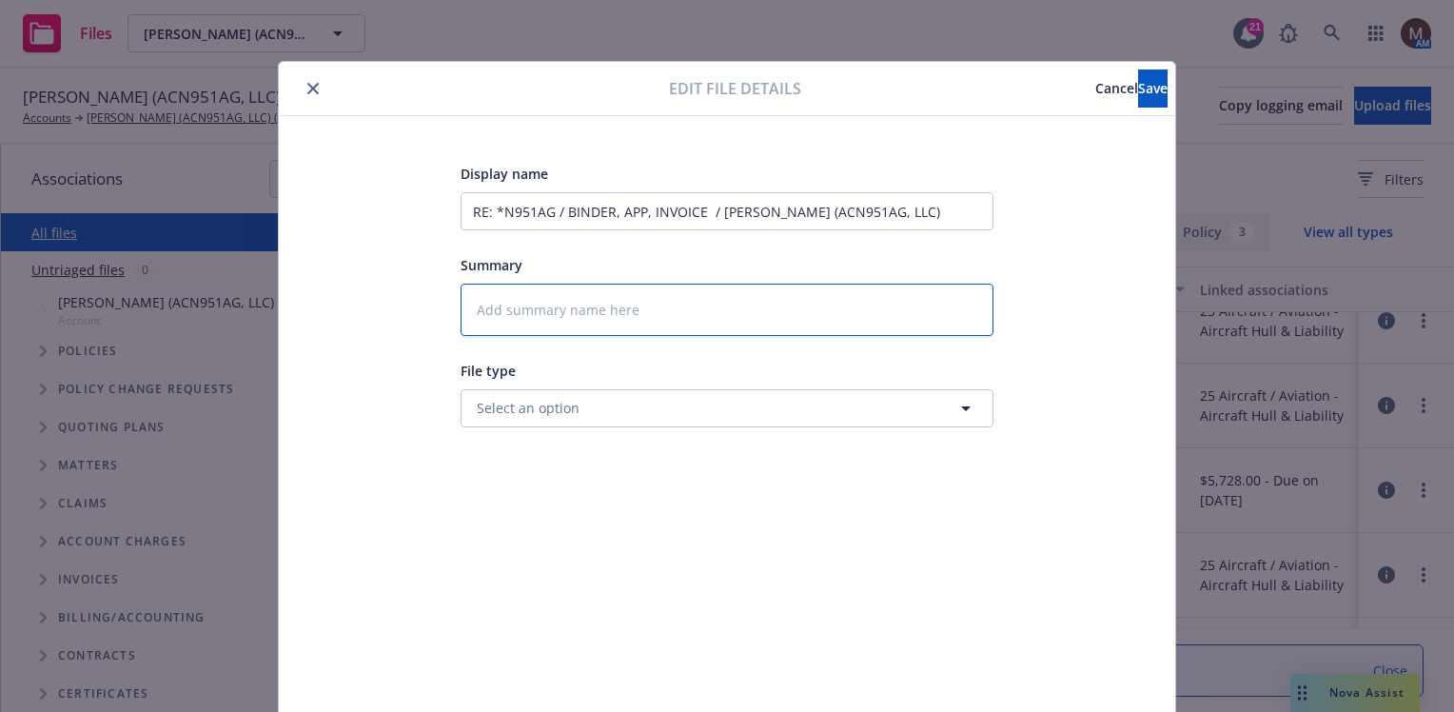
click at [549, 298] on textarea at bounding box center [727, 310] width 533 height 52
type textarea "x"
type textarea "2"
type textarea "x"
type textarea "25"
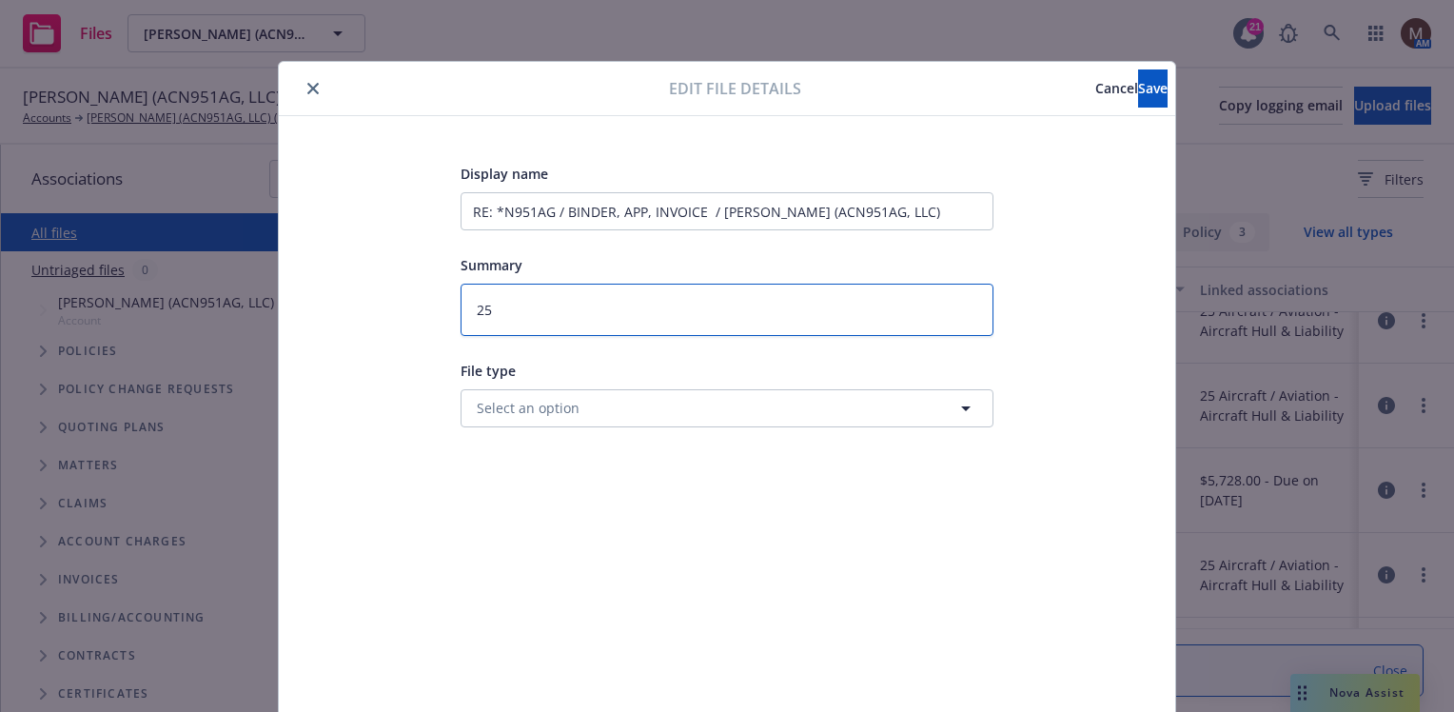
type textarea "x"
type textarea "25"
type textarea "x"
type textarea "25 B"
type textarea "x"
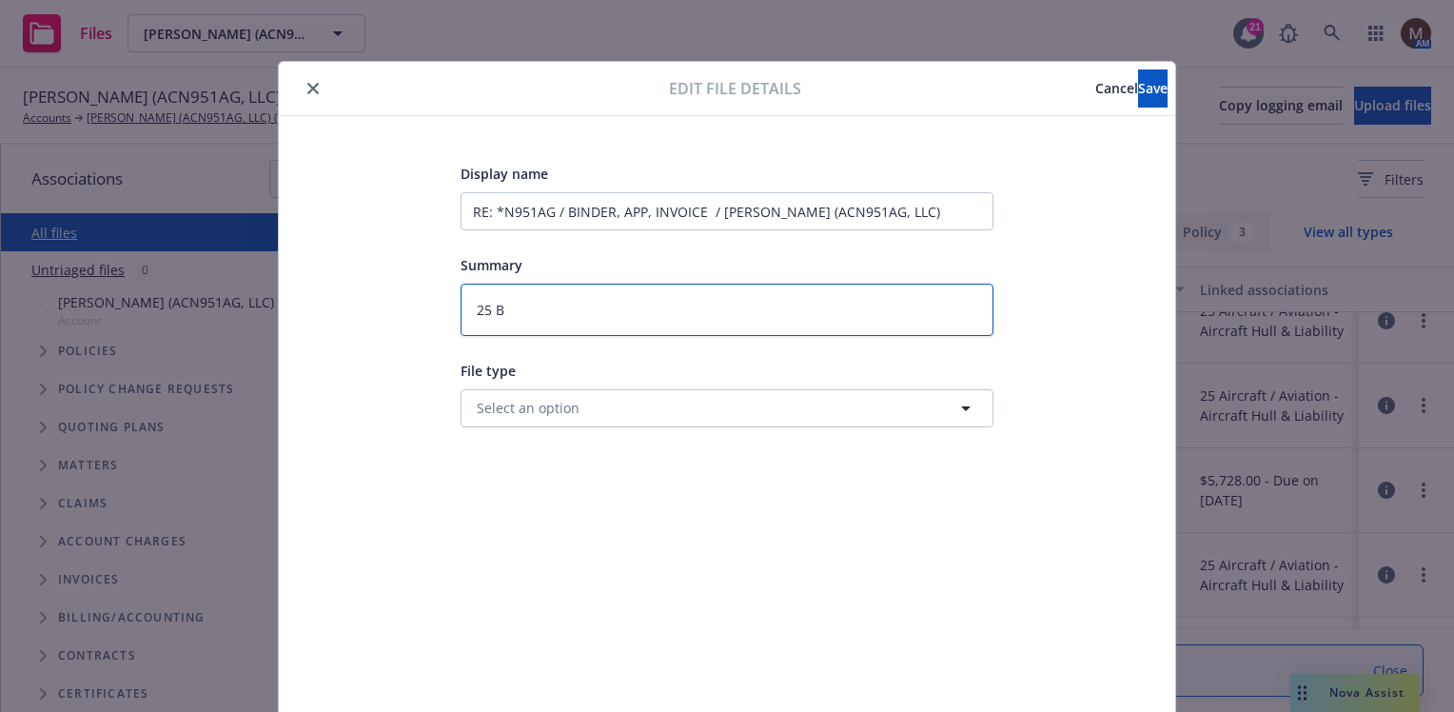
type textarea "25 BP"
type textarea "x"
type textarea "25 BP"
type textarea "x"
type textarea "25 BP"
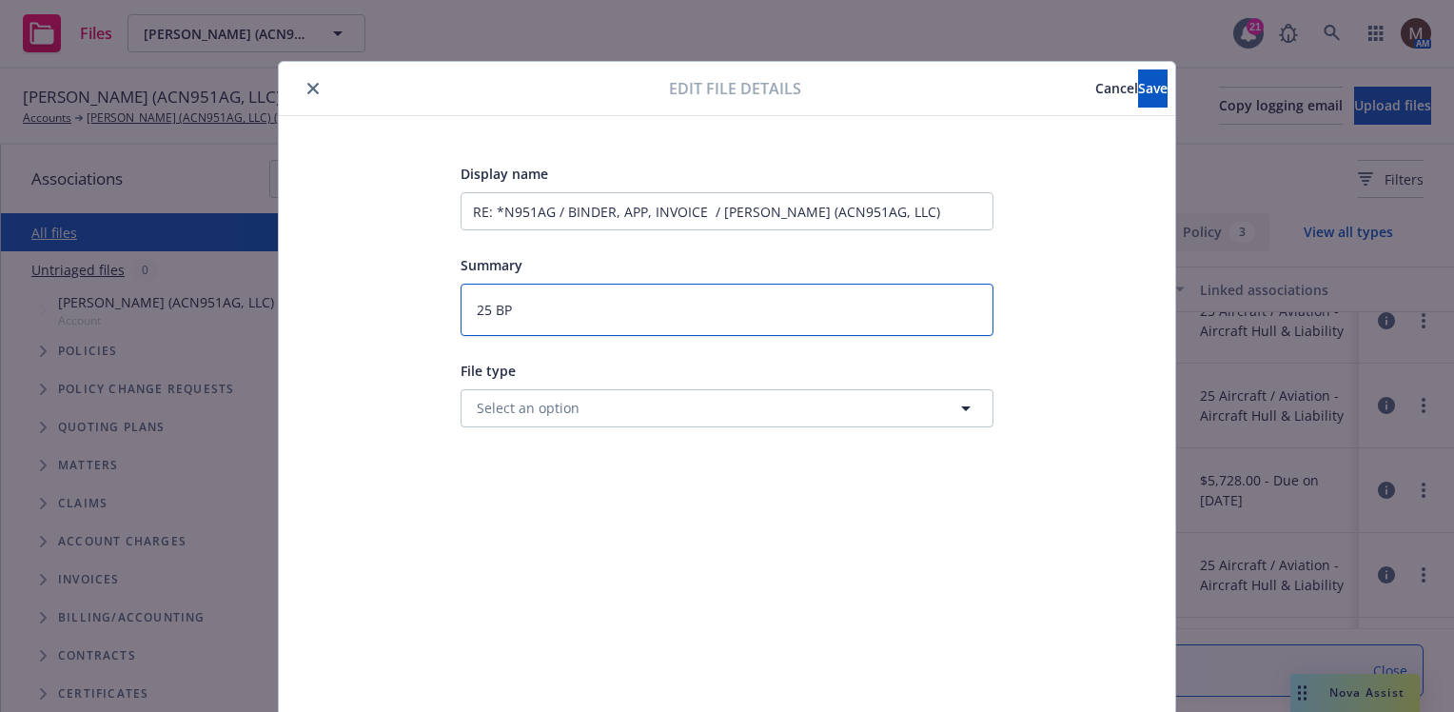
type textarea "x"
type textarea "25 BP -"
type textarea "x"
type textarea "25 BP -"
type textarea "x"
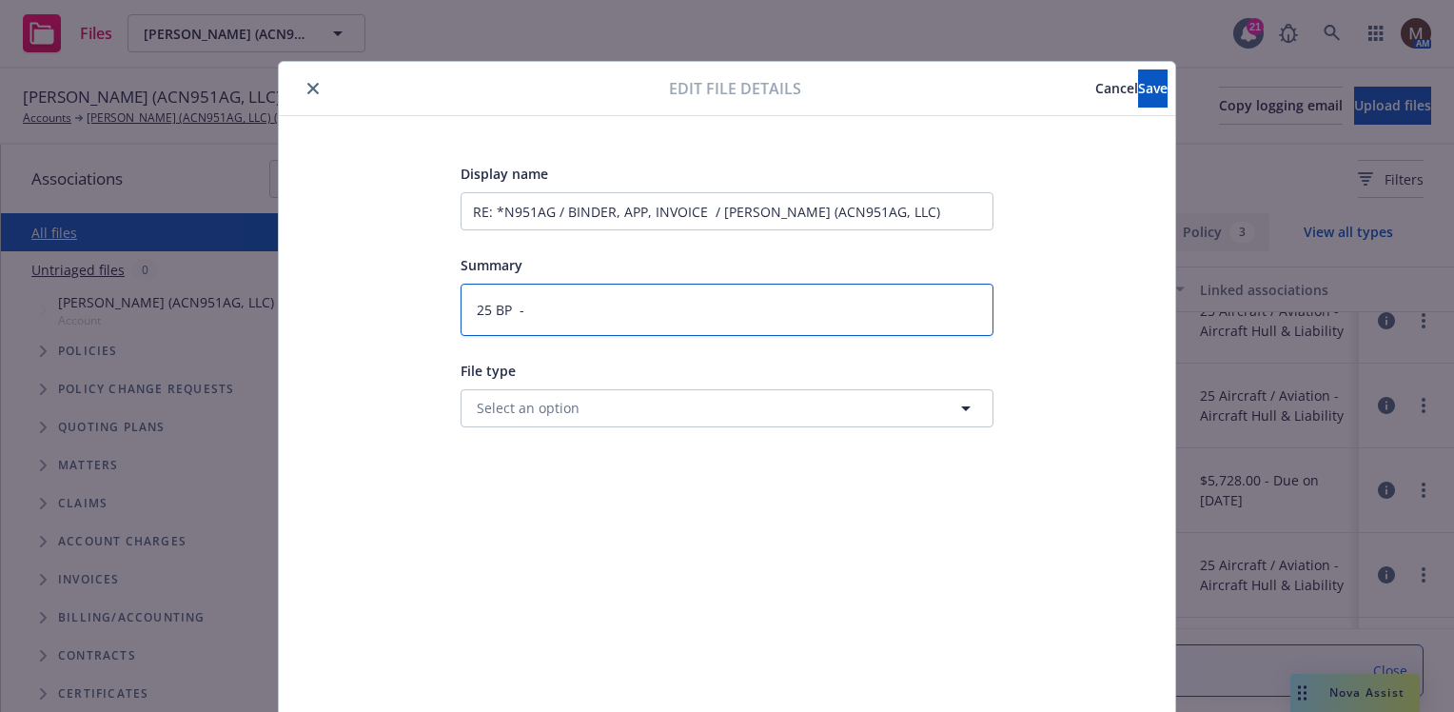
type textarea "25 BP - N"
type textarea "x"
type textarea "25 BP - N9"
type textarea "x"
type textarea "25 BP - N95"
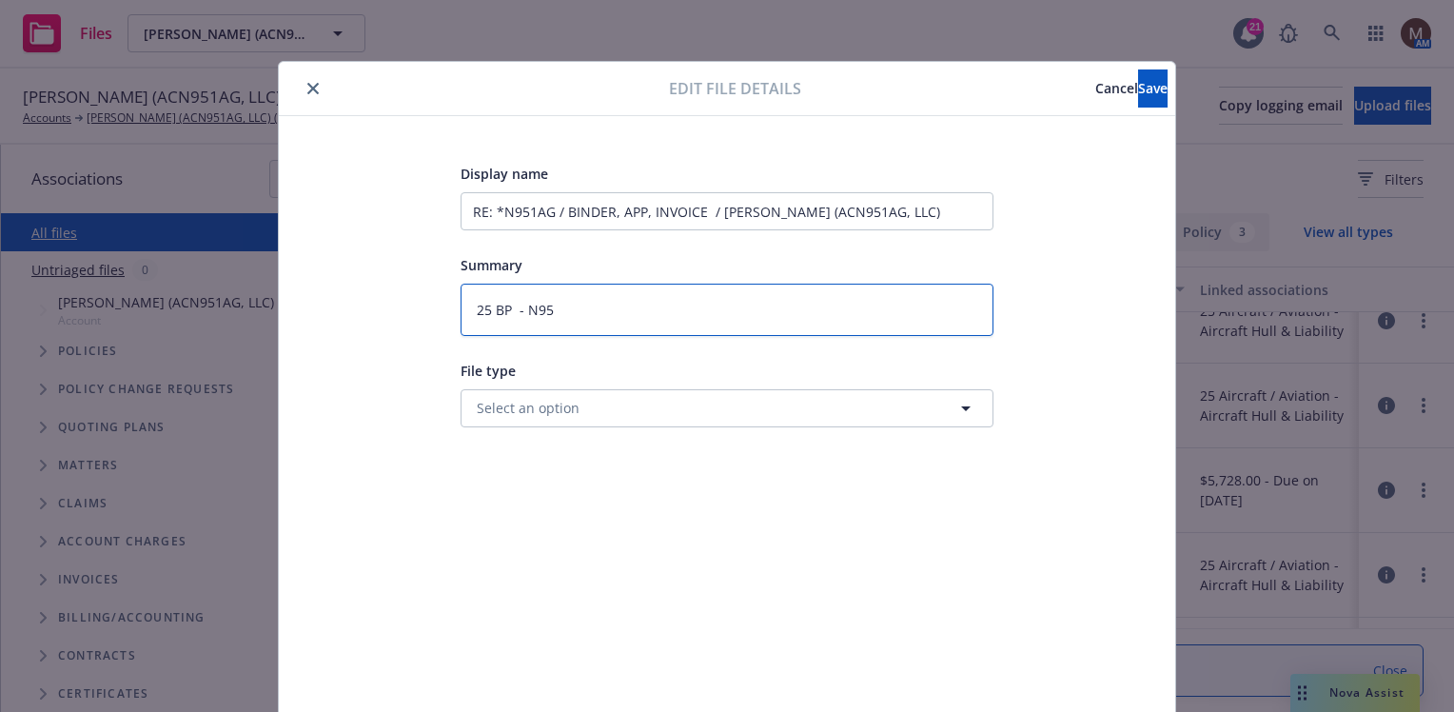
type textarea "x"
type textarea "25 BP - N951"
type textarea "x"
type textarea "25 BP - N951A"
type textarea "x"
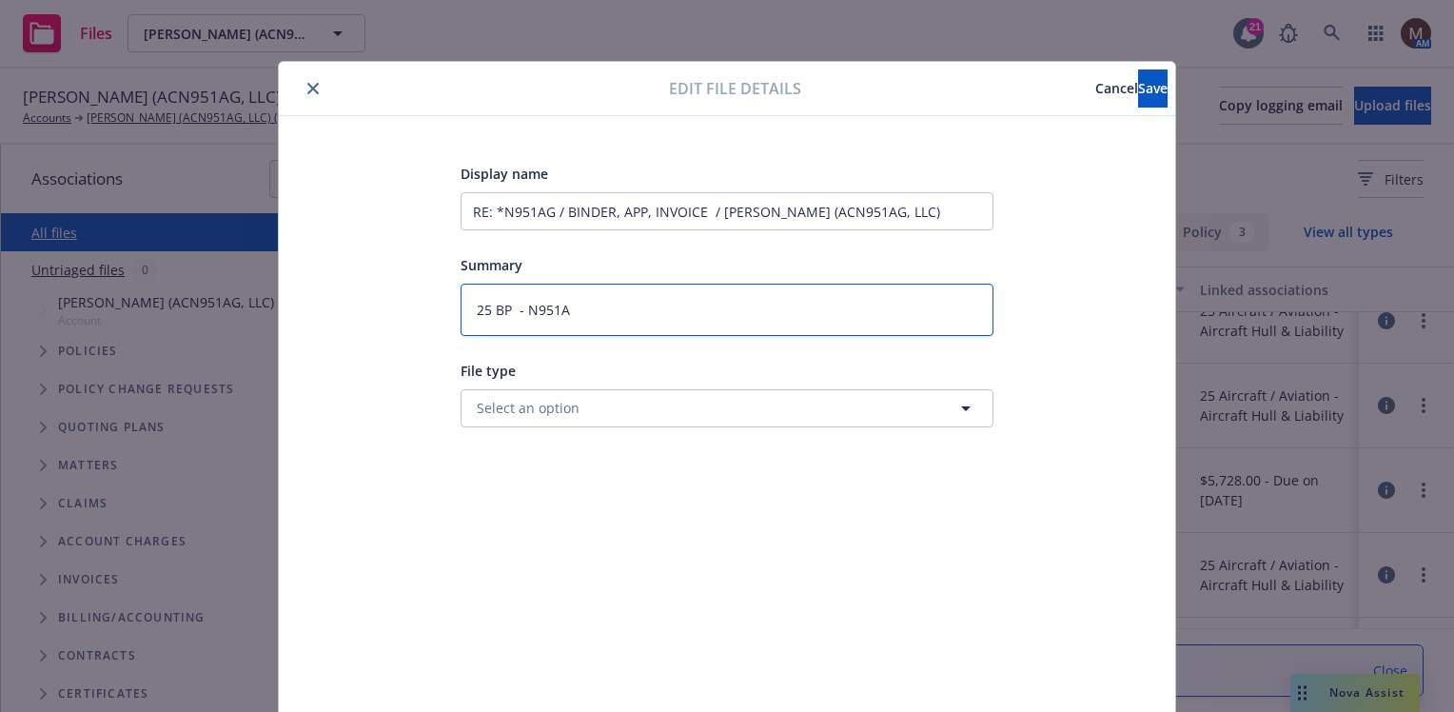
type textarea "25 BP - N951AG"
type textarea "x"
type textarea "25 BP - N951AG"
type textarea "x"
type textarea "25 BP - N951AG /"
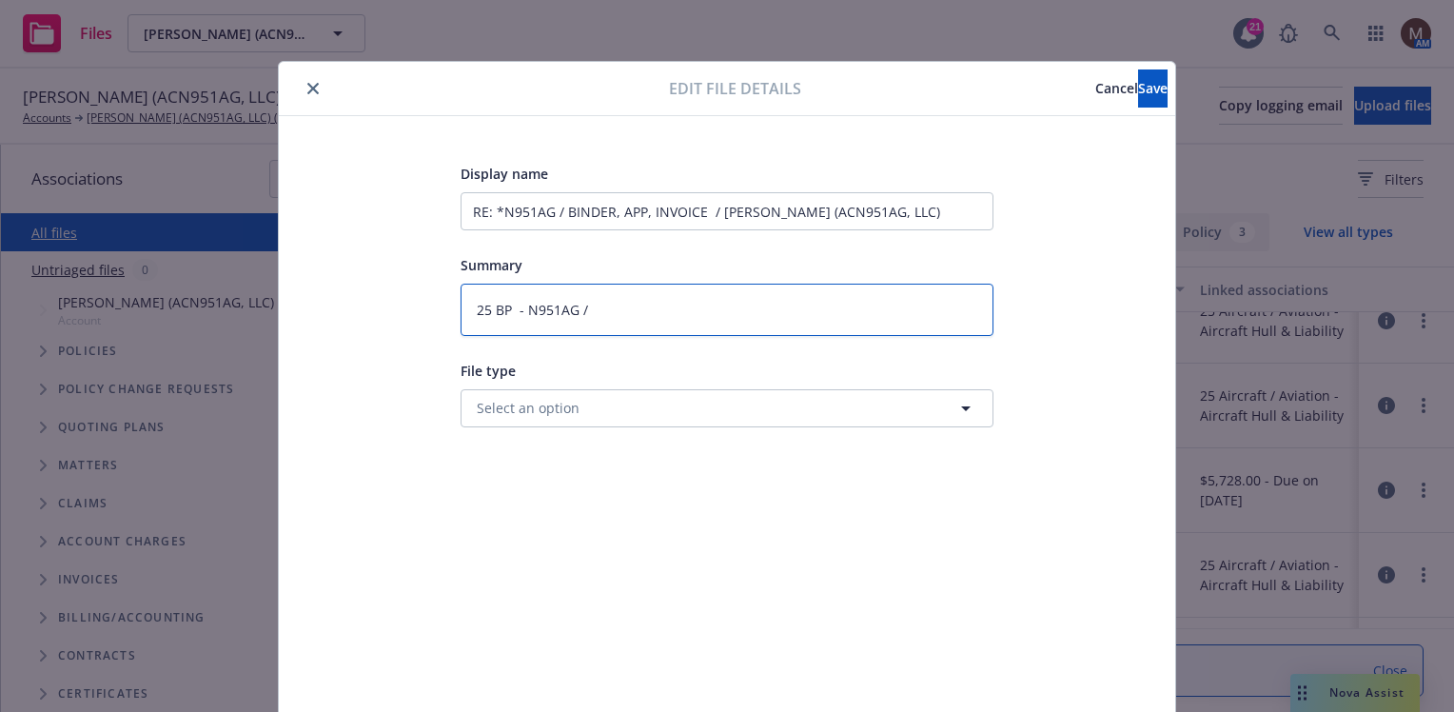
type textarea "x"
type textarea "25 BP - N951AG /"
type textarea "x"
type textarea "25 BP - N951AG / B"
type textarea "x"
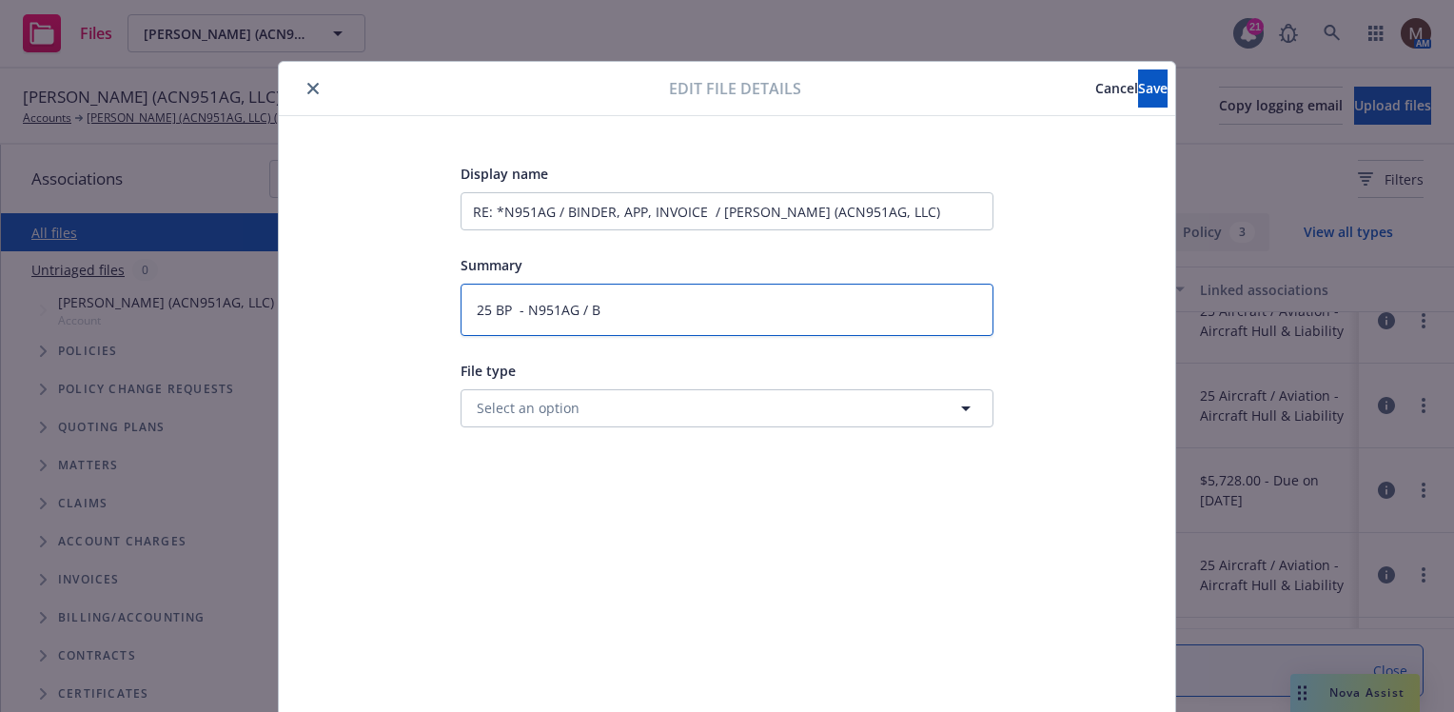
type textarea "25 BP - N951AG / Bi"
type textarea "x"
type textarea "25 BP - N951AG / Bin"
type textarea "x"
type textarea "25 BP - N951AG / Bind"
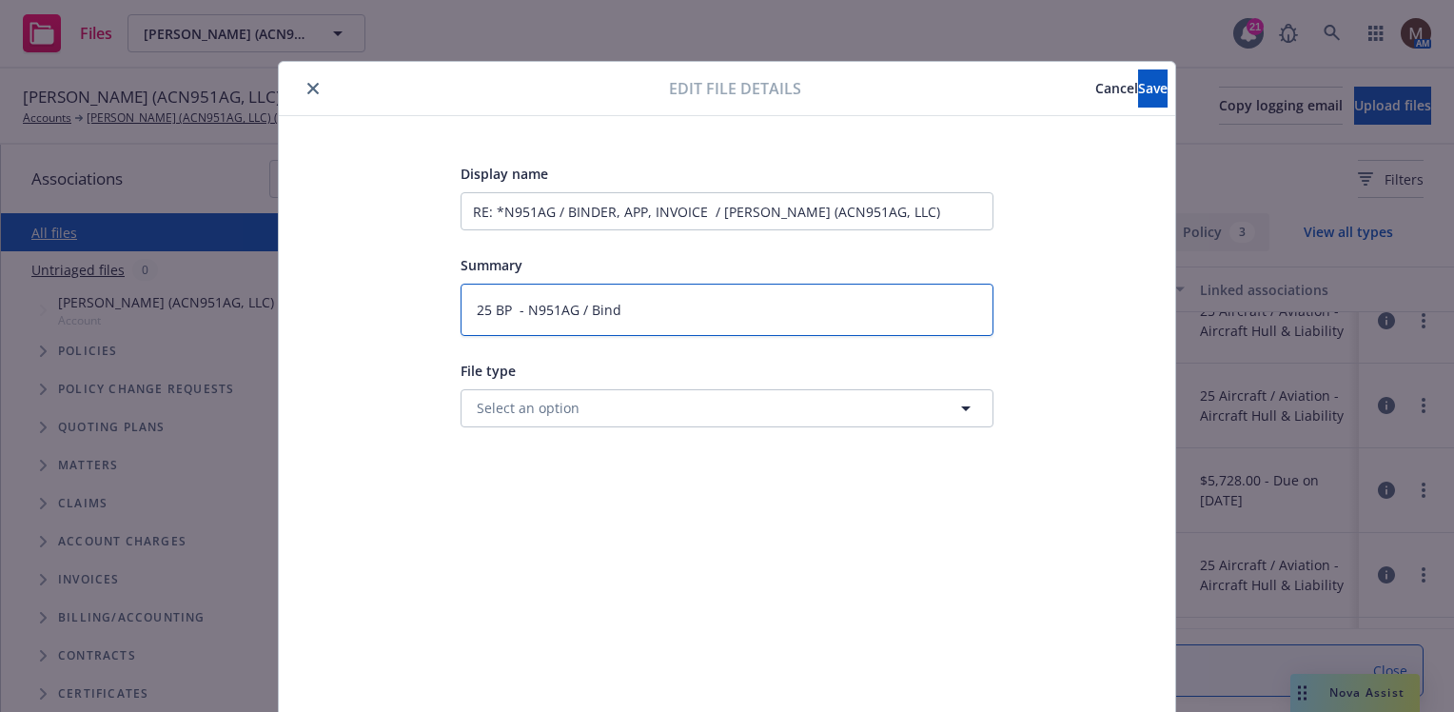
type textarea "x"
type textarea "25 BP - N951AG / Binde"
type textarea "x"
type textarea "25 BP - N951AG / Binder"
type textarea "x"
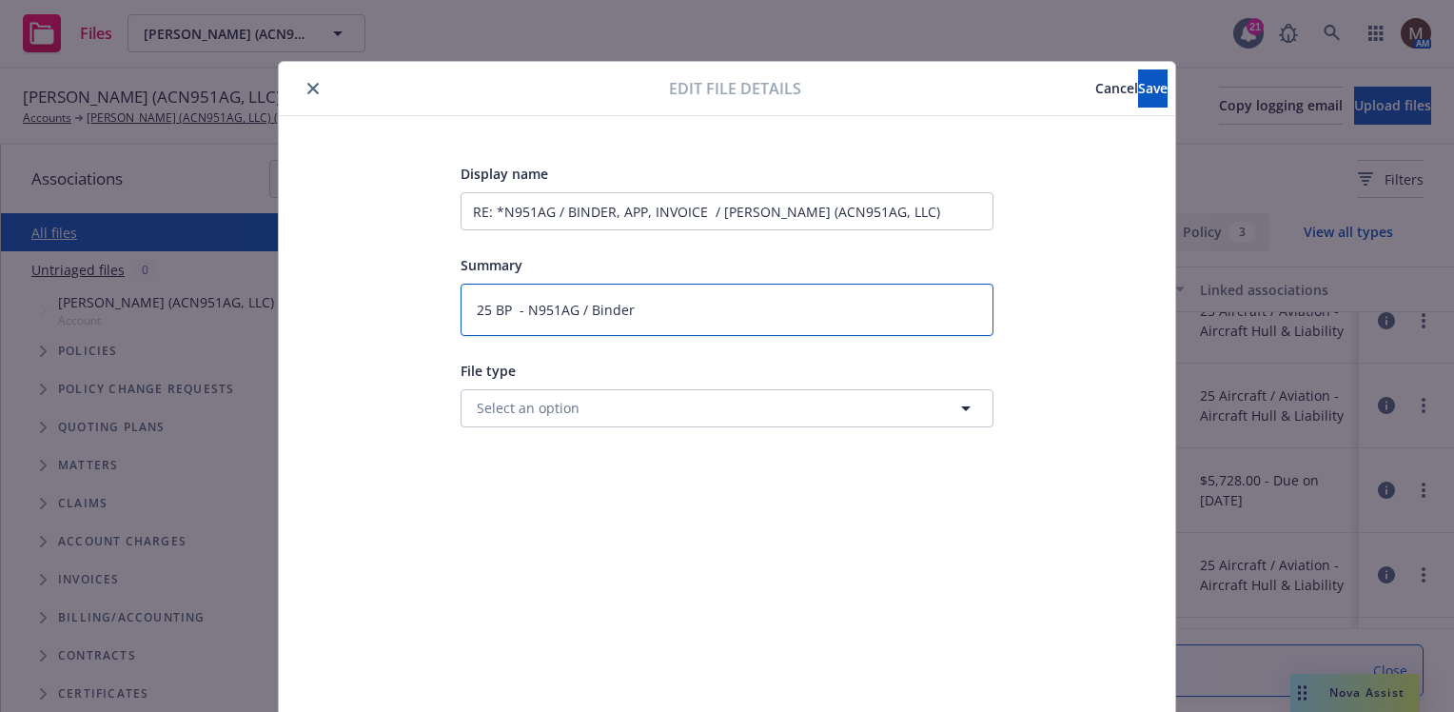
type textarea "25 BP - N951AG / Binder,"
type textarea "x"
type textarea "25 BP - N951AG / Binder,"
type textarea "x"
type textarea "25 BP - N951AG / Binder, A"
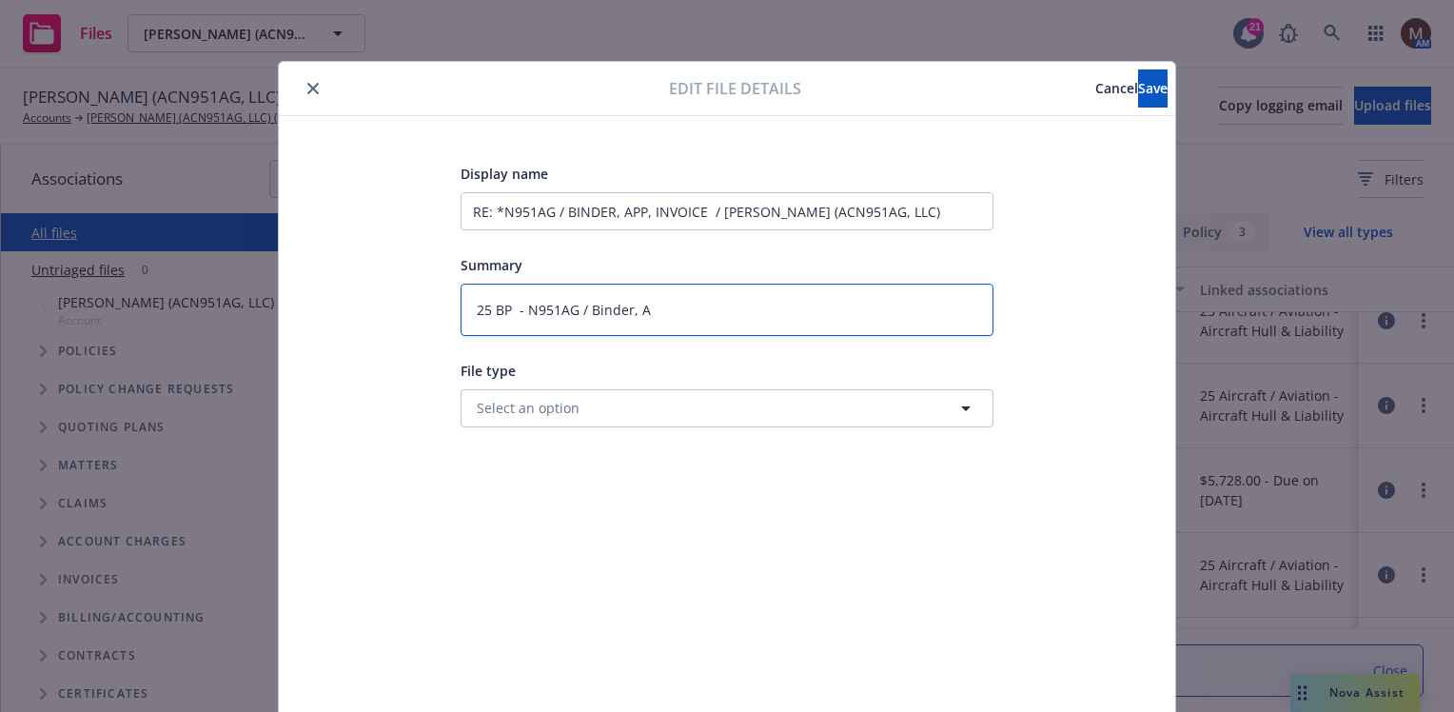
type textarea "x"
type textarea "25 BP - N951AG / Binder, Ap"
type textarea "x"
type textarea "25 BP - N951AG / Binder, App"
type textarea "x"
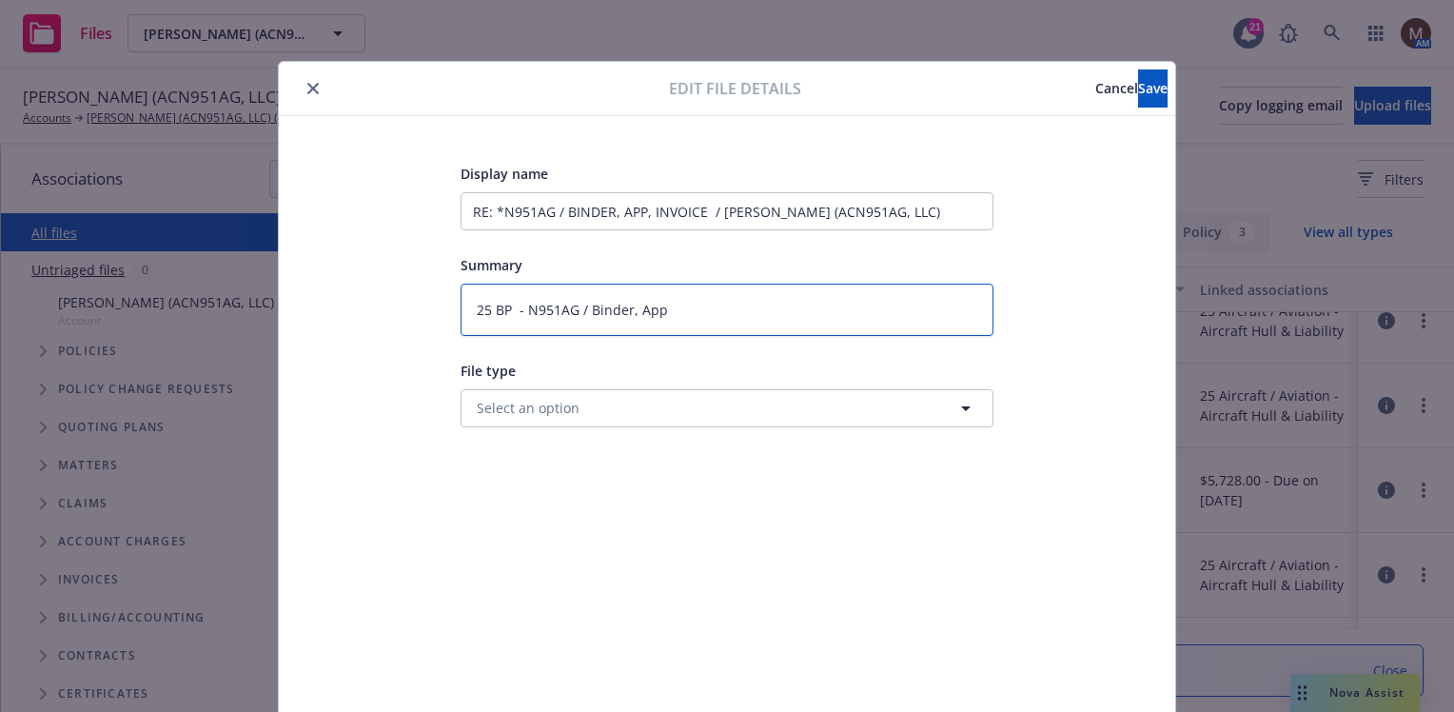
type textarea "25 BP - N951AG / Binder, App,"
type textarea "x"
type textarea "25 BP - N951AG / Binder, App,"
type textarea "x"
type textarea "25 BP - N951AG / Binder, App, I"
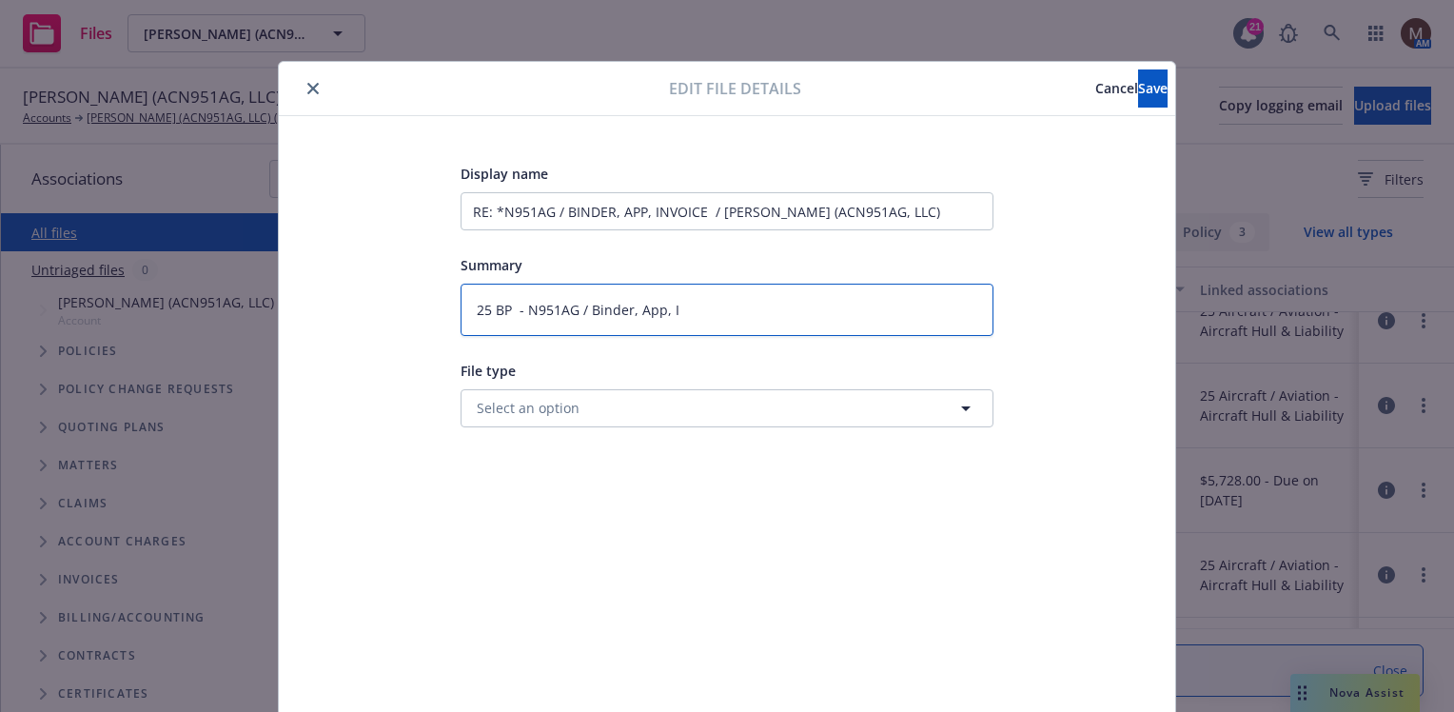
type textarea "x"
type textarea "25 BP - N951AG / Binder, App, In"
type textarea "x"
type textarea "25 BP - N951AG / Binder, App, Inv"
type textarea "x"
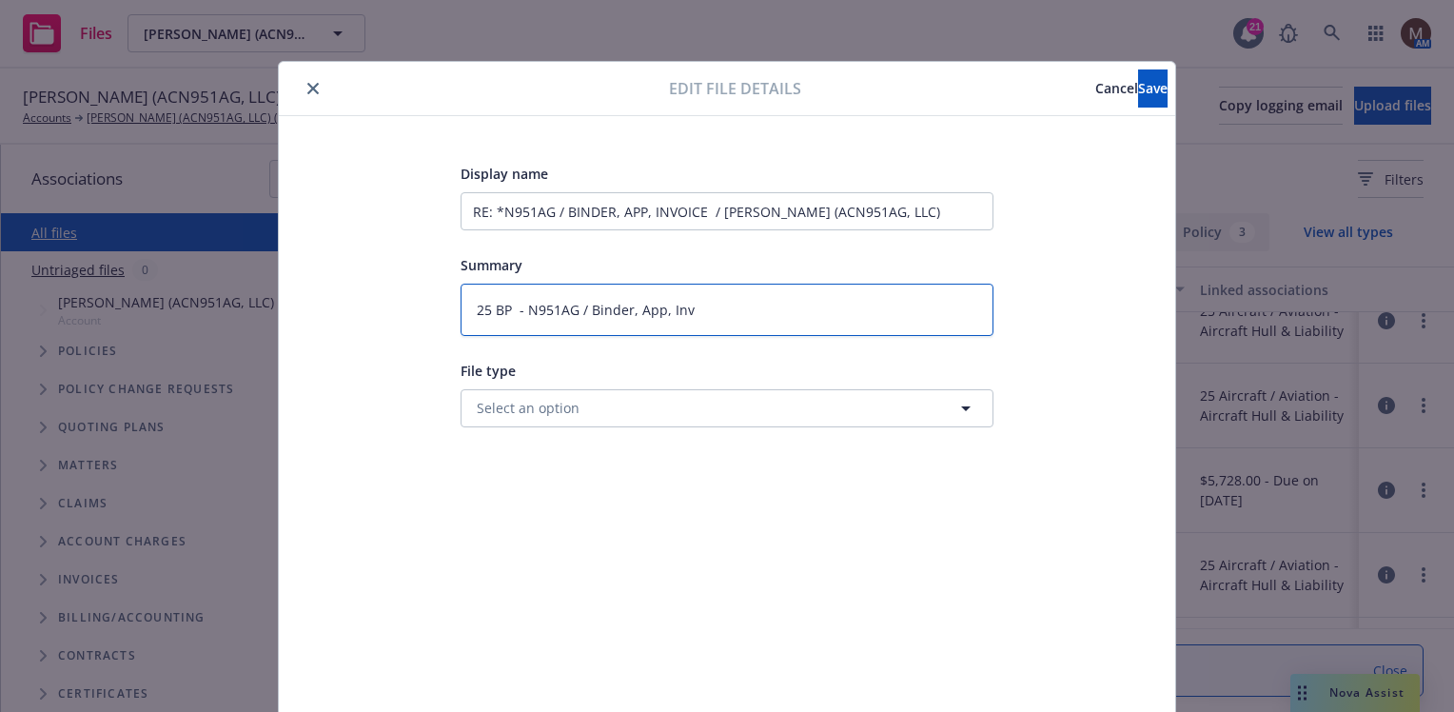
type textarea "25 BP - N951AG / Binder, App, Invo"
type textarea "x"
type textarea "25 BP - N951AG / Binder, App, Invoi"
type textarea "x"
type textarea "25 BP - N951AG / Binder, App, Invoie"
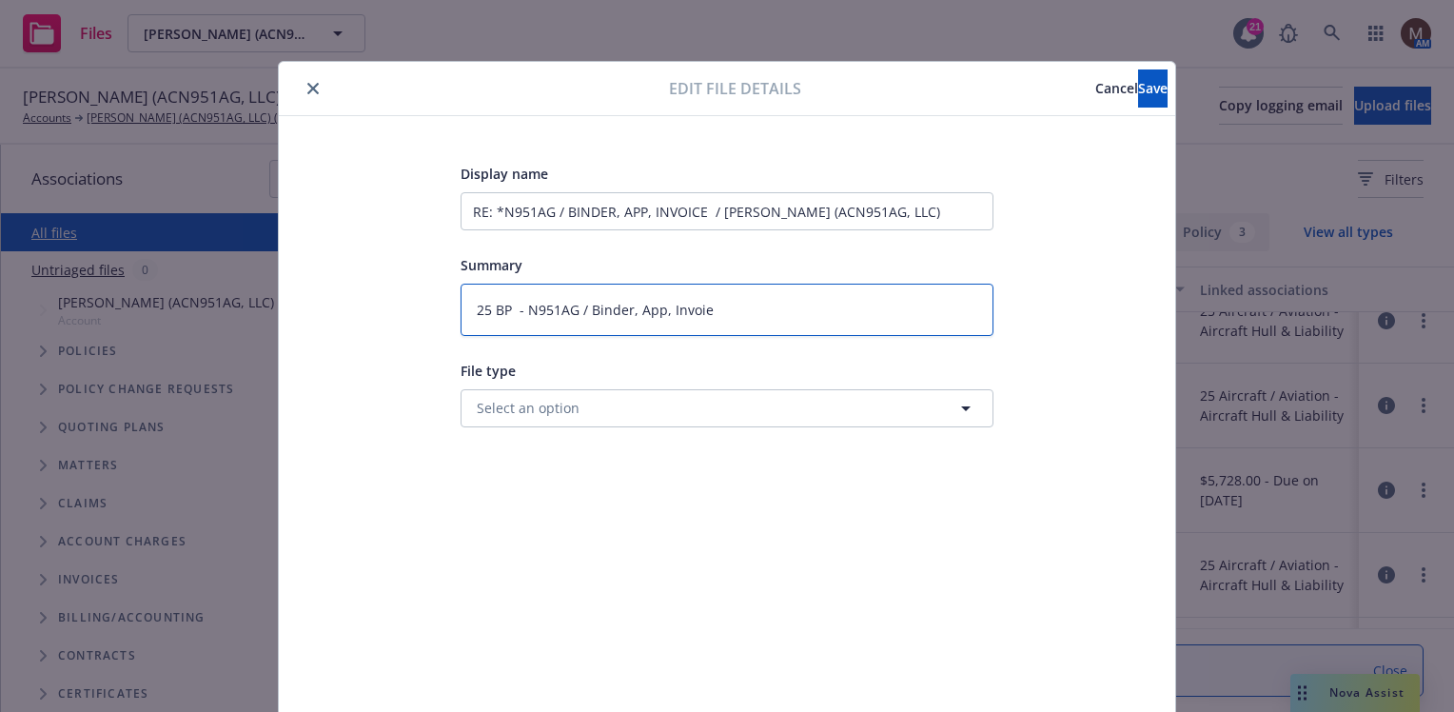
type textarea "x"
type textarea "25 BP - N951AG / Binder, App, Invoi"
type textarea "x"
type textarea "25 BP - N951AG / Binder, App, Invoic"
type textarea "x"
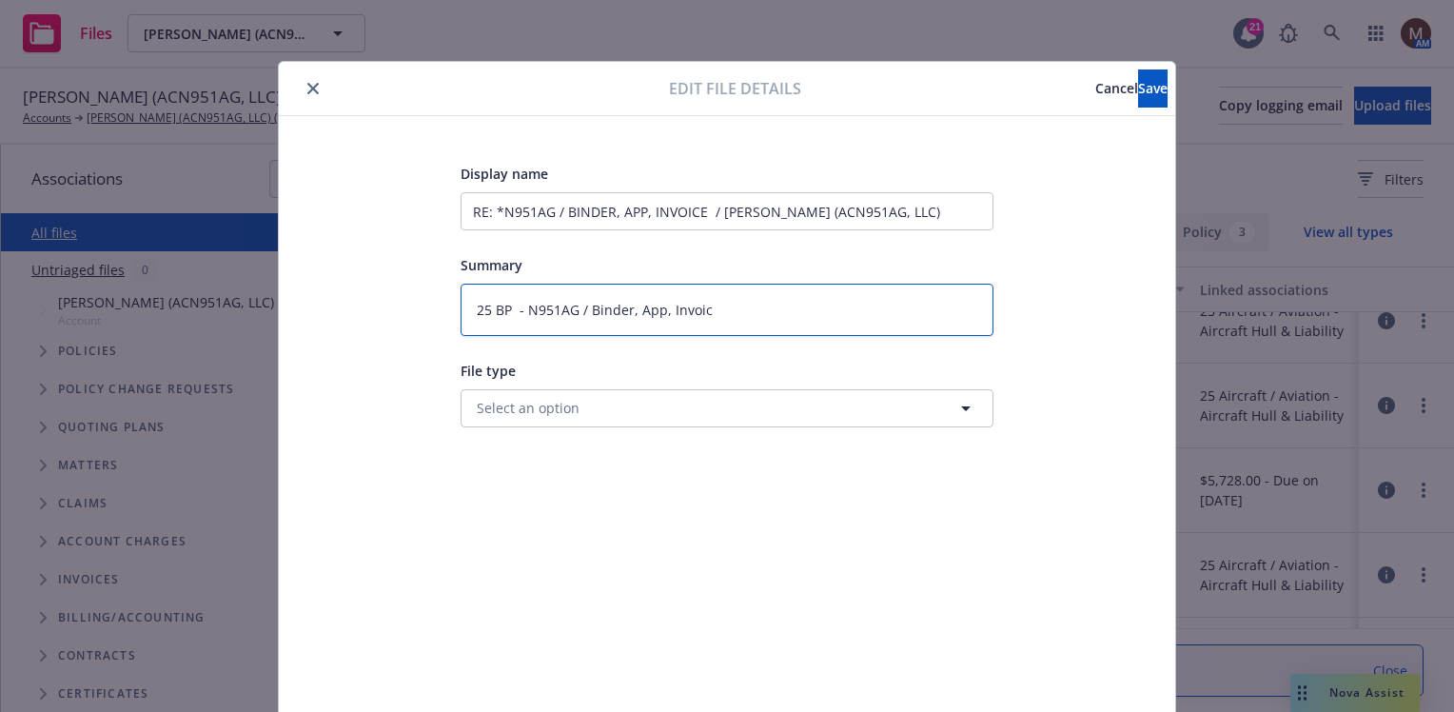
type textarea "25 BP - N951AG / Binder, App, Invoice"
type textarea "x"
type textarea "25 BP - N951AG / Binder, App, Invoice"
click at [1138, 90] on span "Save" at bounding box center [1152, 88] width 29 height 18
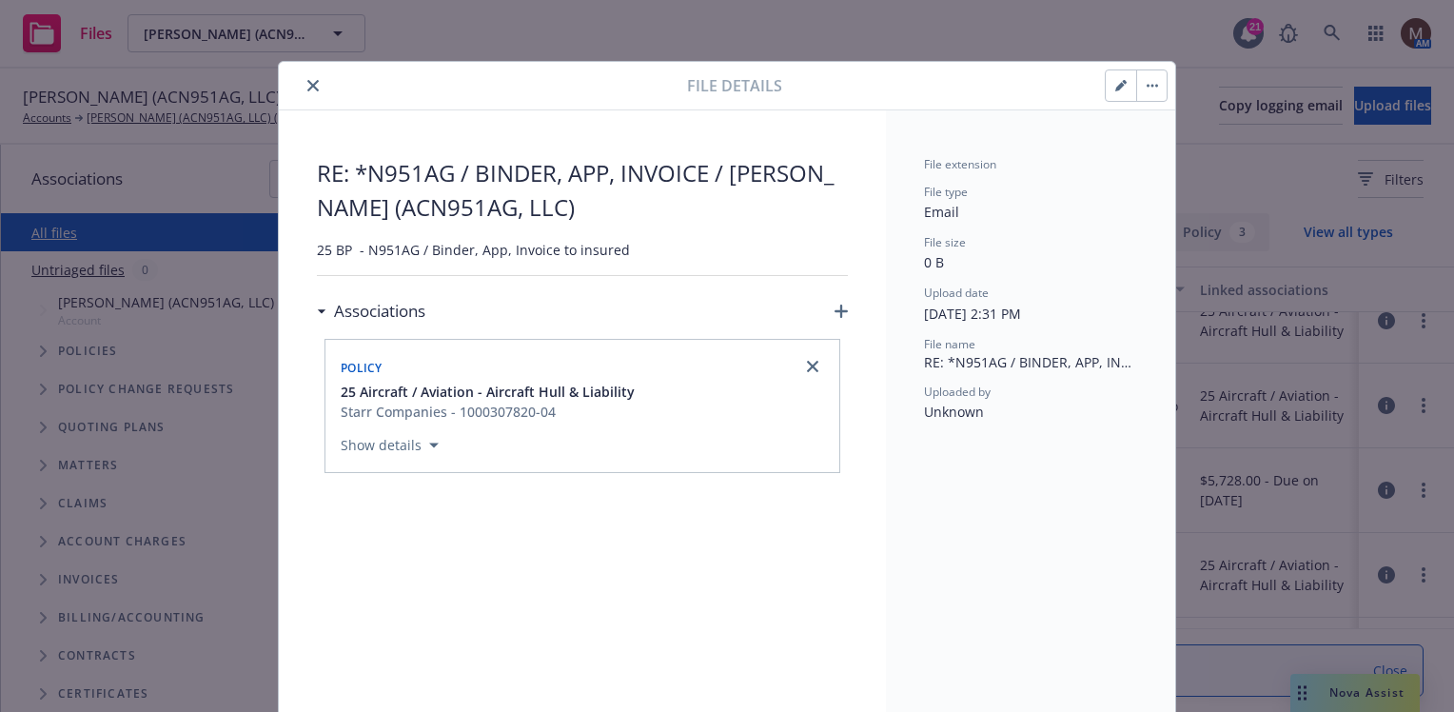
click at [307, 81] on icon "close" at bounding box center [312, 85] width 11 height 11
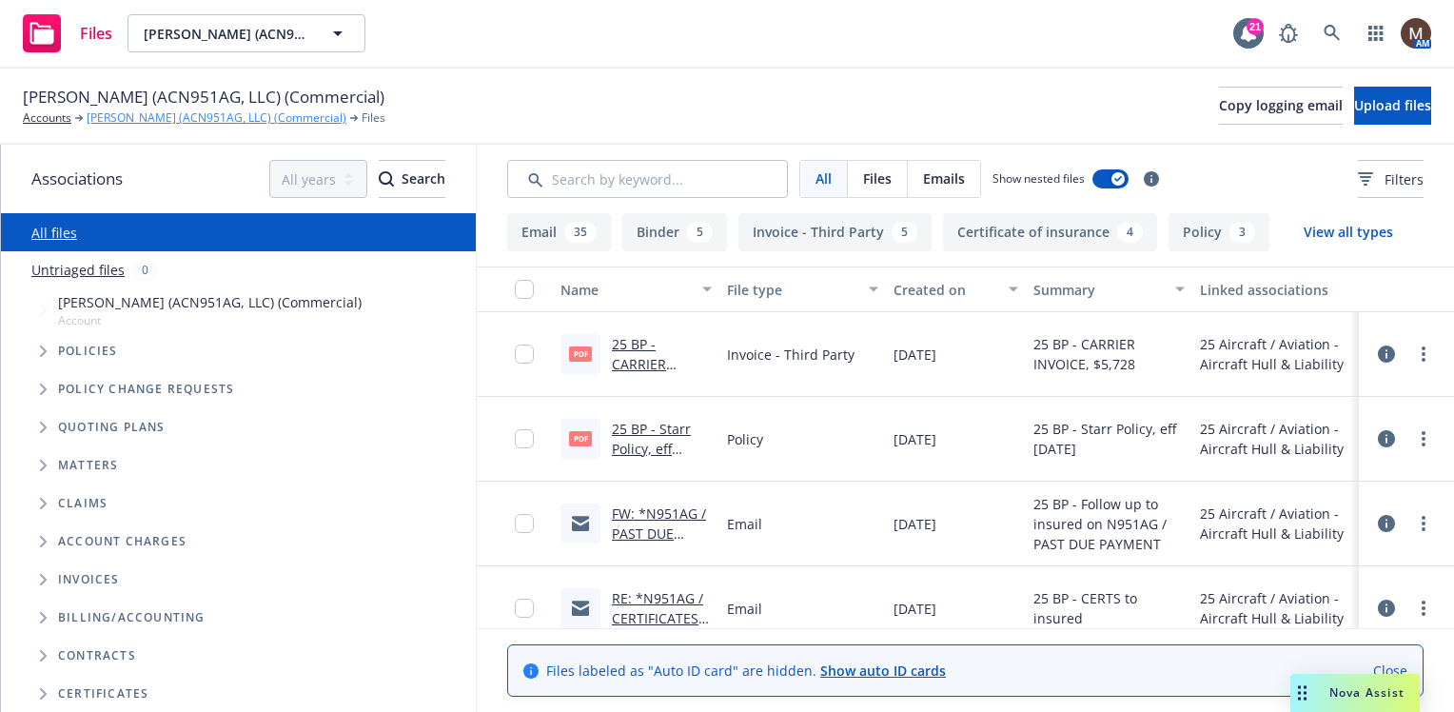
click at [226, 114] on link "[PERSON_NAME] (ACN951AG, LLC) (Commercial)" at bounding box center [217, 117] width 260 height 17
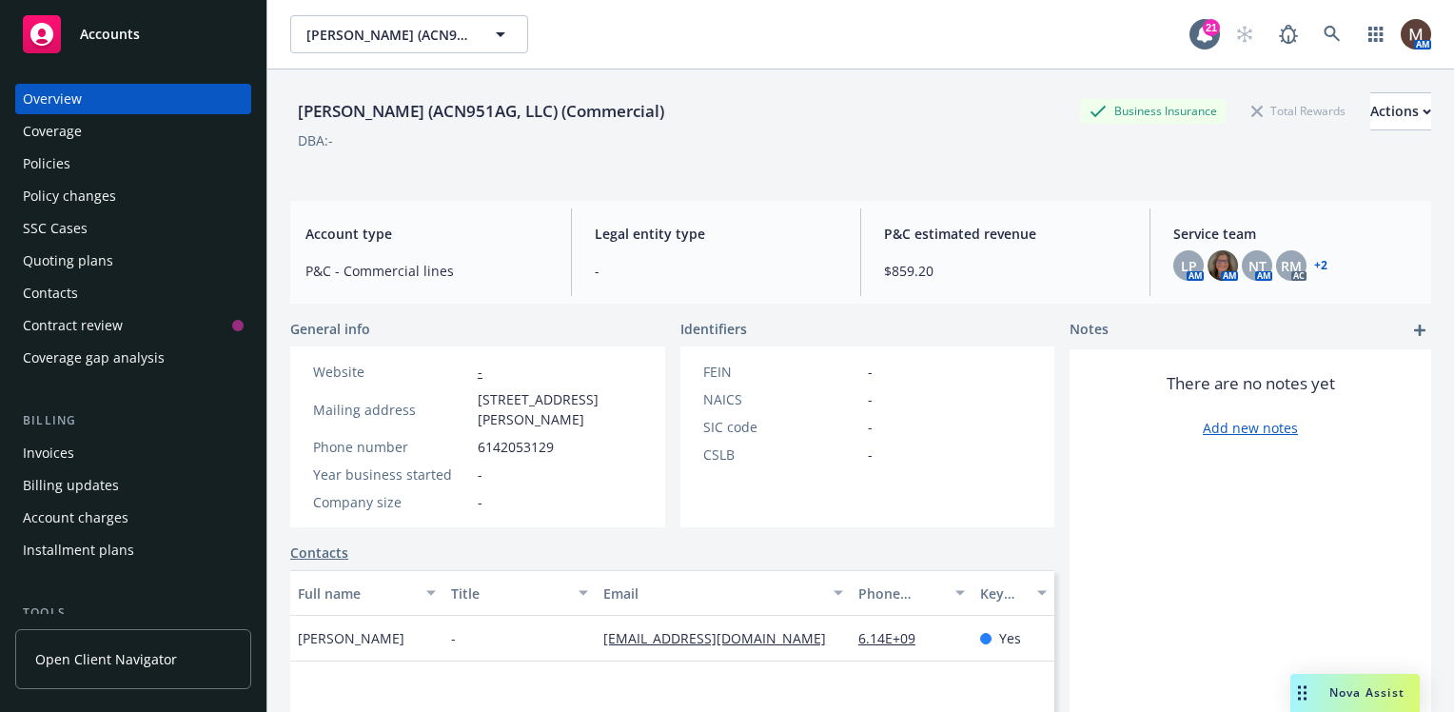
click at [53, 158] on div "Policies" at bounding box center [47, 163] width 48 height 30
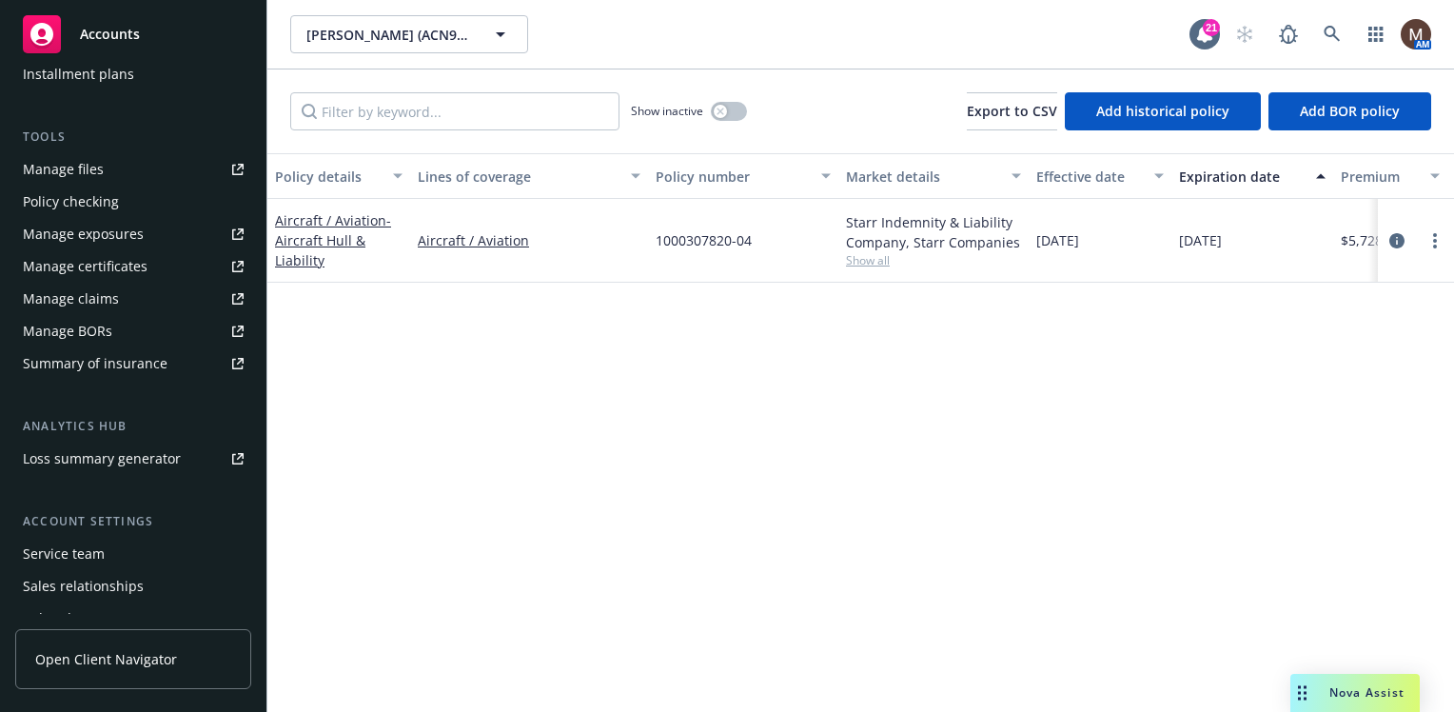
scroll to position [560, 0]
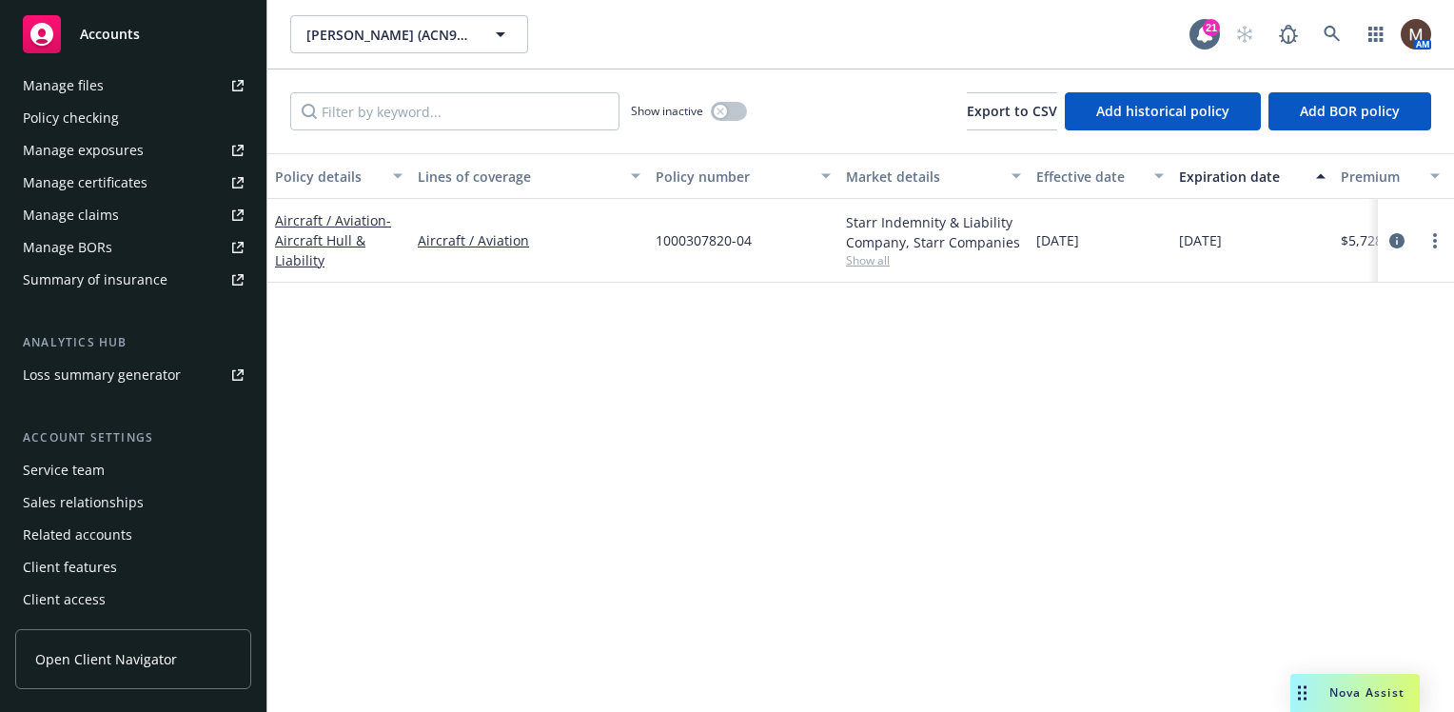
click at [88, 467] on div "Service team" at bounding box center [64, 470] width 82 height 30
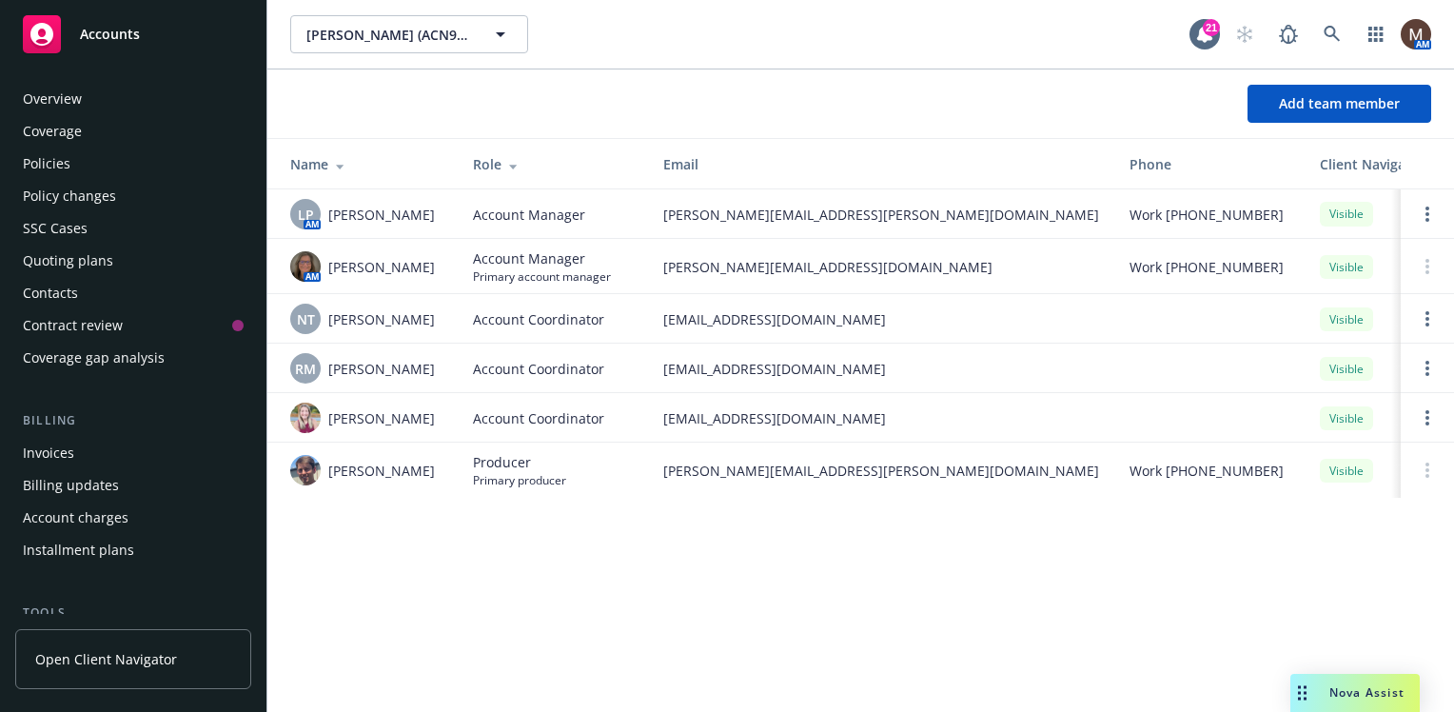
click at [45, 158] on div "Policies" at bounding box center [47, 163] width 48 height 30
